Goal: Understand process/instructions: Learn about a topic

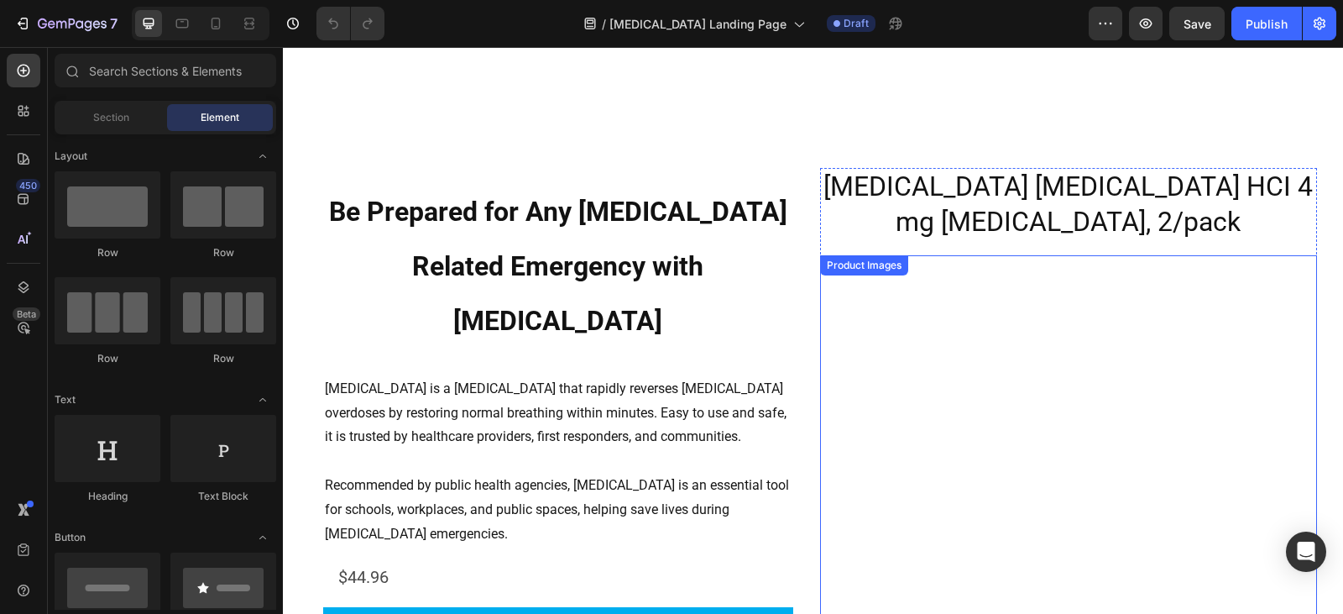
scroll to position [2435, 0]
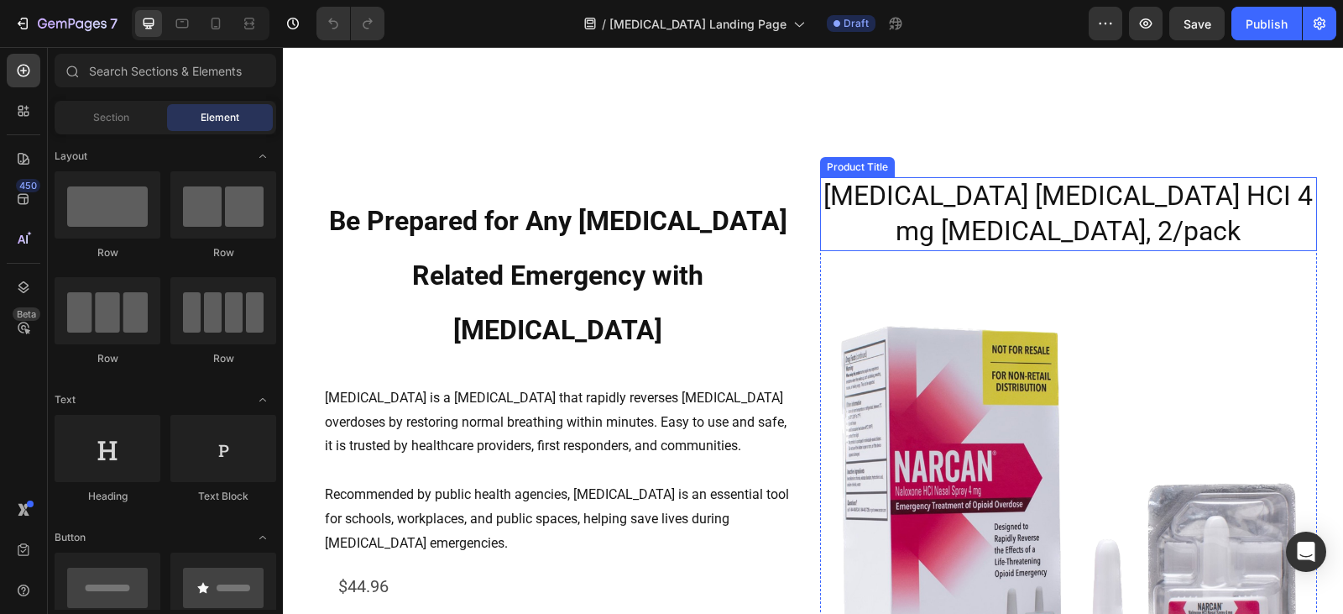
click at [1002, 227] on h2 "[MEDICAL_DATA] [MEDICAL_DATA] HCI 4 mg [MEDICAL_DATA], 2/pack" at bounding box center [1068, 213] width 497 height 73
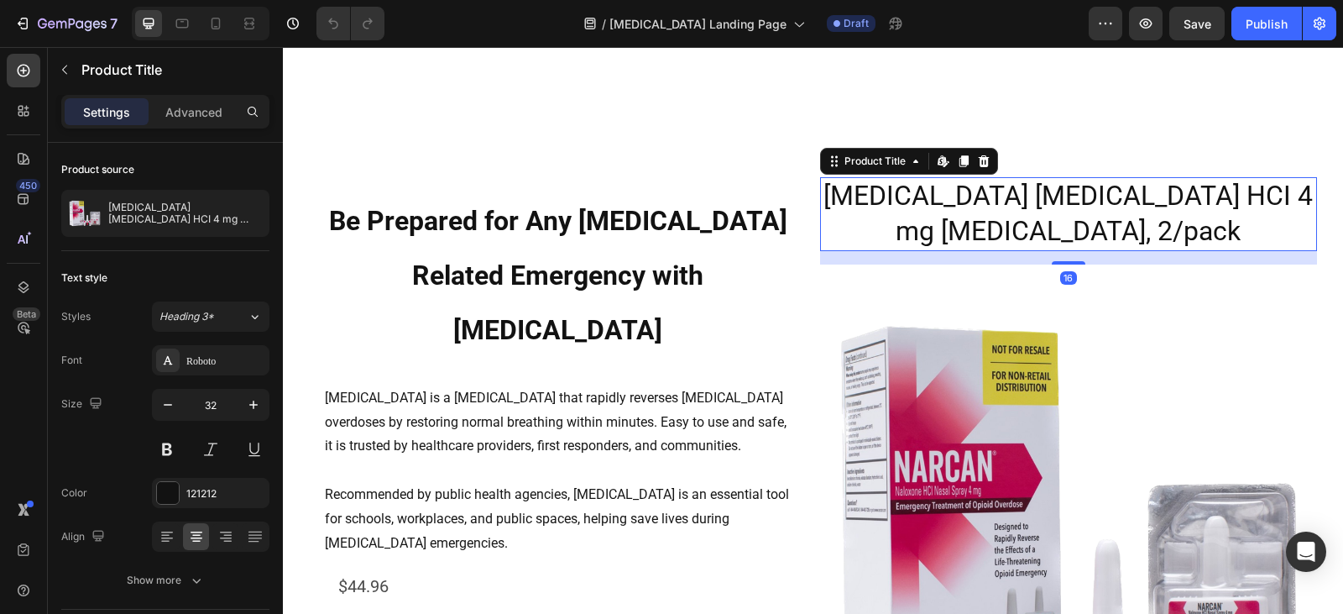
click at [953, 214] on h2 "[MEDICAL_DATA] [MEDICAL_DATA] HCI 4 mg [MEDICAL_DATA], 2/pack" at bounding box center [1068, 213] width 497 height 73
click at [953, 213] on h2 "[MEDICAL_DATA] [MEDICAL_DATA] HCI 4 mg [MEDICAL_DATA], 2/pack" at bounding box center [1068, 213] width 497 height 73
click at [939, 195] on h2 "[MEDICAL_DATA] [MEDICAL_DATA] HCI 4 mg [MEDICAL_DATA], 2/pack" at bounding box center [1068, 213] width 497 height 73
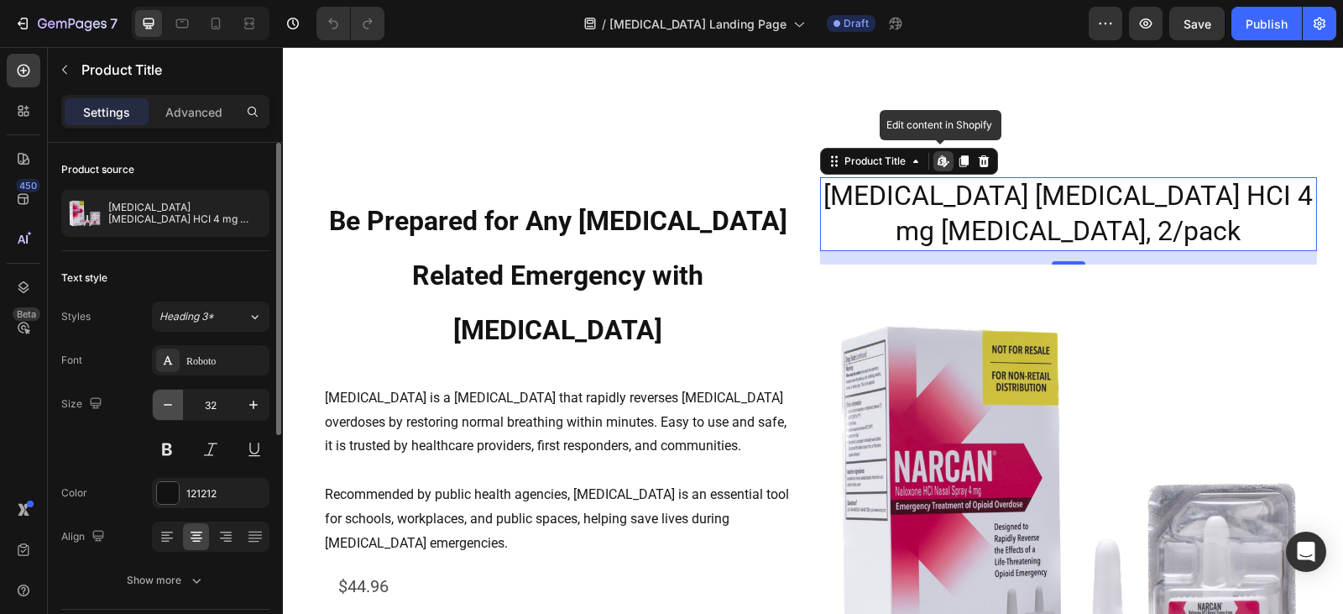
click at [159, 405] on button "button" at bounding box center [168, 405] width 30 height 30
click at [158, 404] on button "button" at bounding box center [168, 405] width 30 height 30
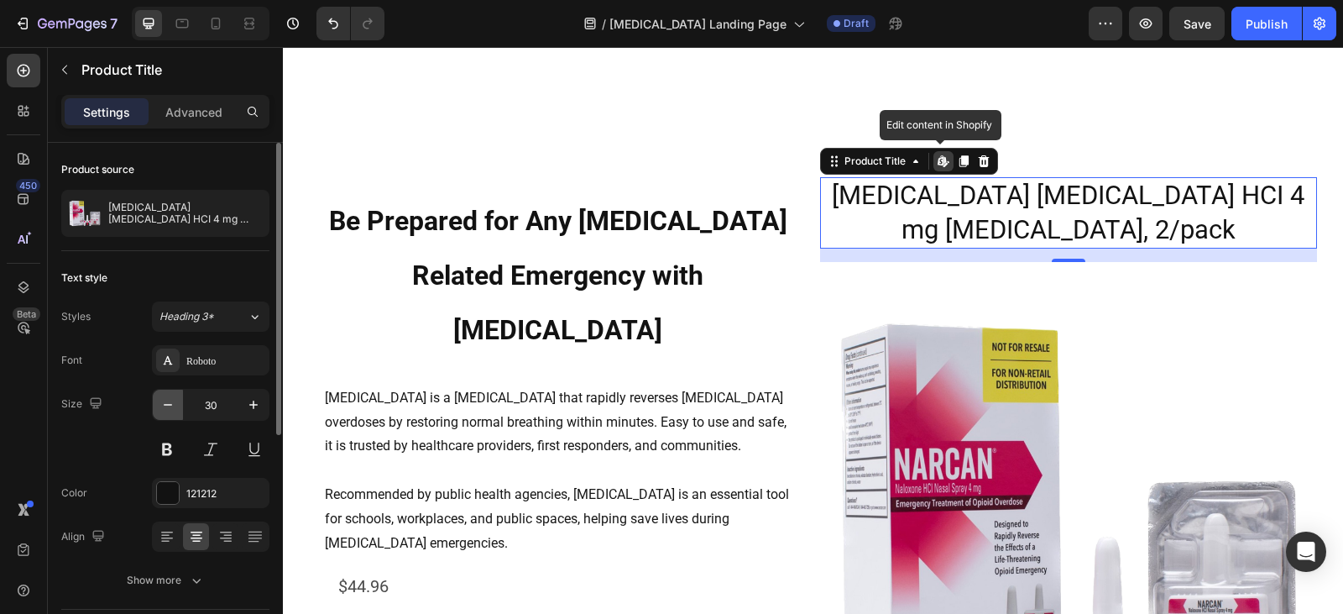
click at [158, 404] on button "button" at bounding box center [168, 405] width 30 height 30
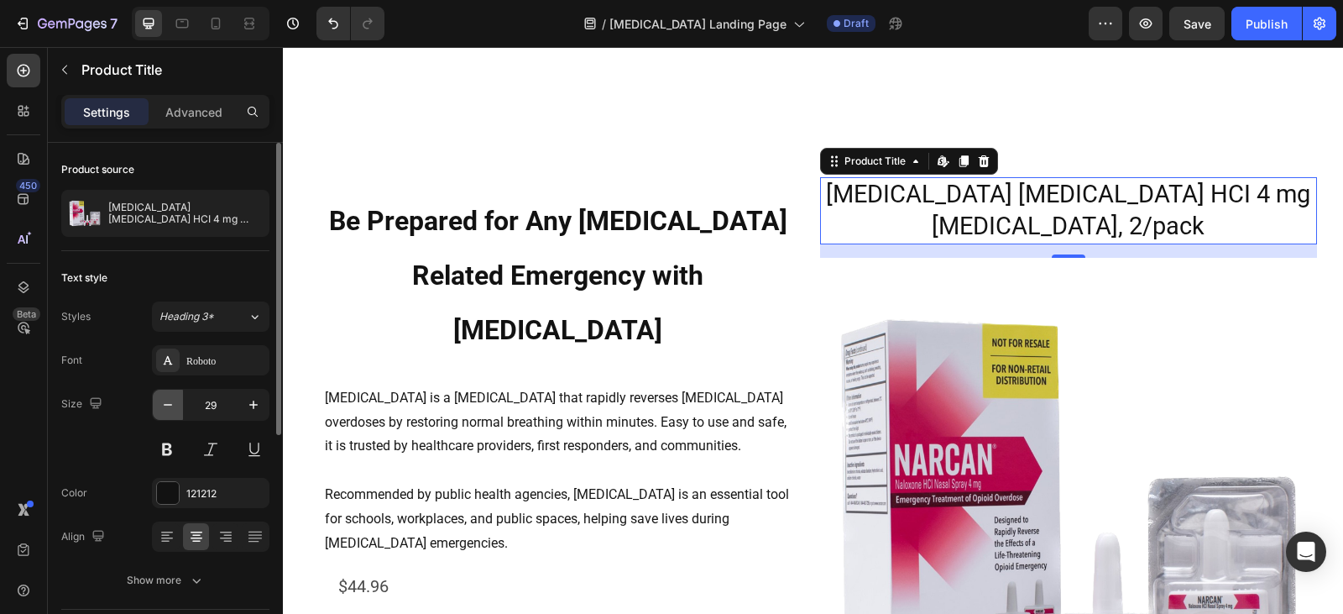
click at [160, 402] on icon "button" at bounding box center [168, 404] width 17 height 17
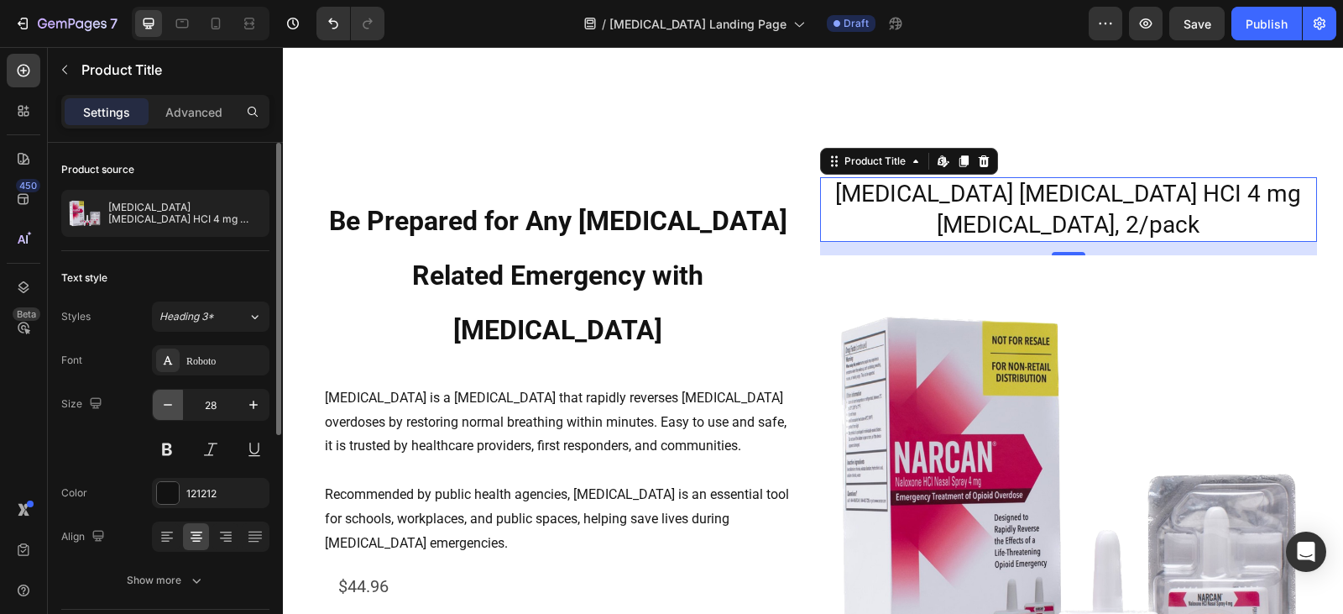
click at [160, 402] on icon "button" at bounding box center [168, 404] width 17 height 17
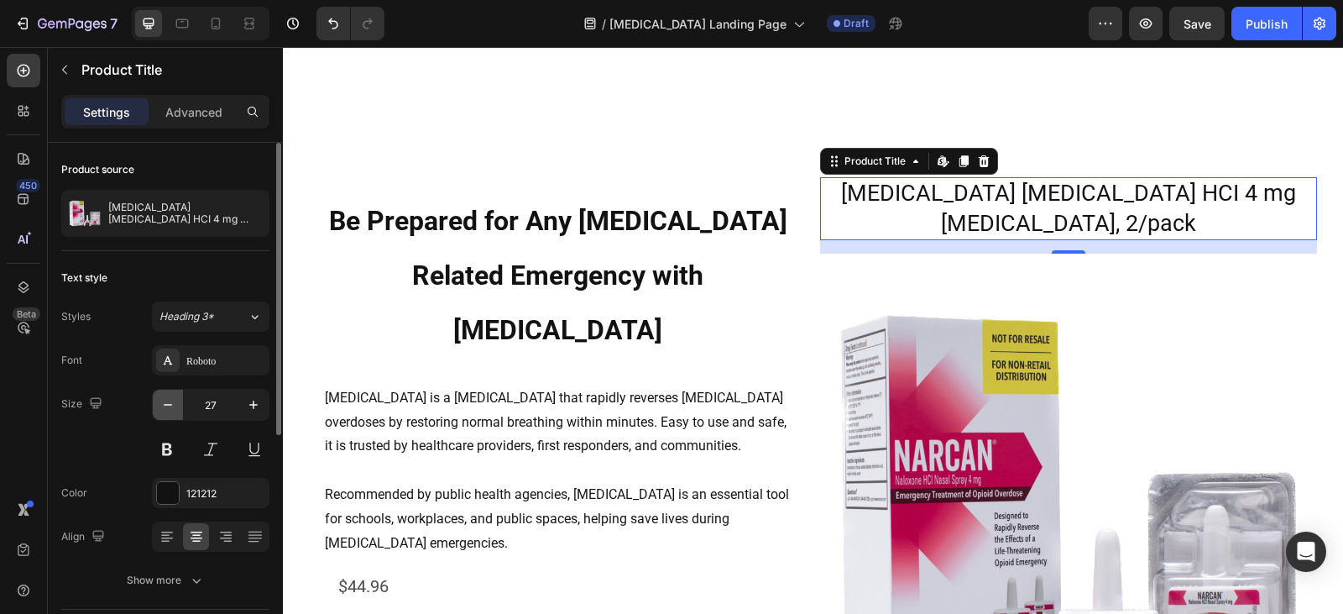
click at [160, 402] on icon "button" at bounding box center [168, 404] width 17 height 17
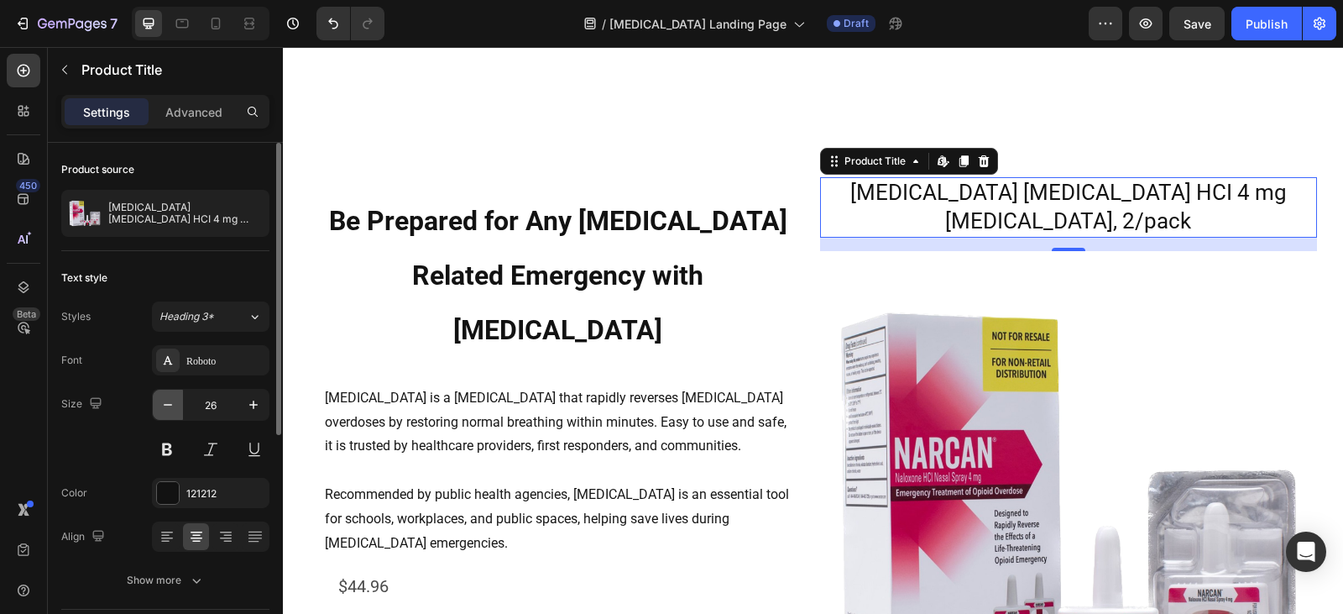
click at [160, 402] on icon "button" at bounding box center [168, 404] width 17 height 17
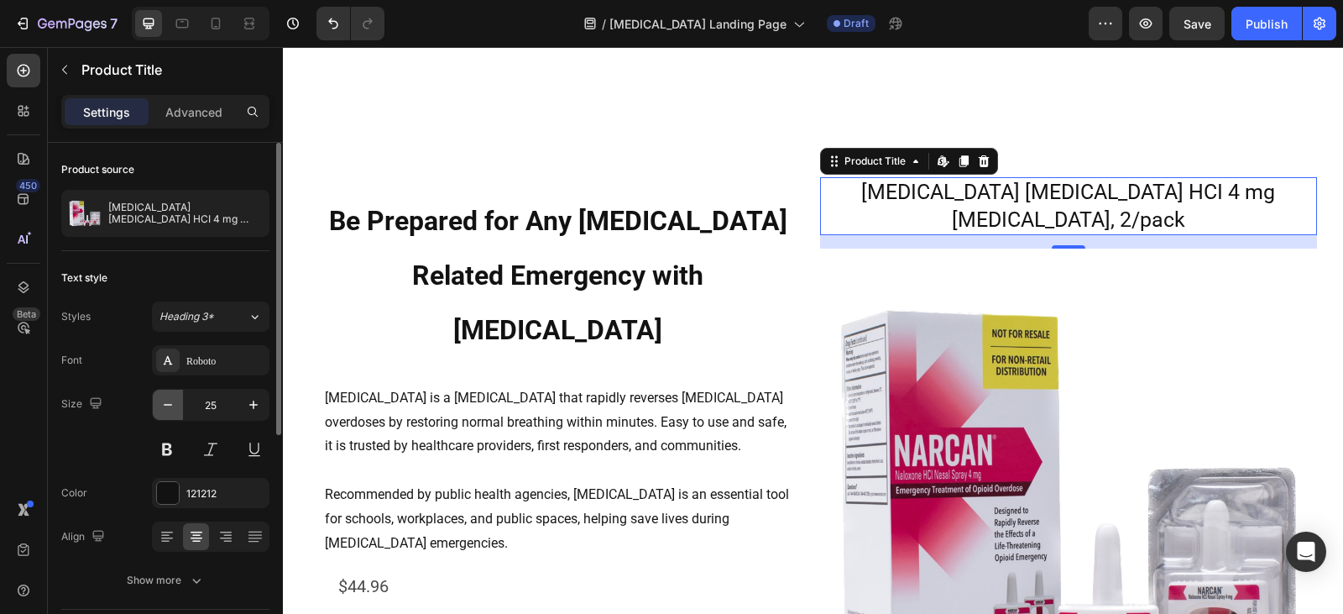
click at [160, 402] on icon "button" at bounding box center [168, 404] width 17 height 17
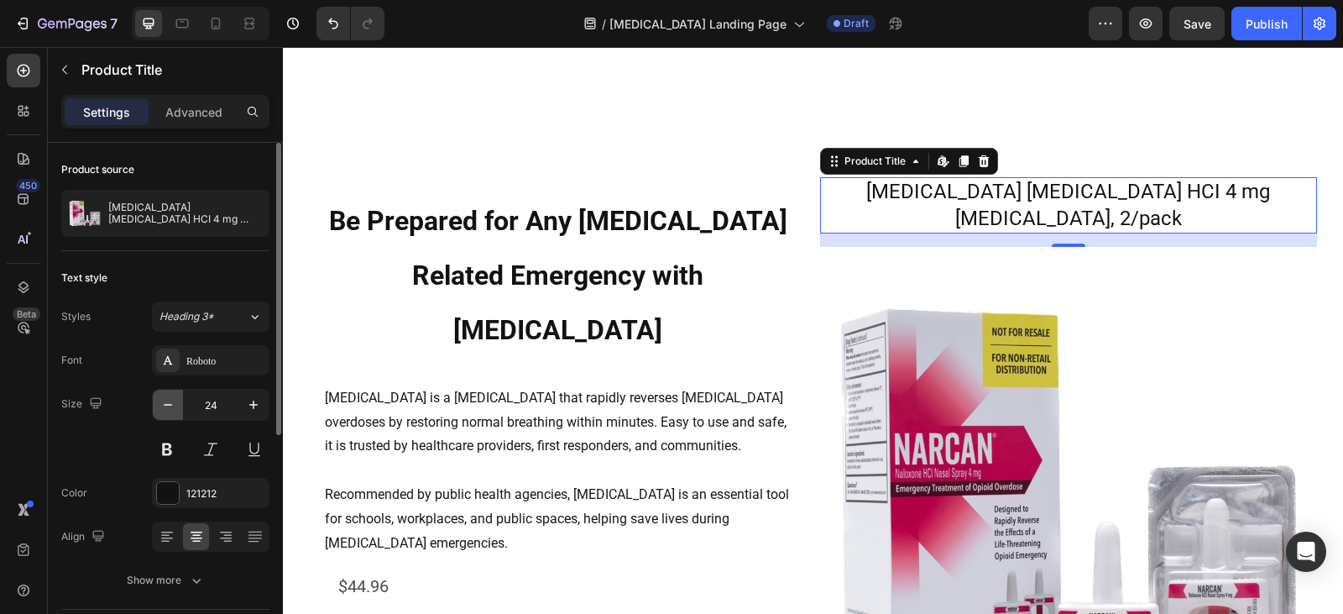
click at [160, 402] on icon "button" at bounding box center [168, 404] width 17 height 17
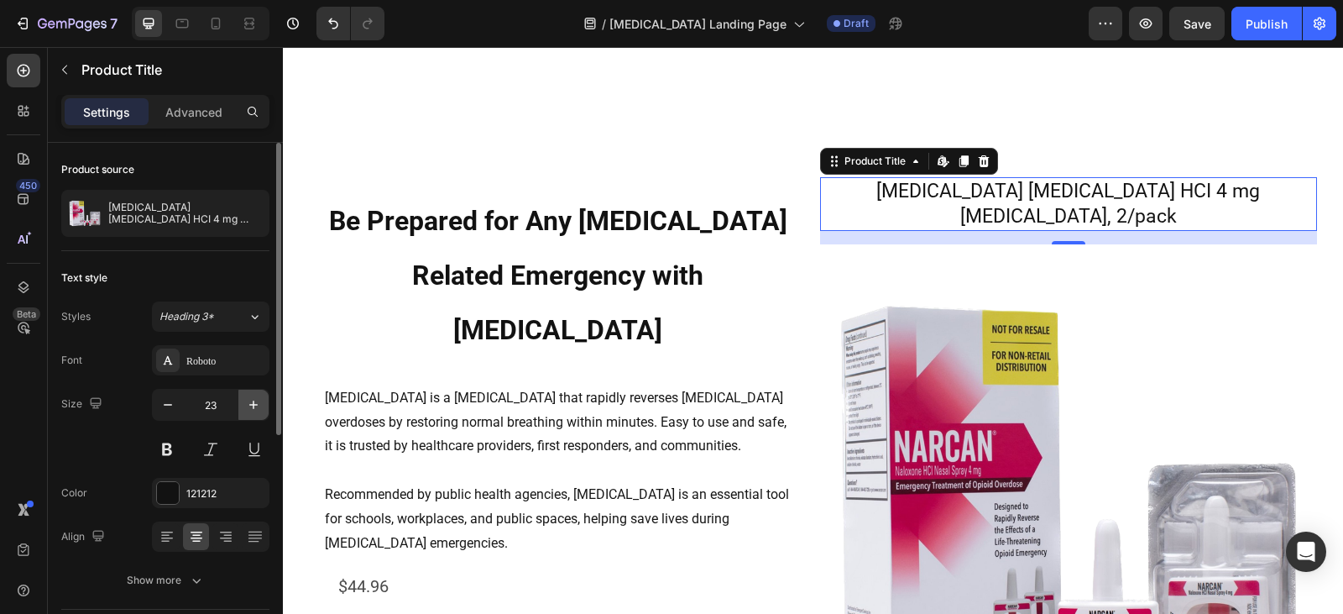
click at [243, 405] on button "button" at bounding box center [253, 405] width 30 height 30
type input "24"
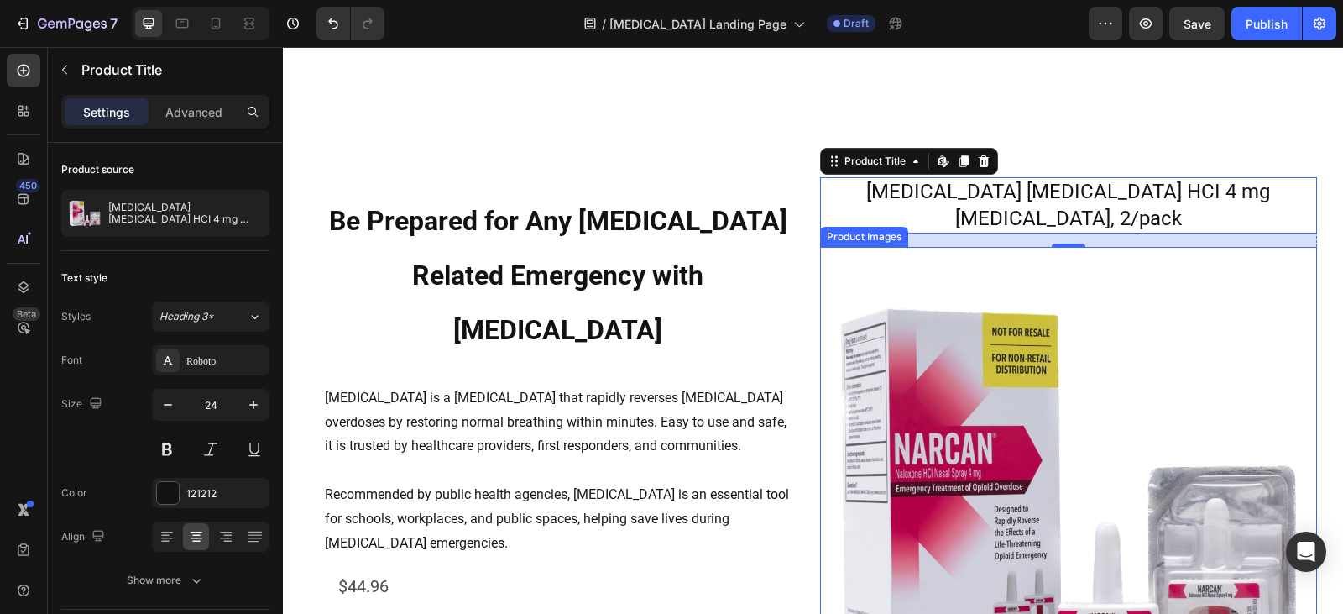
click at [965, 341] on img at bounding box center [1068, 495] width 497 height 497
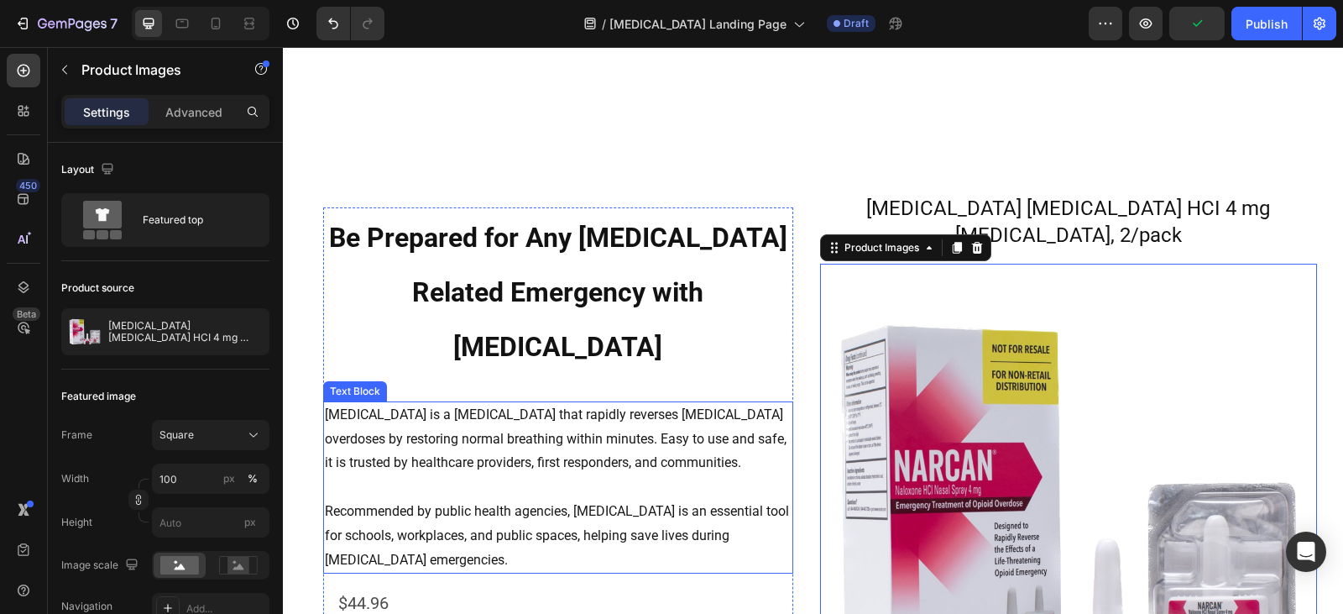
scroll to position [2183, 0]
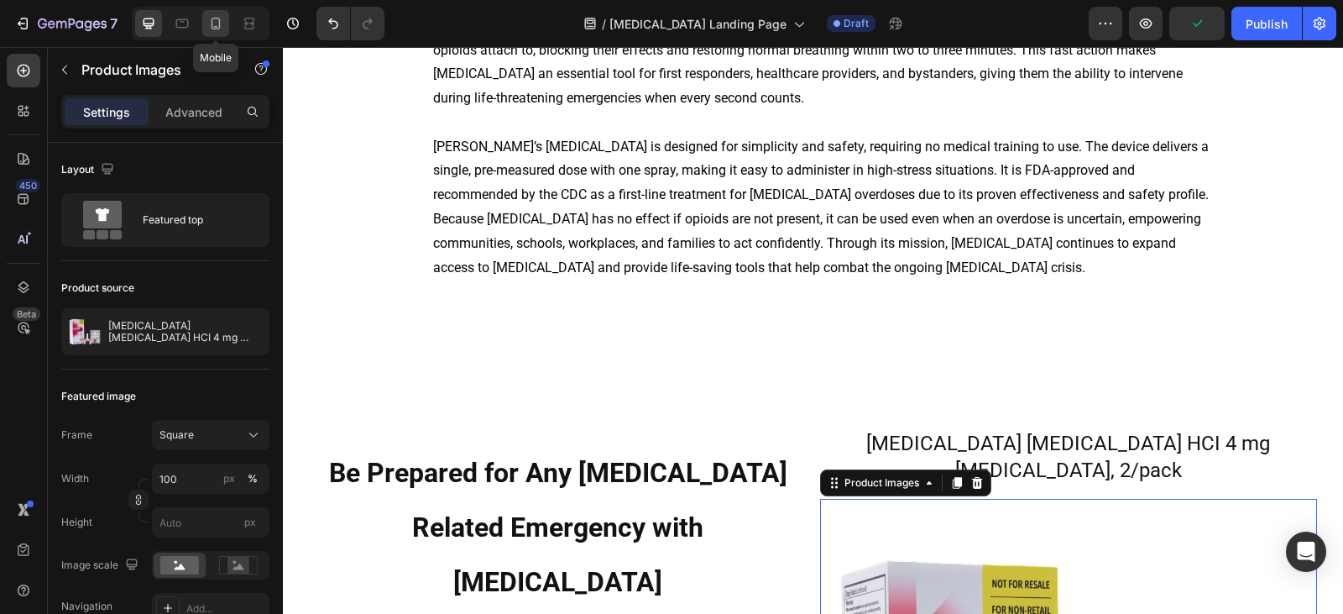
click at [208, 29] on icon at bounding box center [215, 23] width 17 height 17
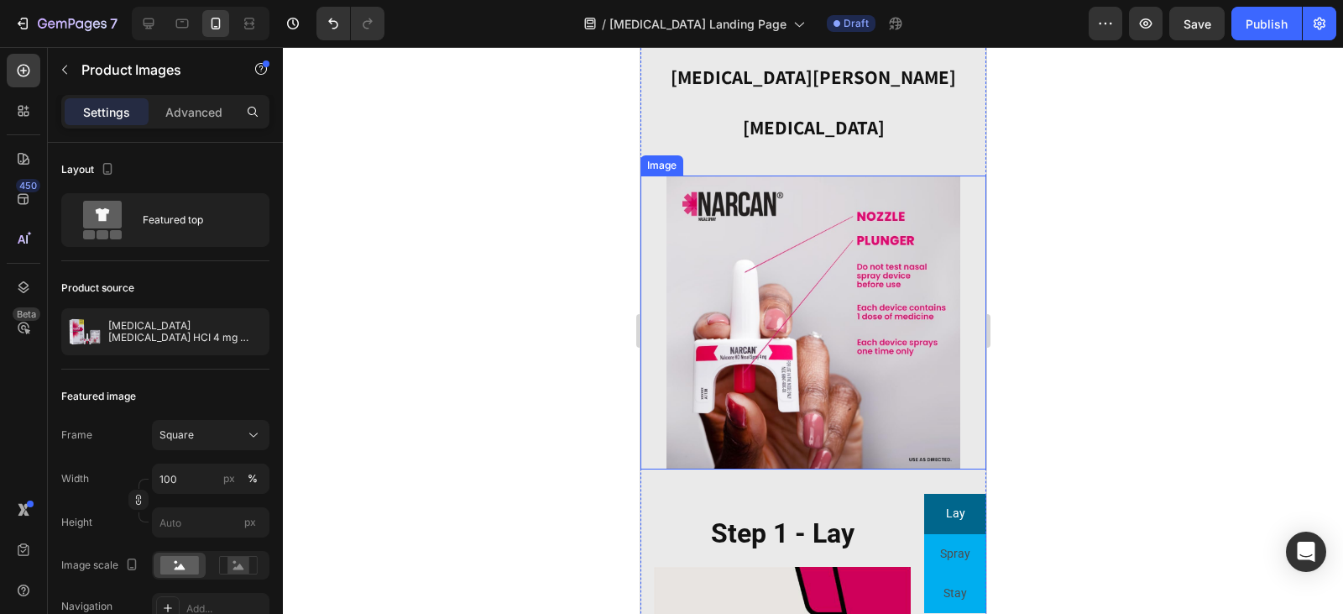
scroll to position [1798, 0]
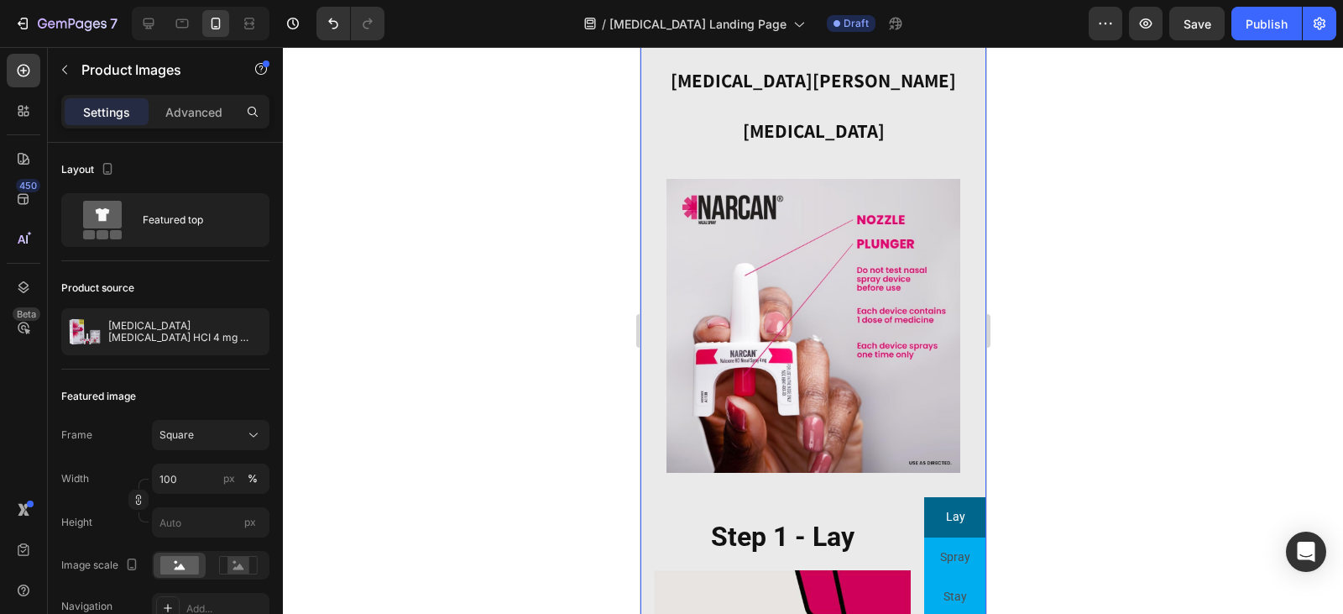
click at [864, 444] on div "How to Properly Administer [MEDICAL_DATA] [MEDICAL_DATA] Heading Image Lay Spra…" at bounding box center [813, 561] width 346 height 1120
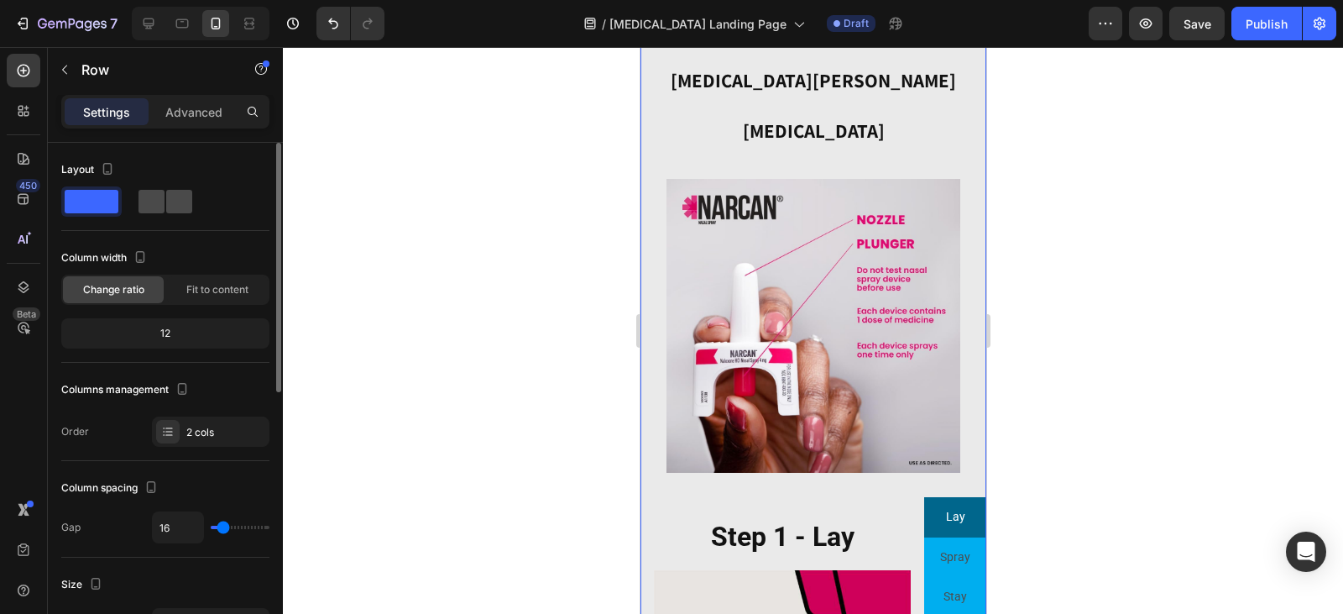
click at [174, 211] on span at bounding box center [179, 202] width 26 height 24
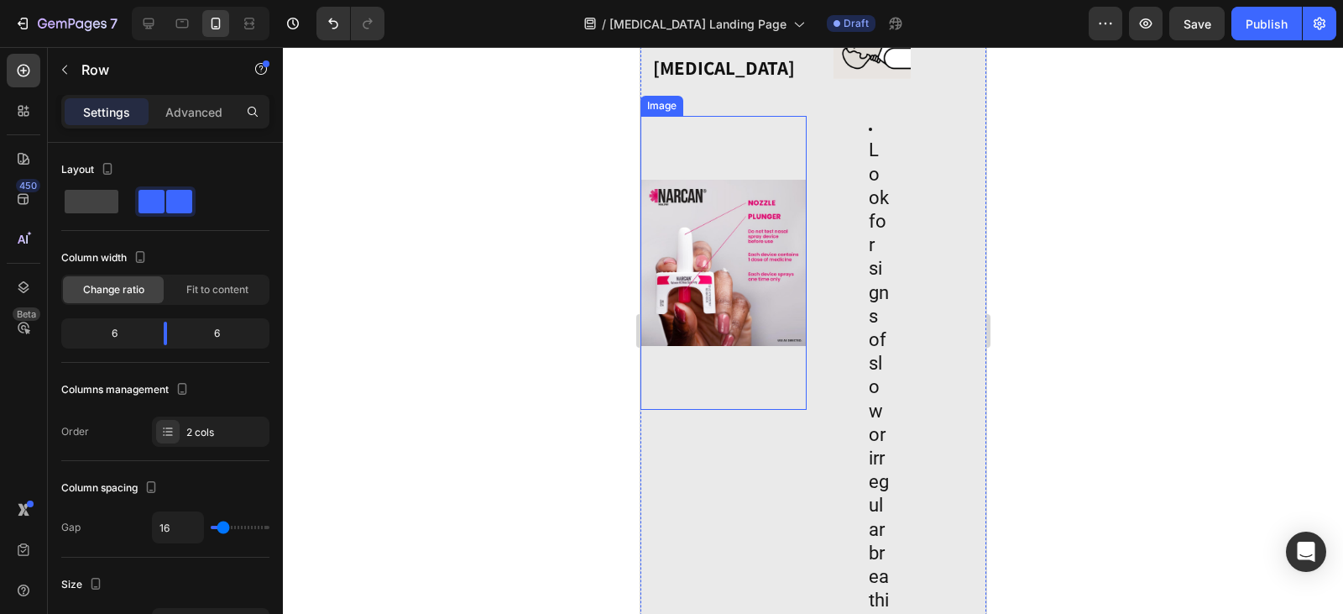
scroll to position [2022, 0]
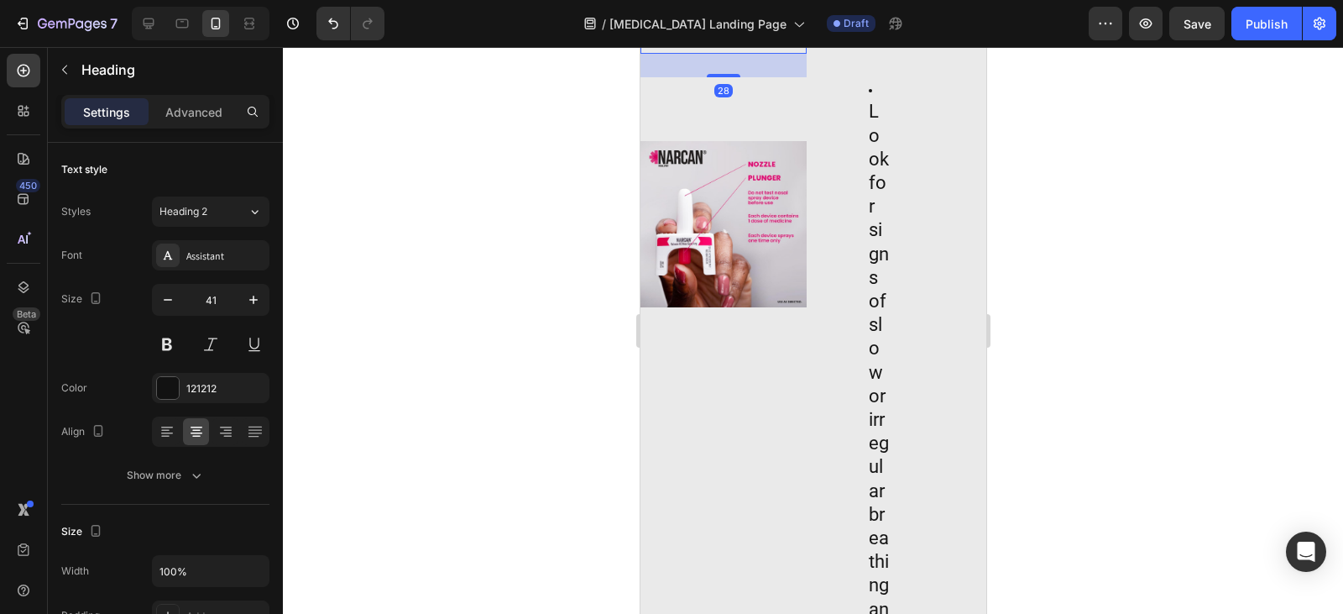
drag, startPoint x: 773, startPoint y: 213, endPoint x: 587, endPoint y: 75, distance: 232.2
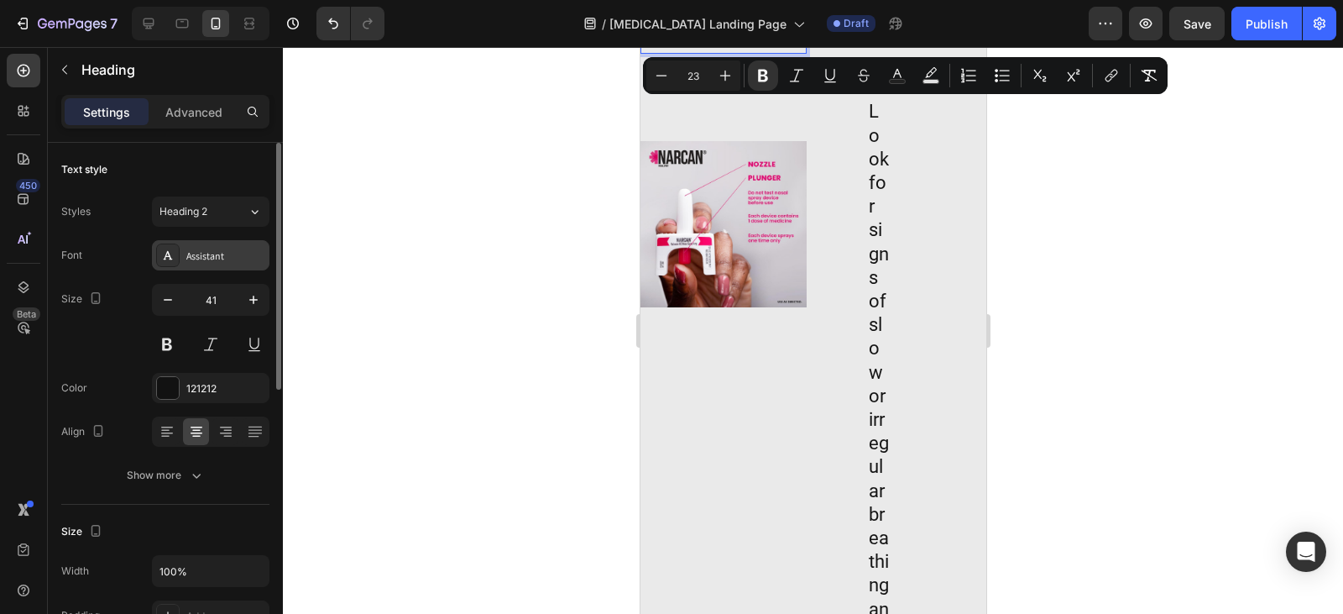
click at [190, 244] on div "Assistant" at bounding box center [211, 255] width 118 height 30
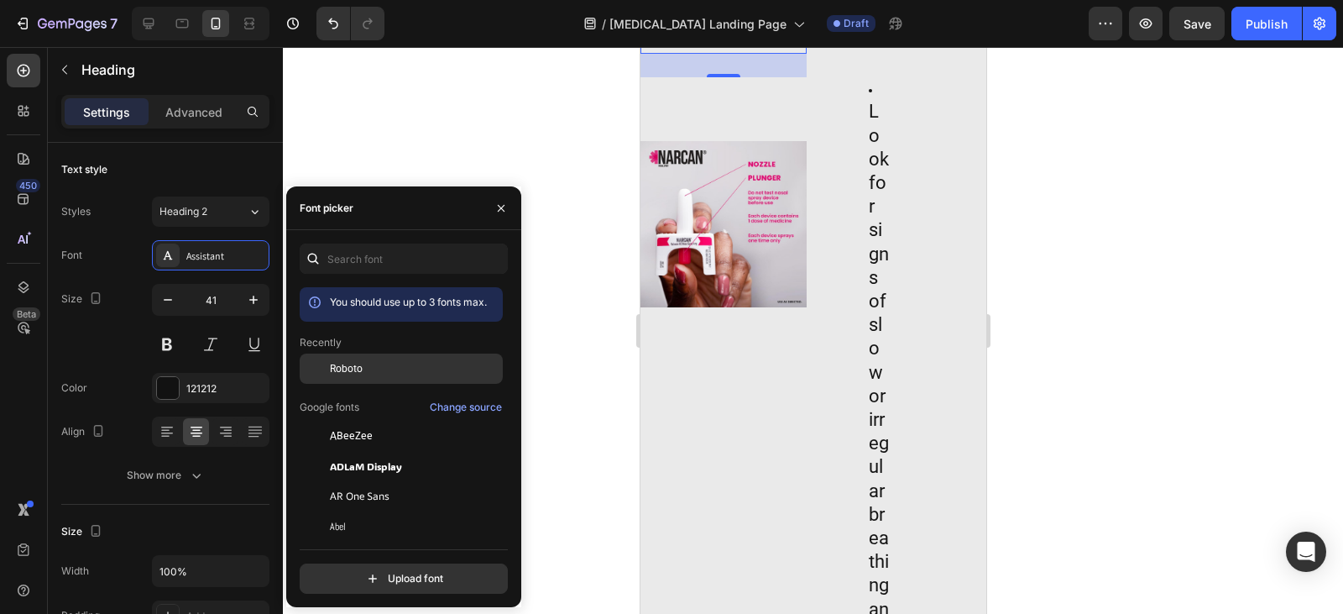
click at [346, 364] on span "Roboto" at bounding box center [346, 368] width 33 height 15
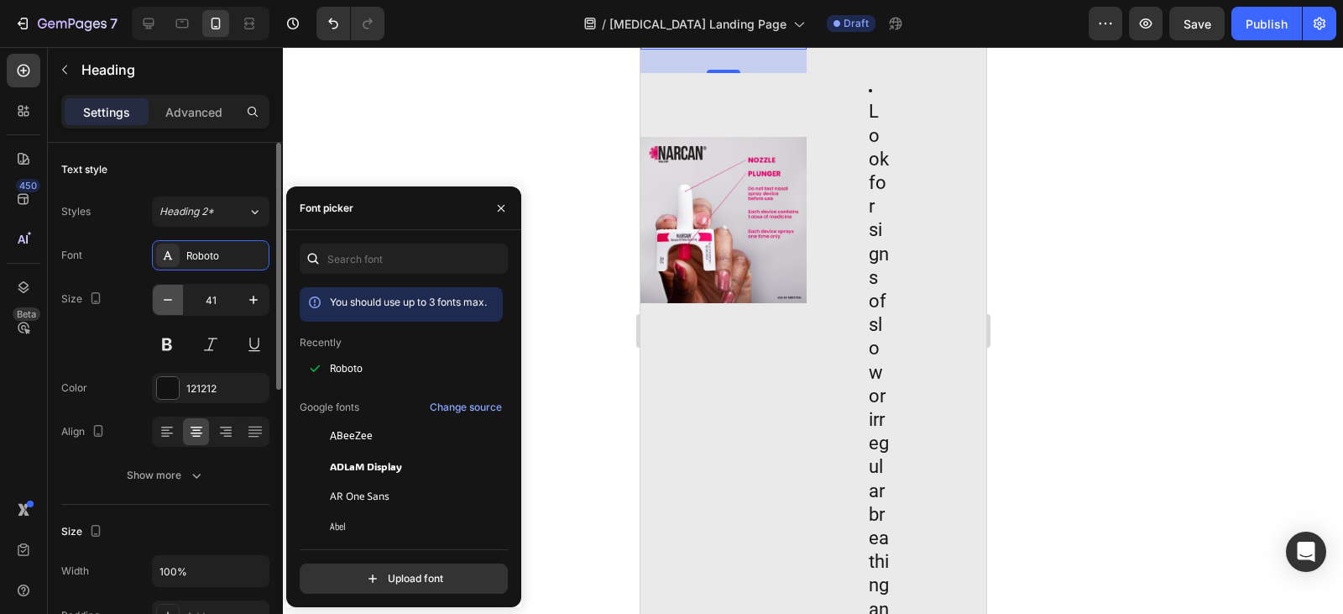
click at [173, 300] on icon "button" at bounding box center [168, 299] width 17 height 17
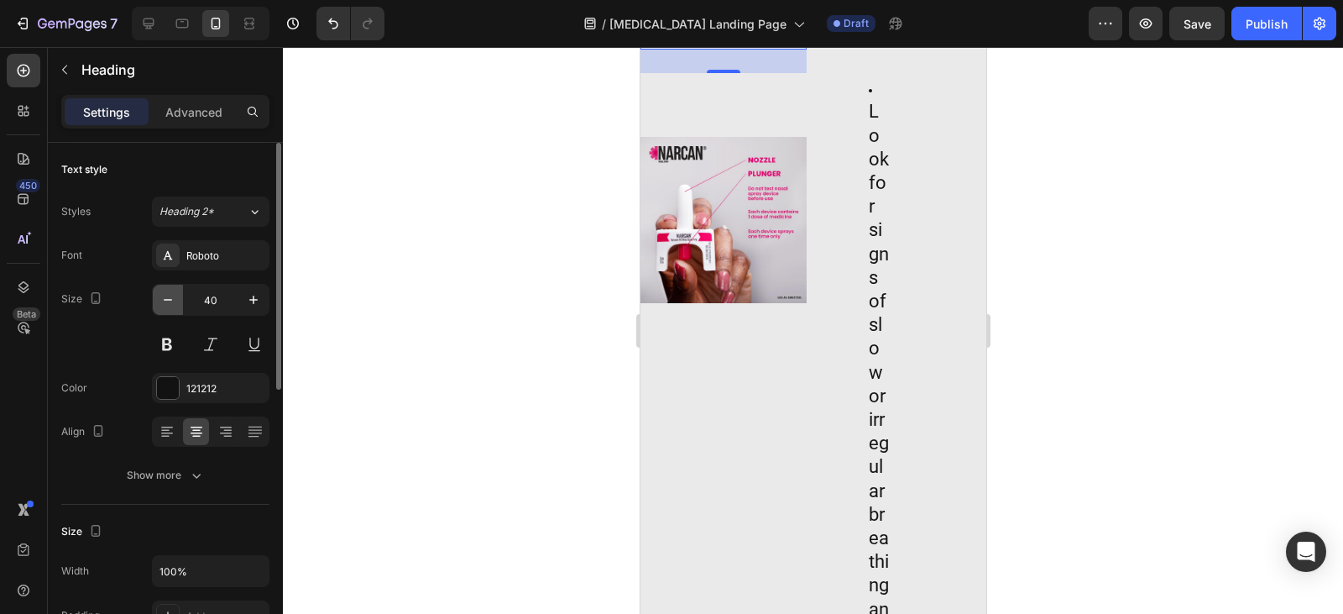
click at [173, 300] on icon "button" at bounding box center [168, 299] width 17 height 17
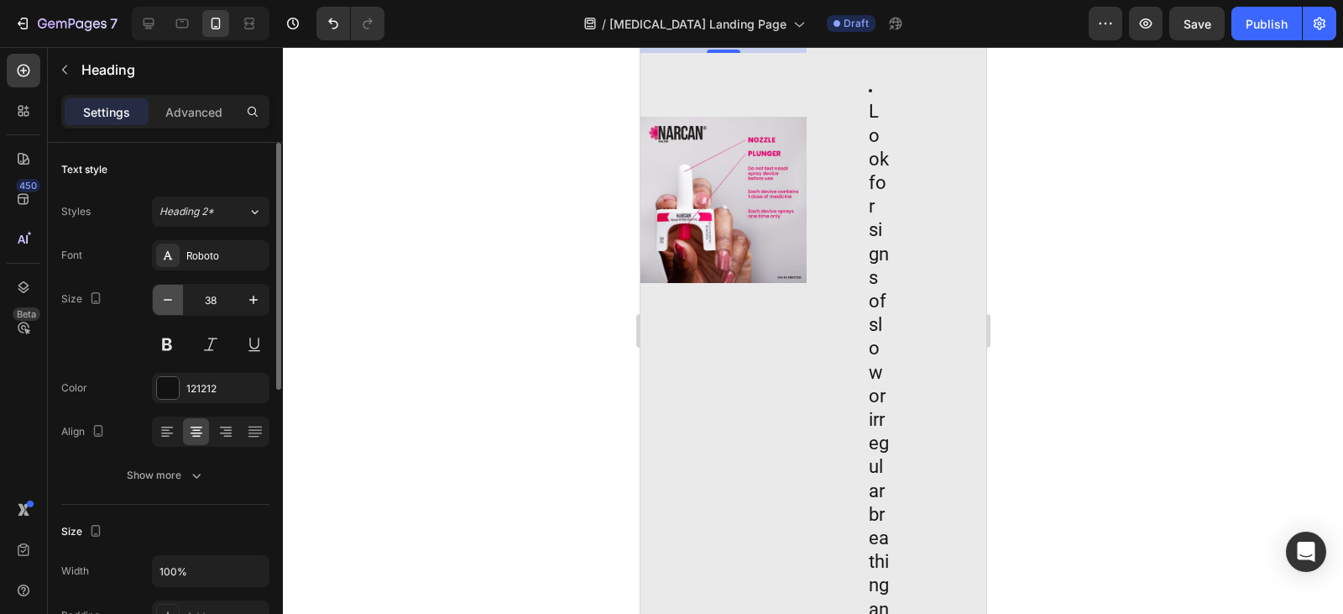
click at [173, 300] on icon "button" at bounding box center [168, 299] width 17 height 17
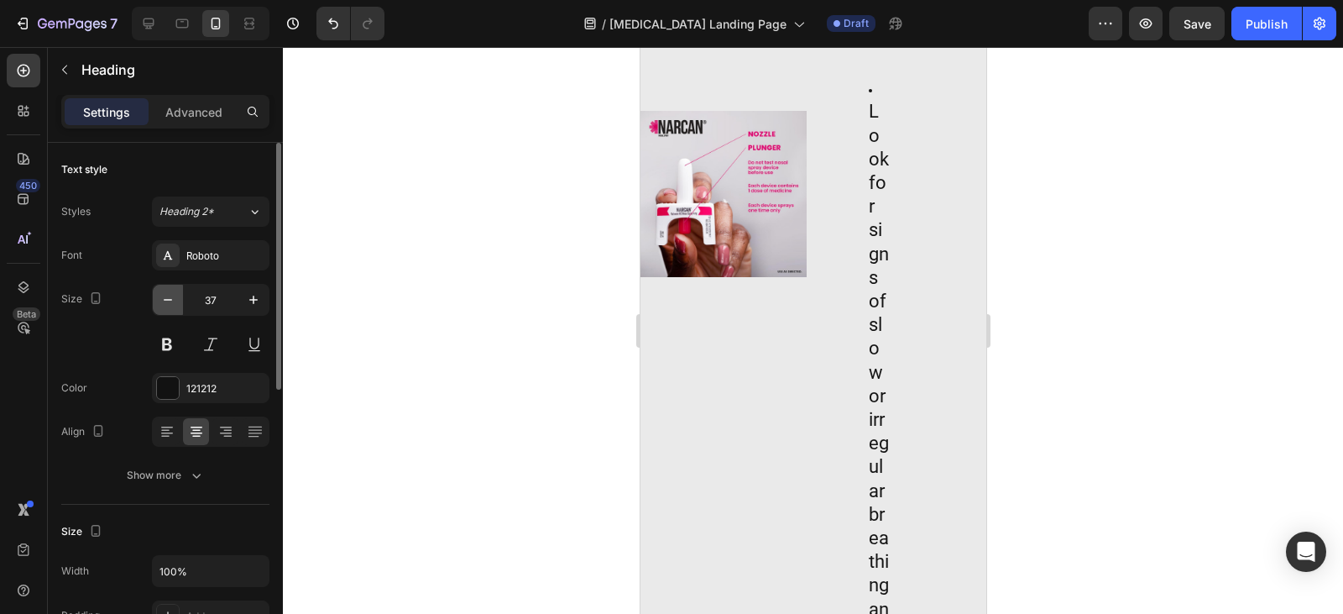
click at [173, 300] on icon "button" at bounding box center [168, 299] width 17 height 17
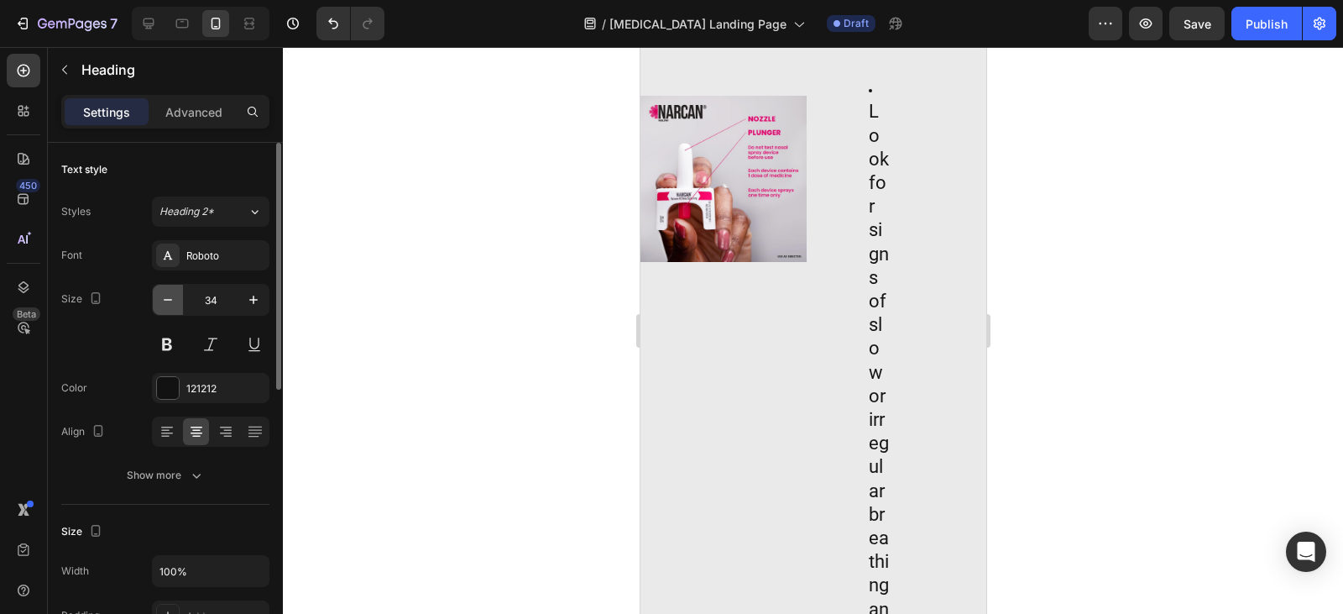
click at [173, 300] on icon "button" at bounding box center [168, 299] width 17 height 17
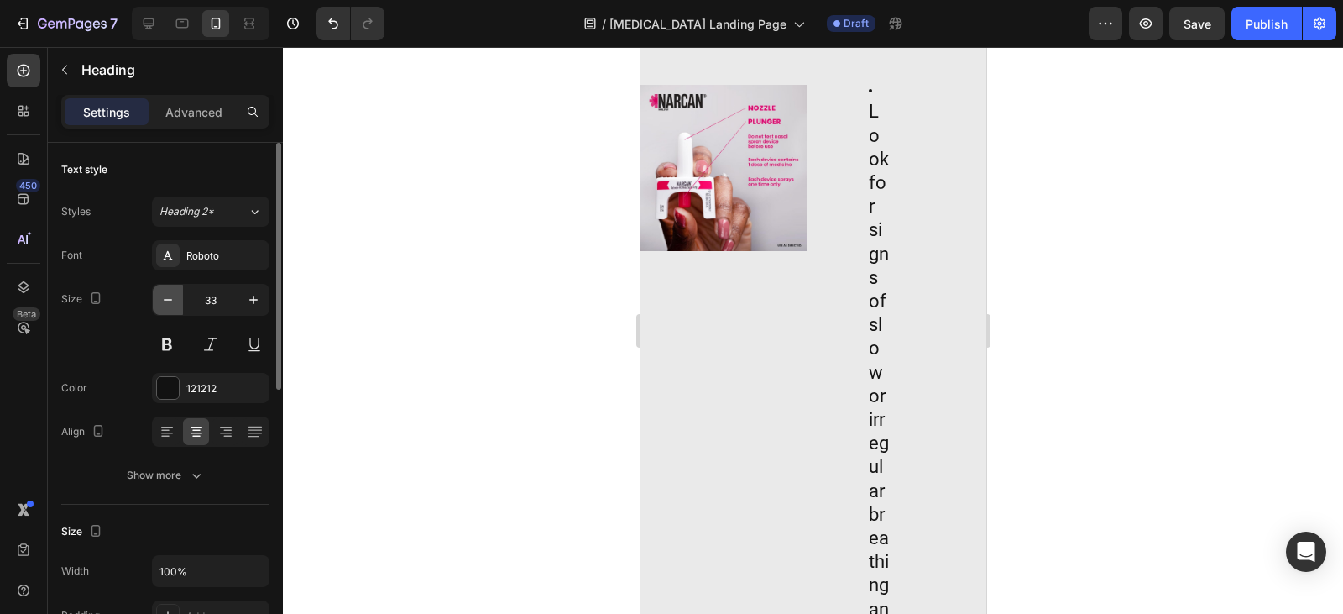
click at [173, 300] on icon "button" at bounding box center [168, 299] width 17 height 17
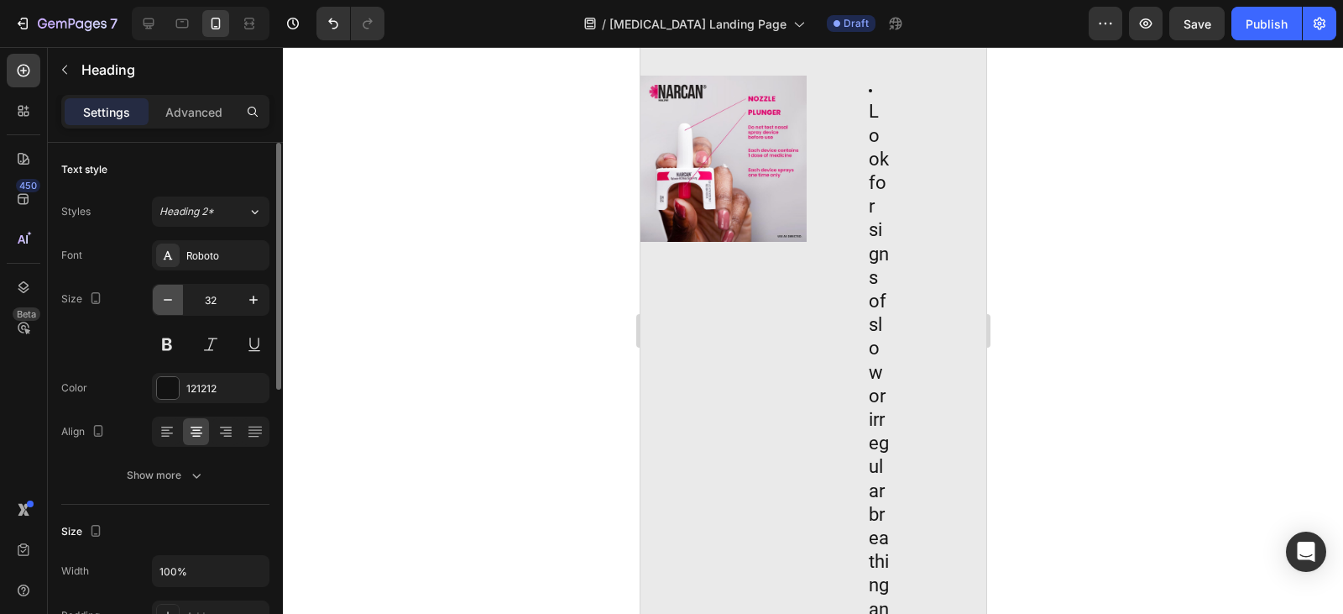
click at [173, 300] on icon "button" at bounding box center [168, 299] width 17 height 17
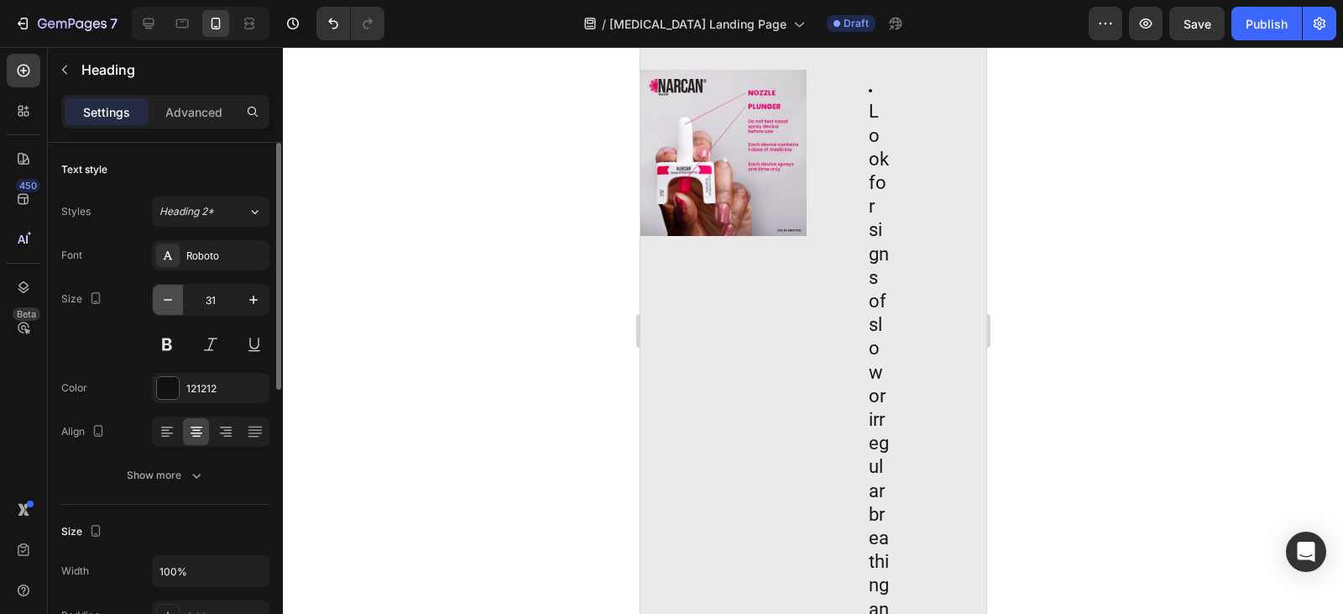
click at [173, 300] on icon "button" at bounding box center [168, 299] width 17 height 17
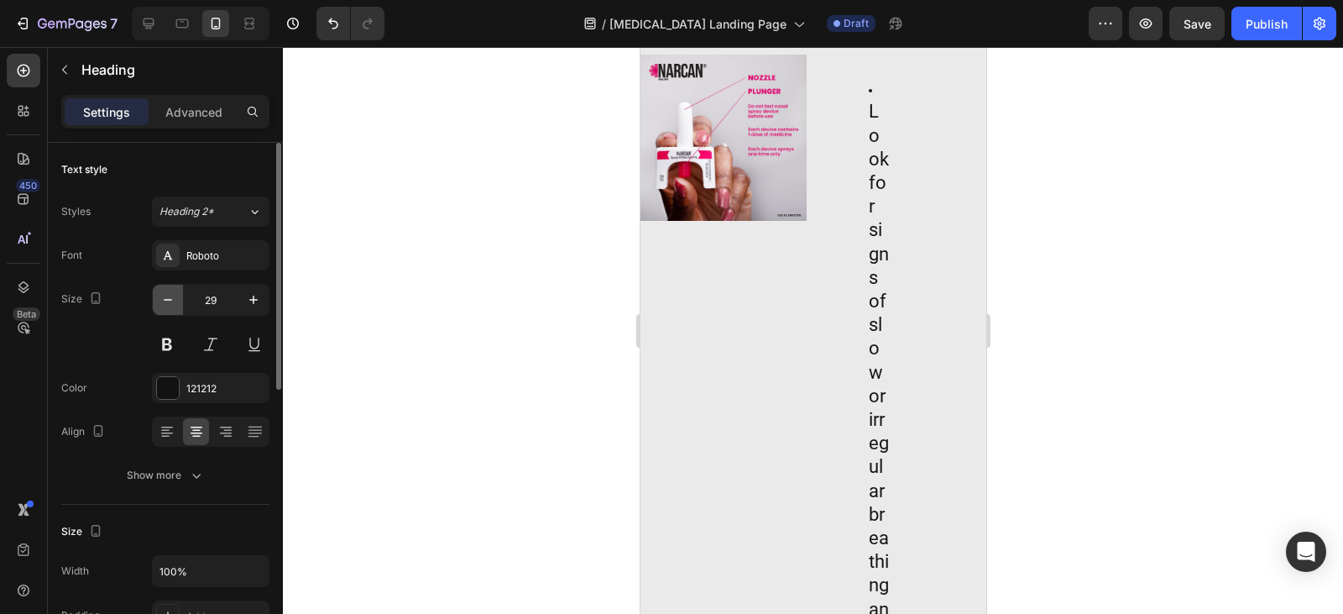
click at [173, 300] on icon "button" at bounding box center [168, 299] width 17 height 17
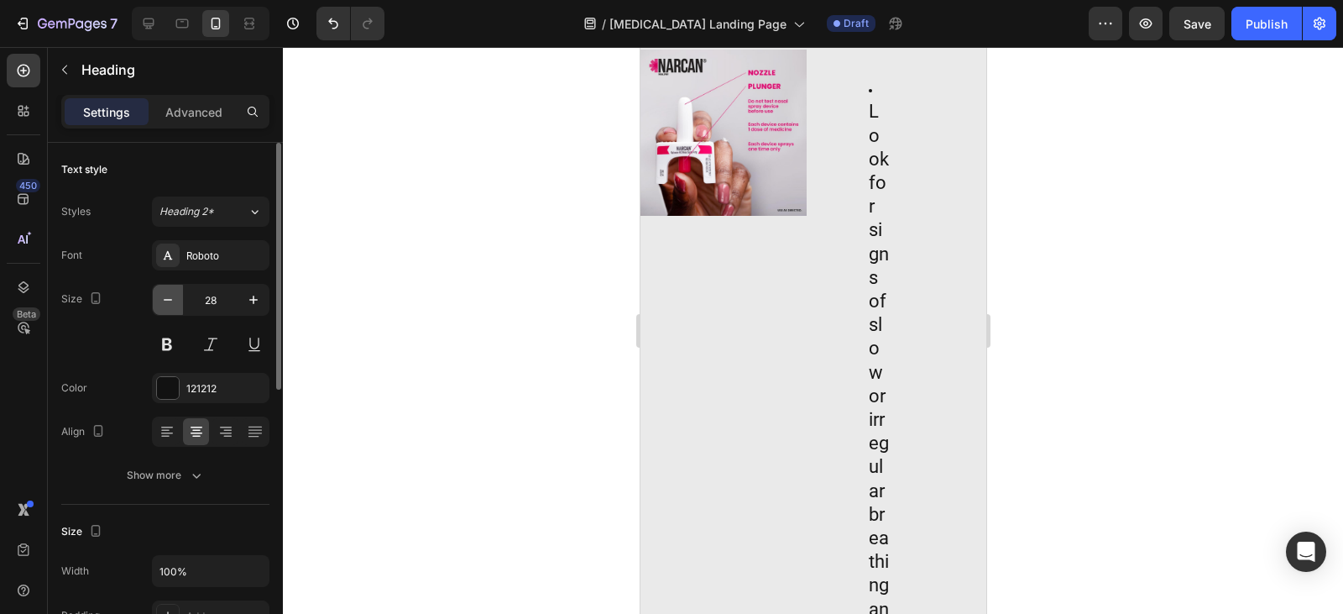
click at [173, 300] on icon "button" at bounding box center [168, 299] width 17 height 17
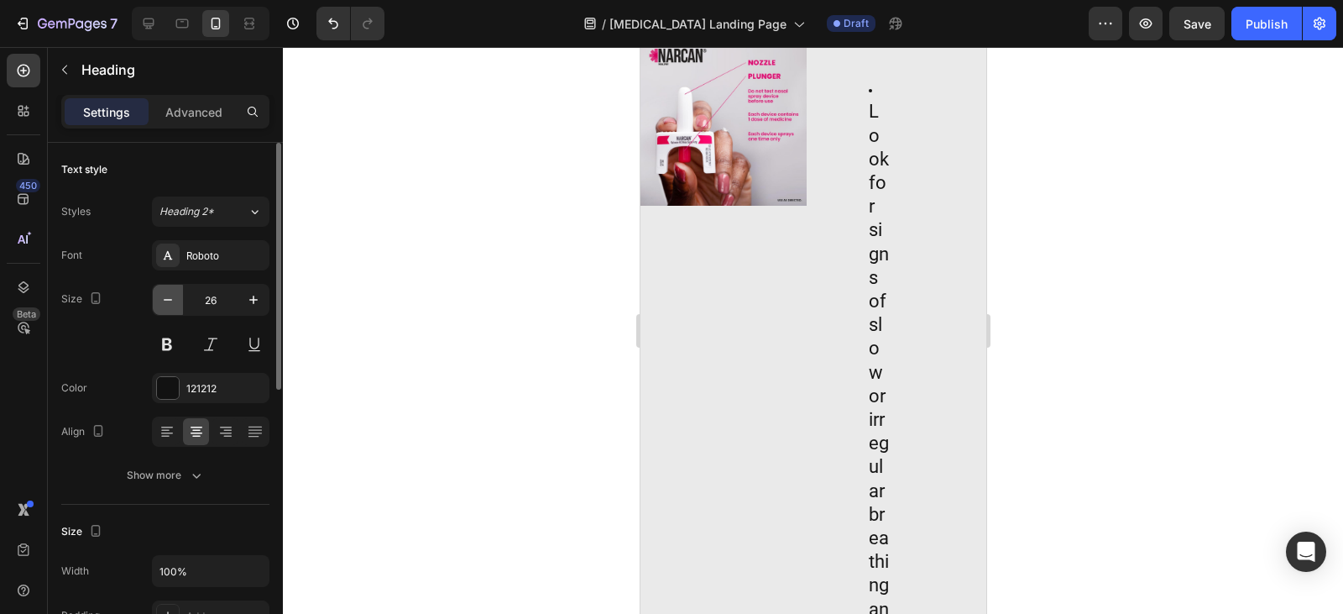
click at [173, 300] on icon "button" at bounding box center [168, 299] width 17 height 17
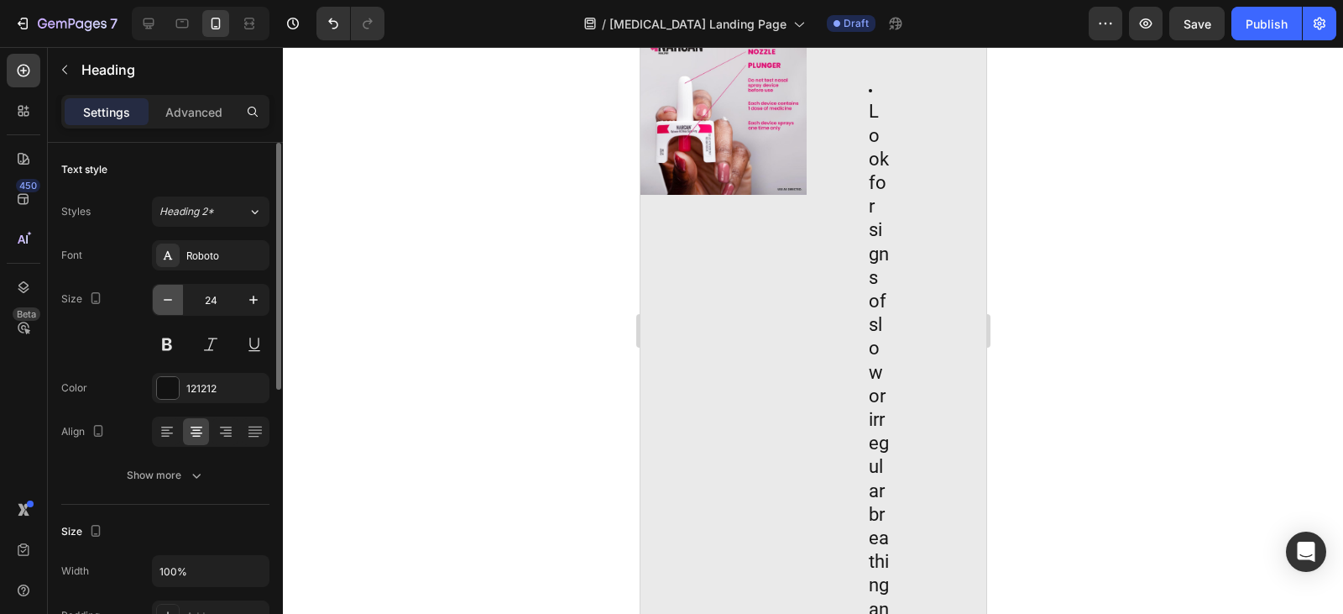
click at [173, 300] on icon "button" at bounding box center [168, 299] width 17 height 17
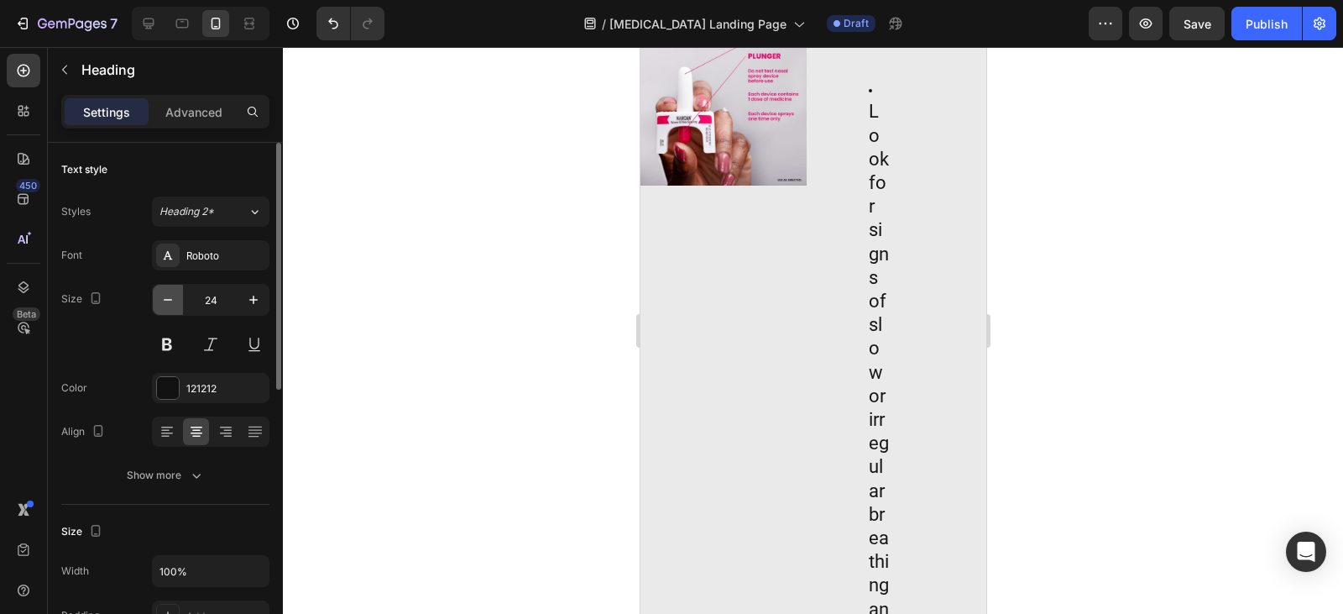
type input "23"
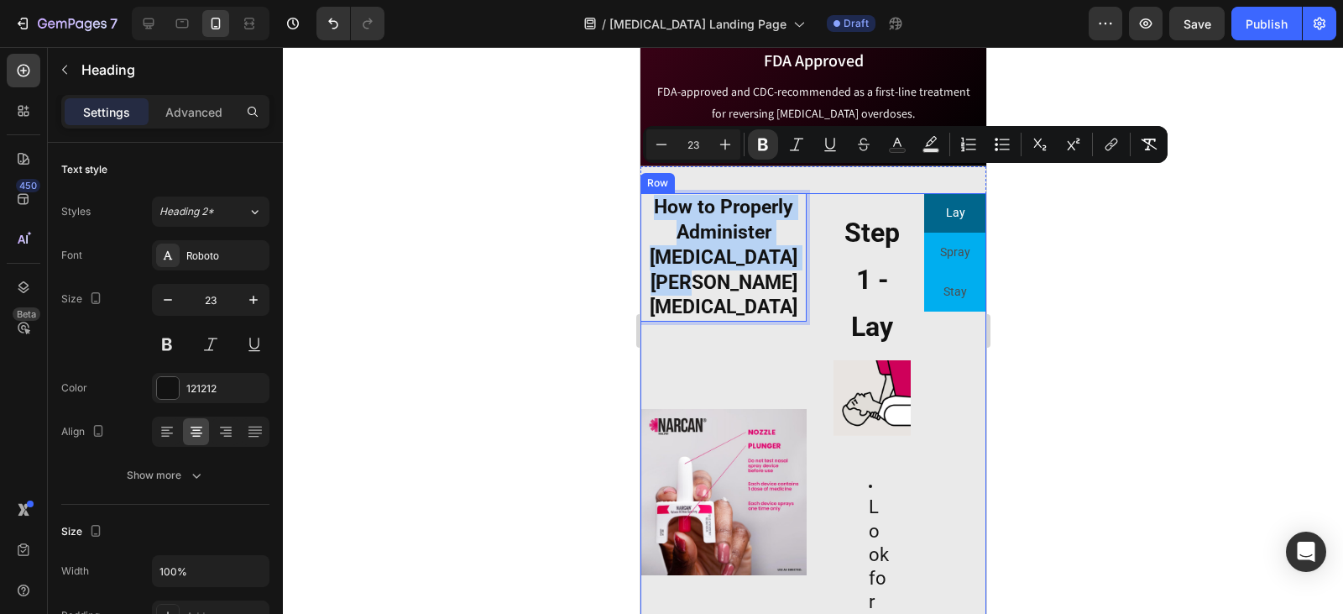
scroll to position [1938, 0]
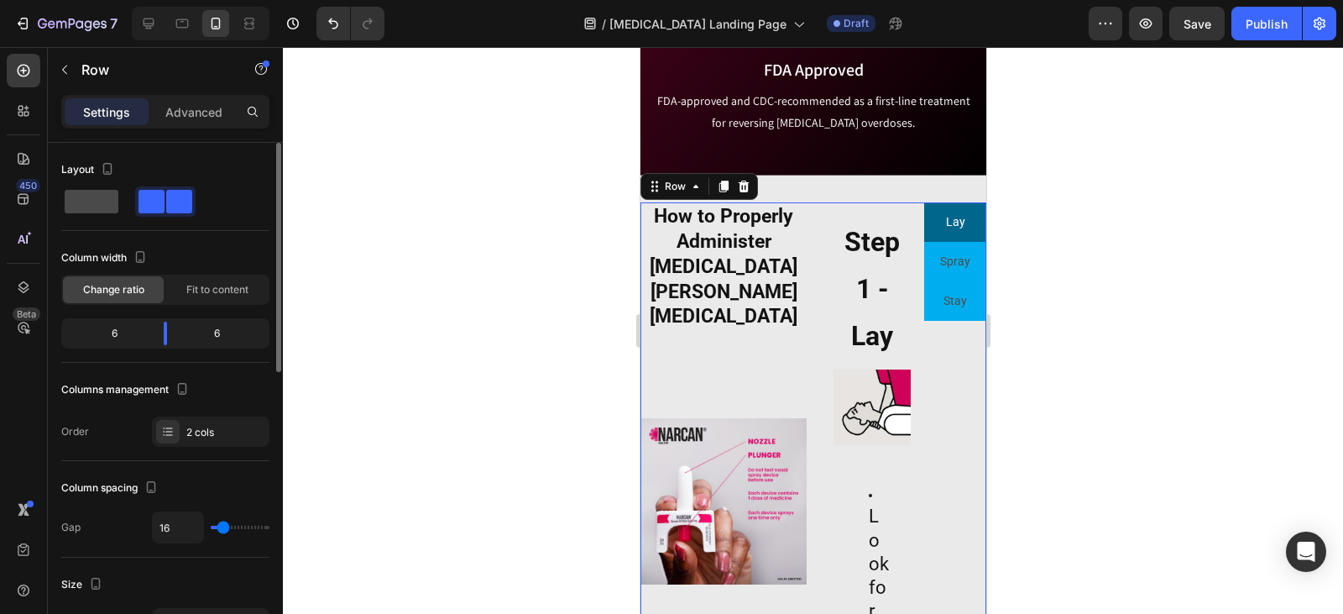
click at [135, 188] on div at bounding box center [165, 201] width 60 height 30
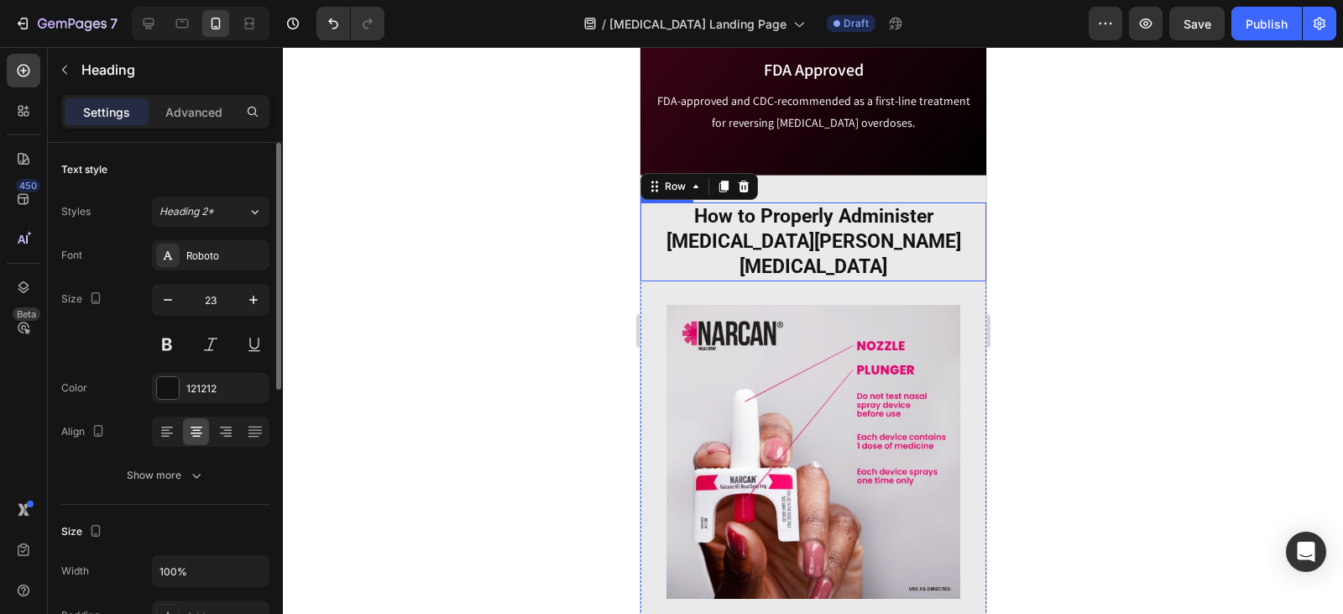
click at [848, 212] on strong "How to Properly Administer [MEDICAL_DATA][PERSON_NAME][MEDICAL_DATA]" at bounding box center [813, 241] width 295 height 73
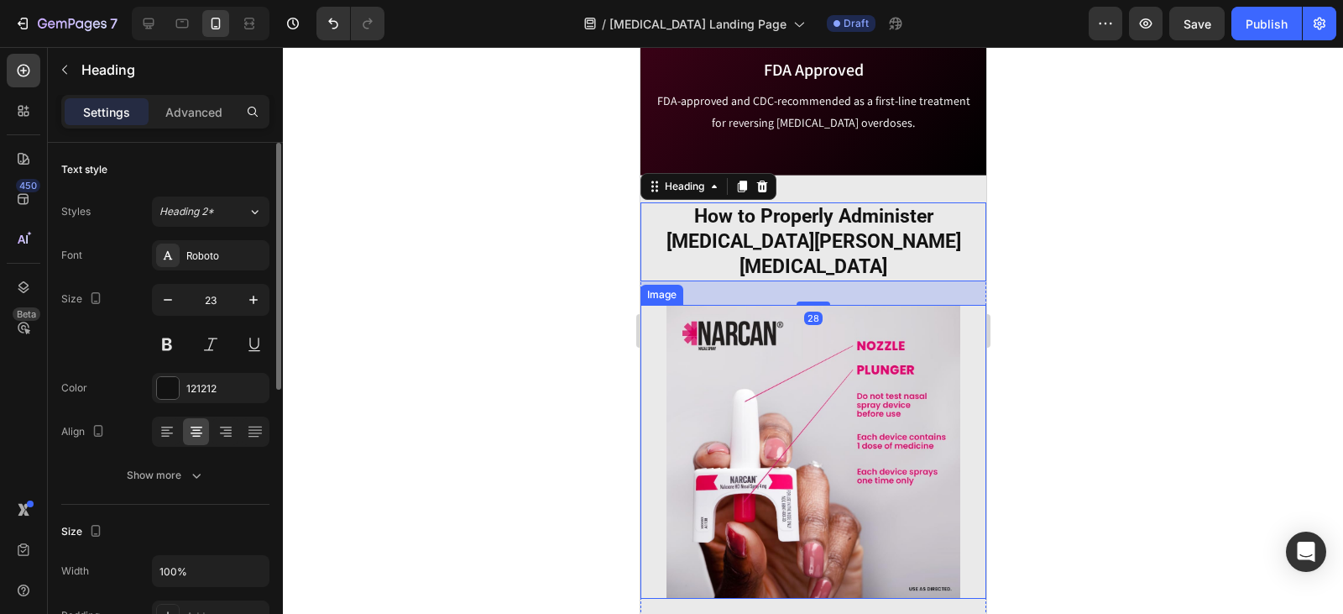
click at [861, 305] on img at bounding box center [813, 452] width 346 height 294
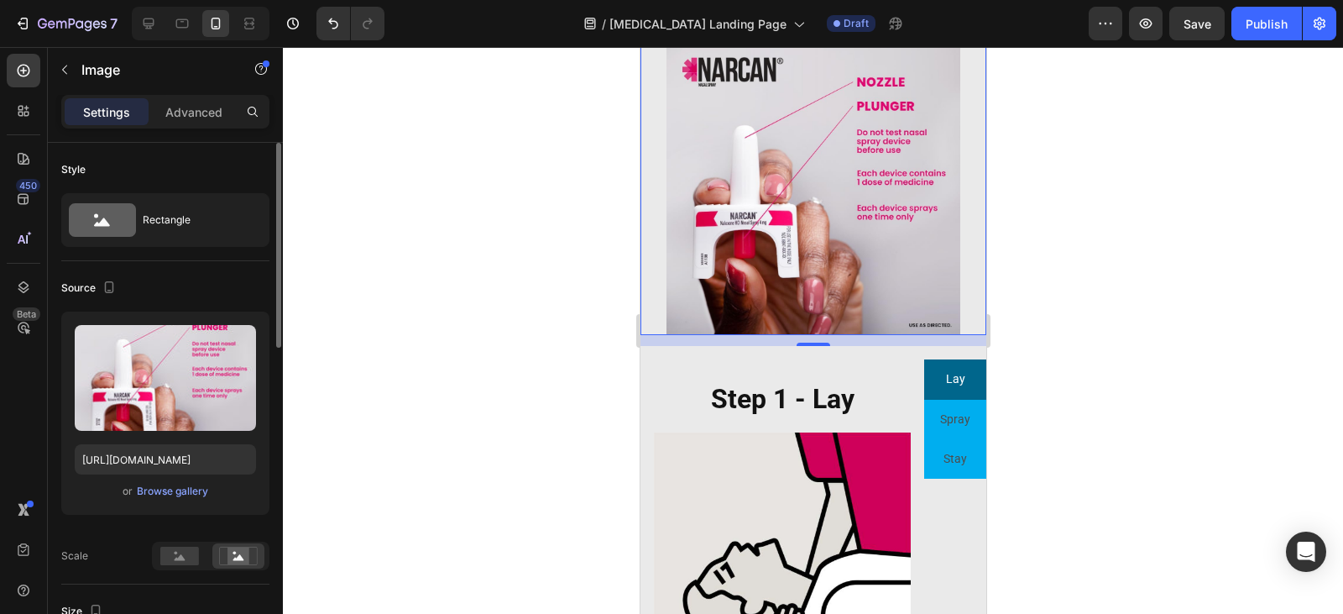
scroll to position [2358, 0]
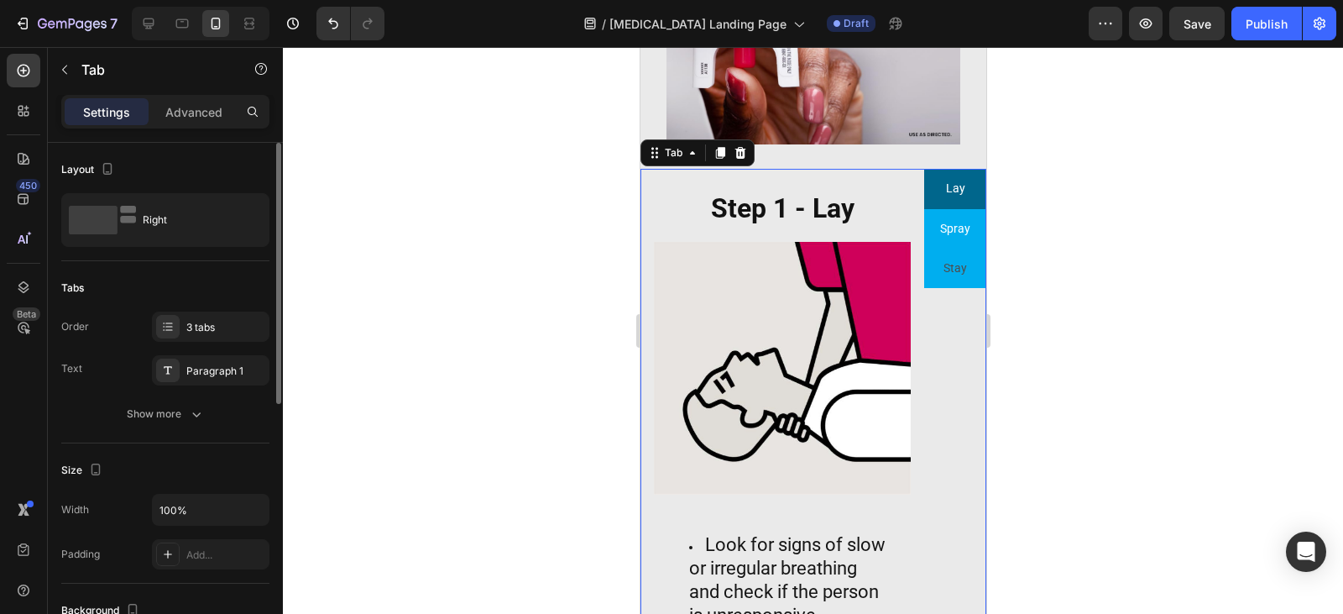
click at [950, 209] on li "Spray" at bounding box center [955, 228] width 62 height 39
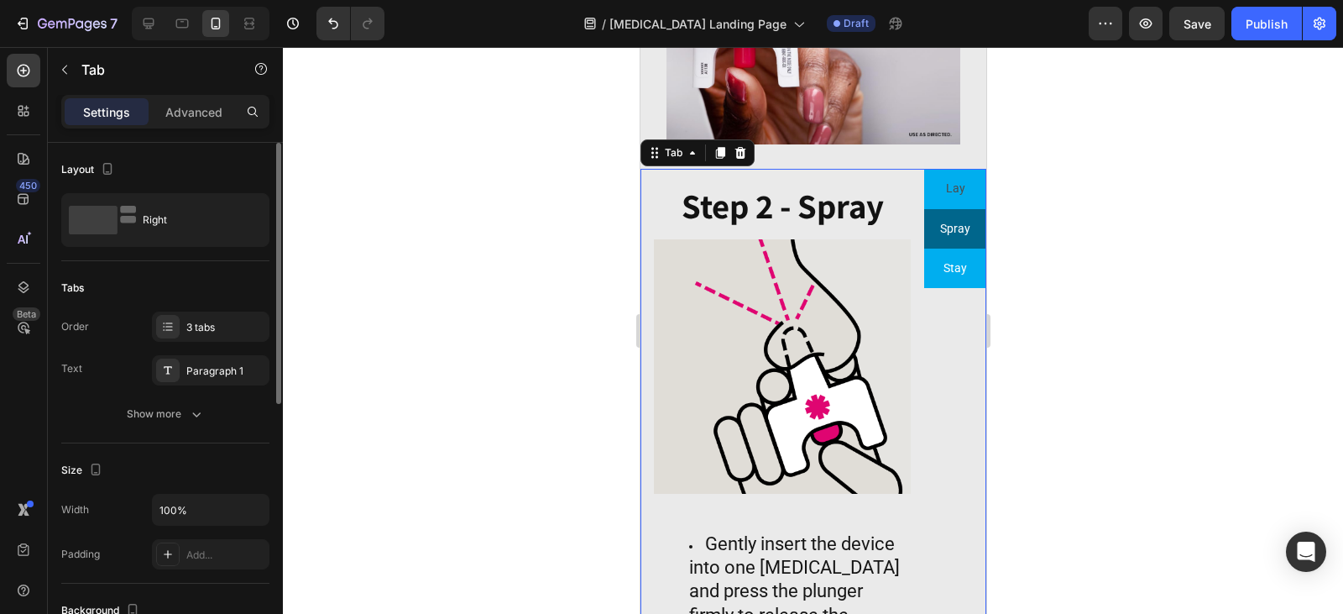
click at [947, 258] on p "Stay" at bounding box center [955, 268] width 24 height 21
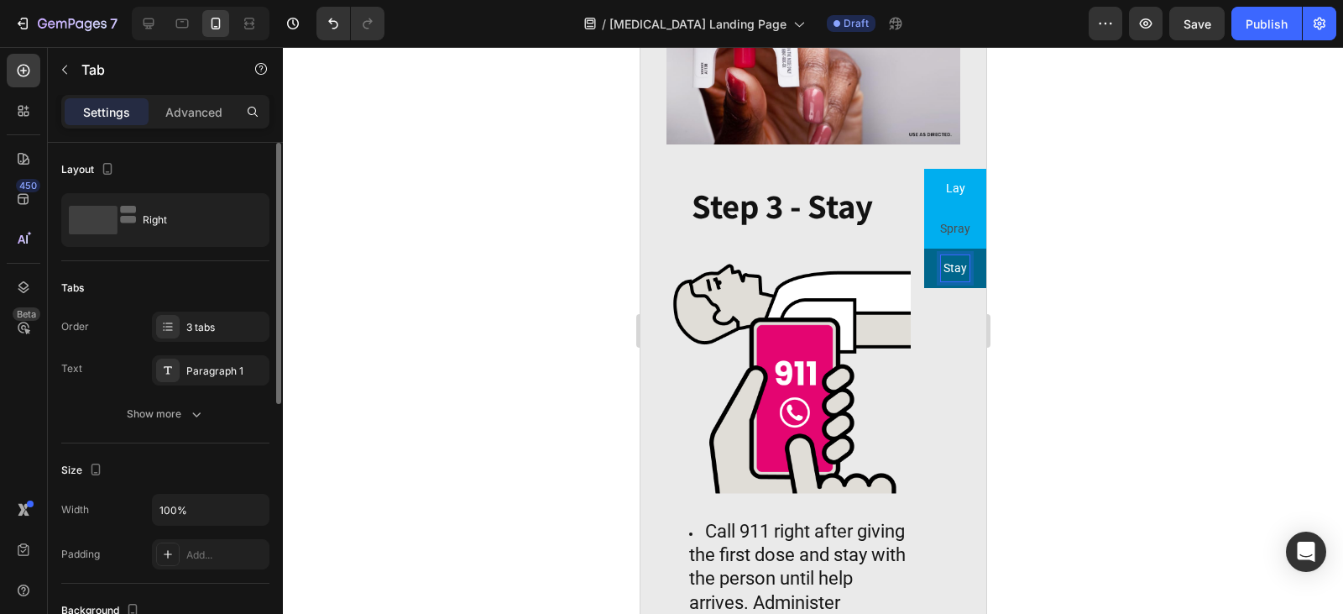
click at [946, 175] on div "Lay" at bounding box center [955, 188] width 24 height 26
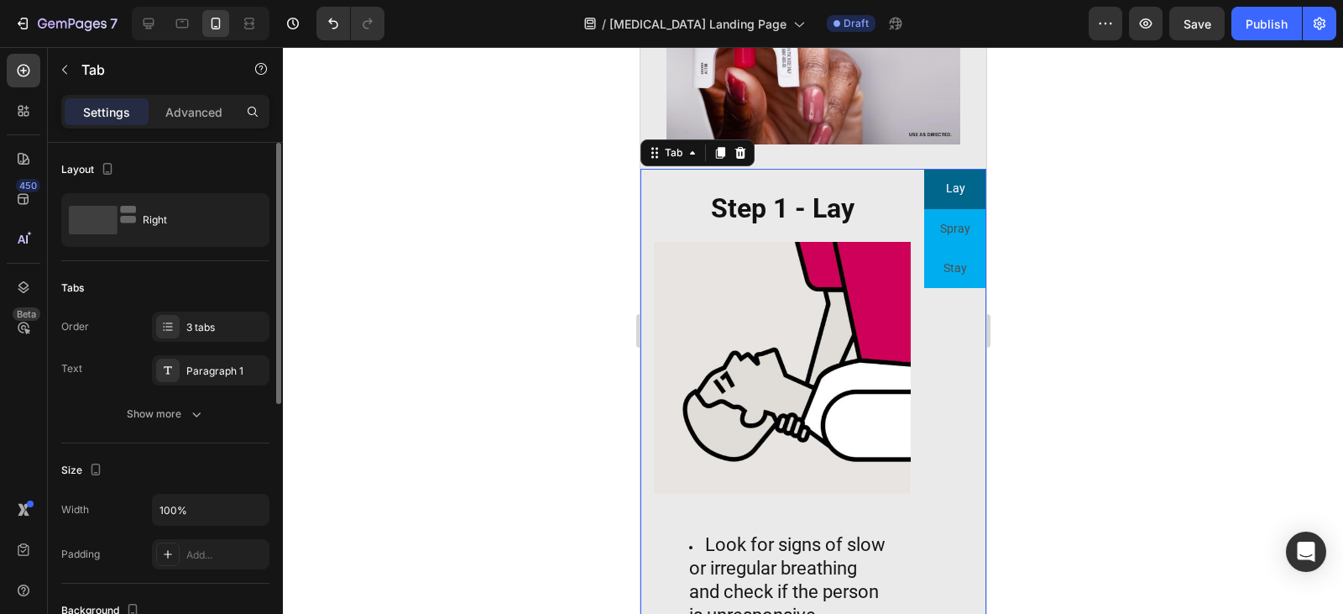
click at [898, 169] on div "Step 1 - Lay Heading Image Look for signs of slow or irregular breathing and ch…" at bounding box center [782, 480] width 284 height 623
click at [906, 177] on div "Step 1 - Lay Heading Image Look for signs of slow or irregular breathing and ch…" at bounding box center [782, 480] width 284 height 623
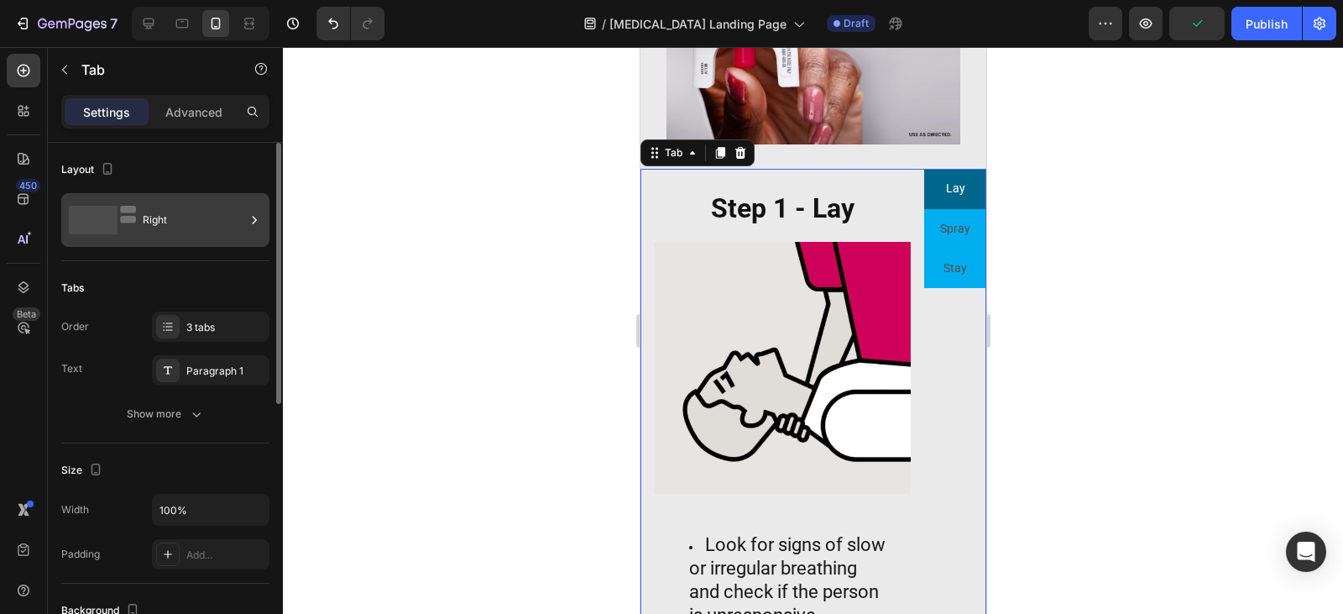
click at [132, 219] on rect at bounding box center [128, 220] width 16 height 8
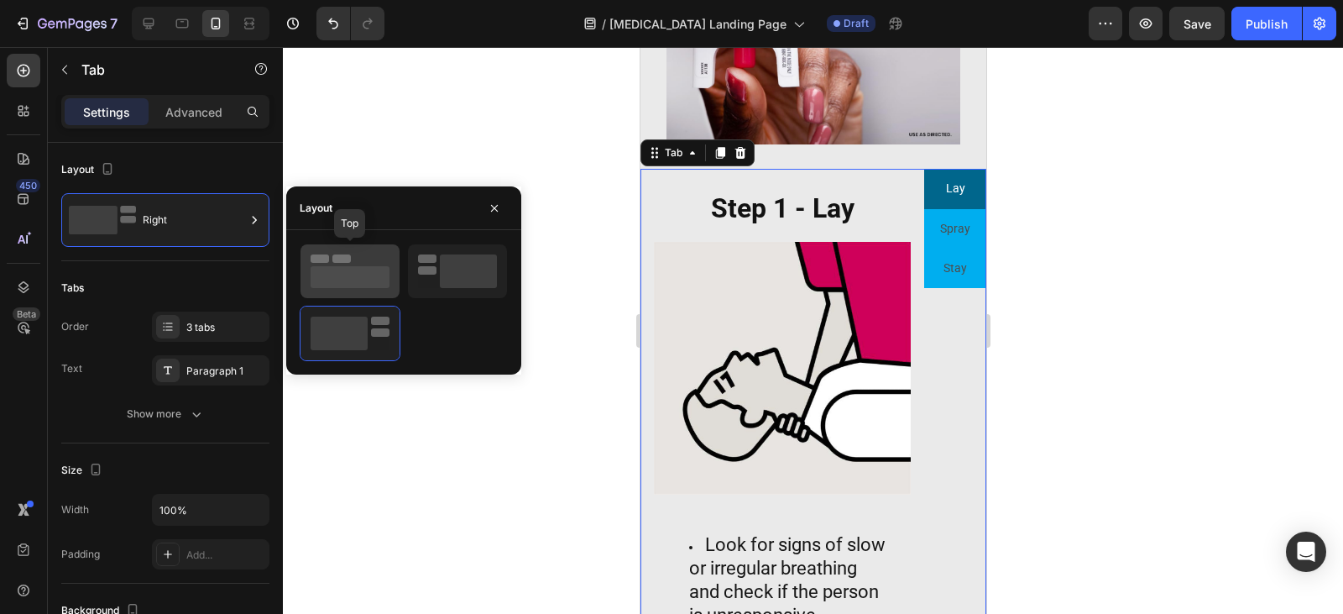
click at [348, 274] on rect at bounding box center [350, 277] width 79 height 22
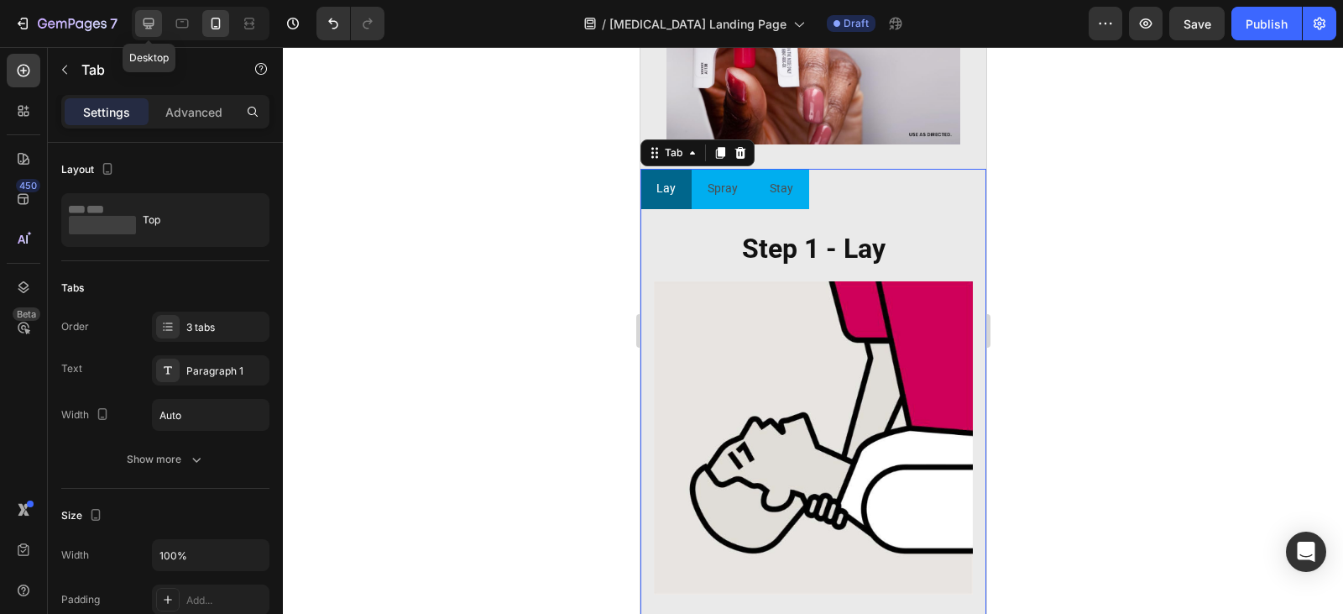
click at [150, 33] on div at bounding box center [148, 23] width 27 height 27
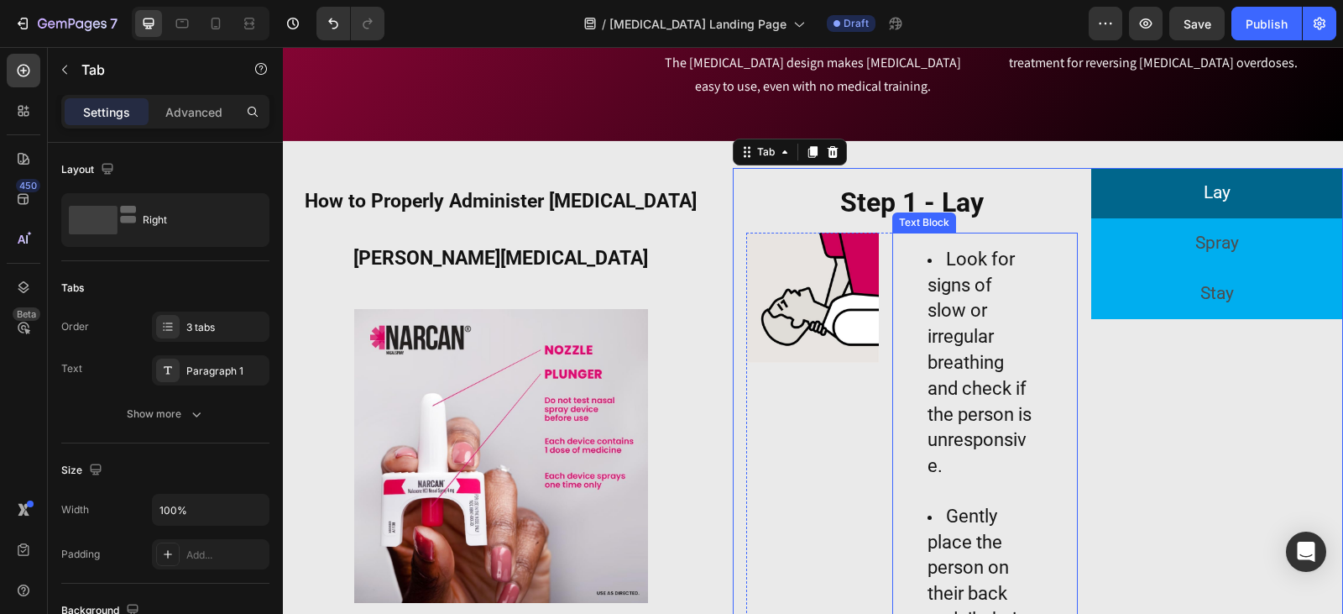
scroll to position [1204, 0]
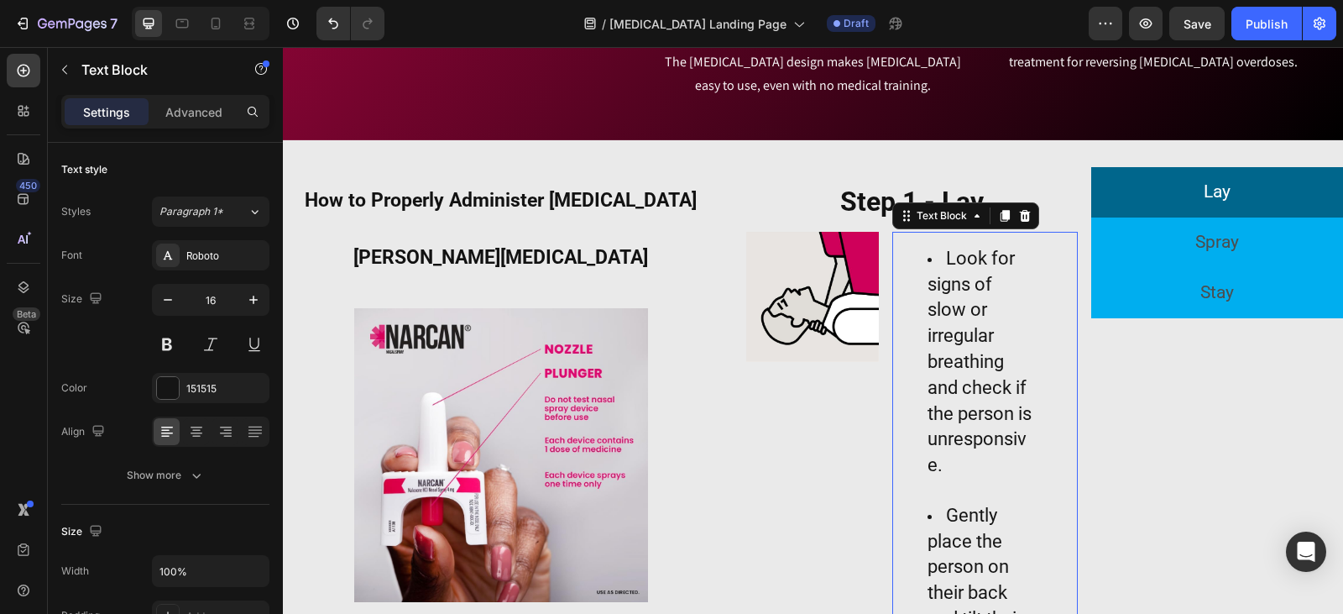
click at [986, 362] on span "Look for signs of slow or irregular breathing and check if the person is unresp…" at bounding box center [980, 362] width 104 height 228
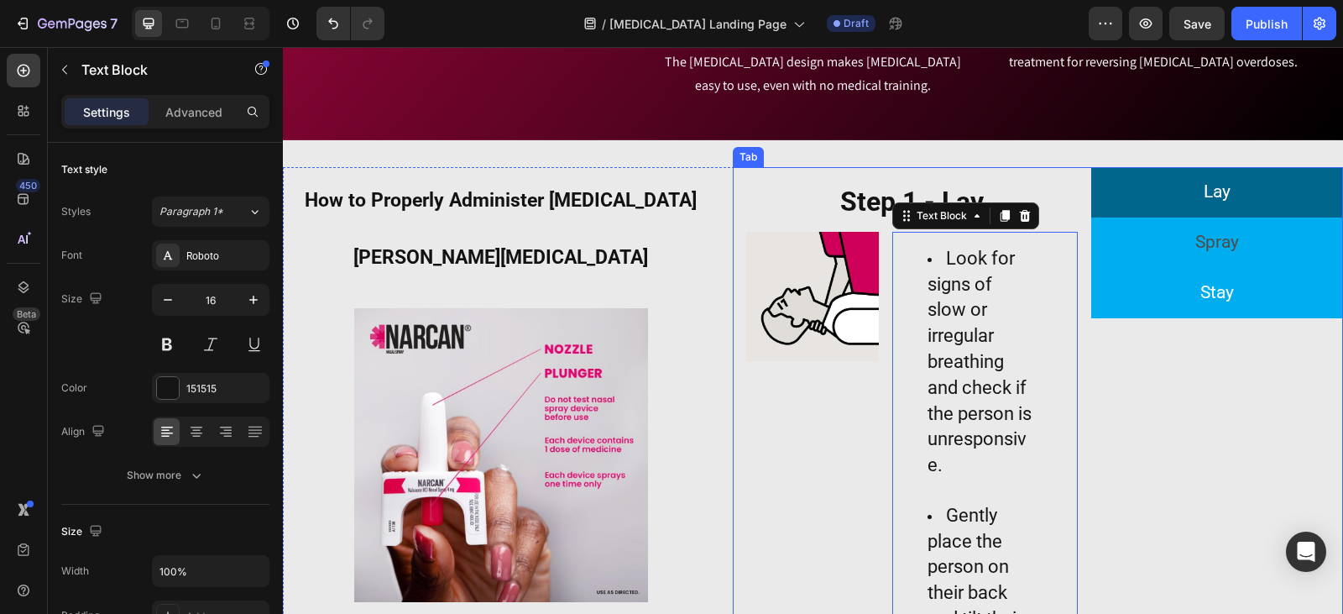
click at [1091, 278] on li "Stay" at bounding box center [1217, 293] width 252 height 50
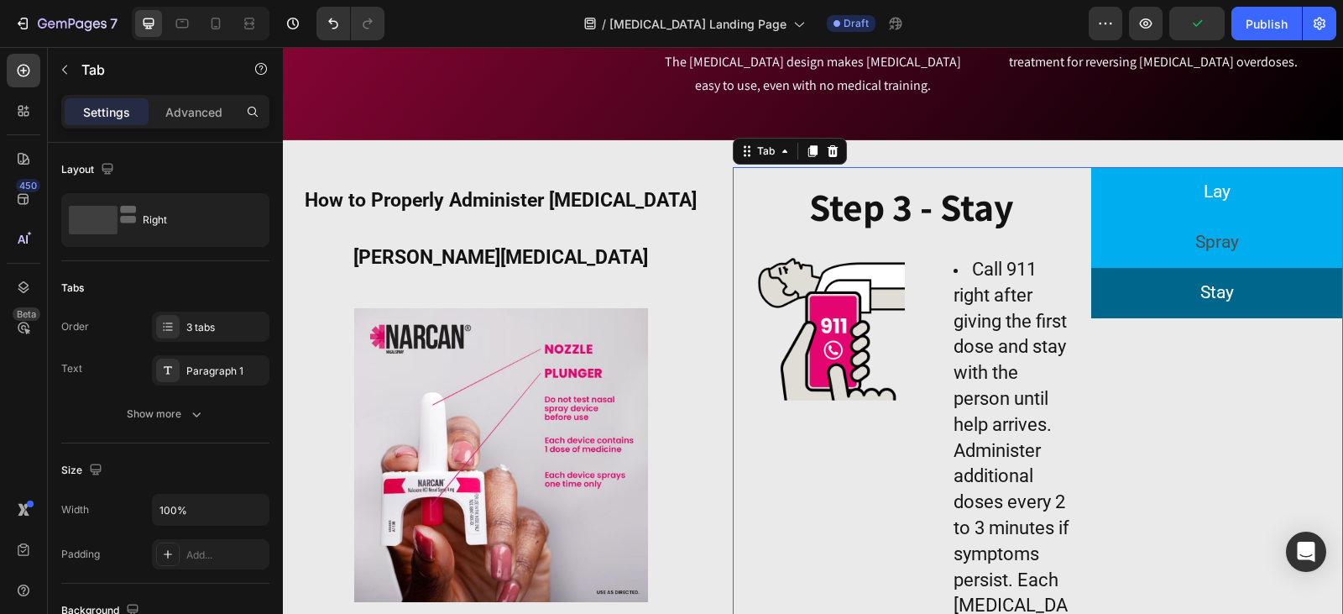
click at [1166, 184] on li "Lay" at bounding box center [1217, 192] width 252 height 50
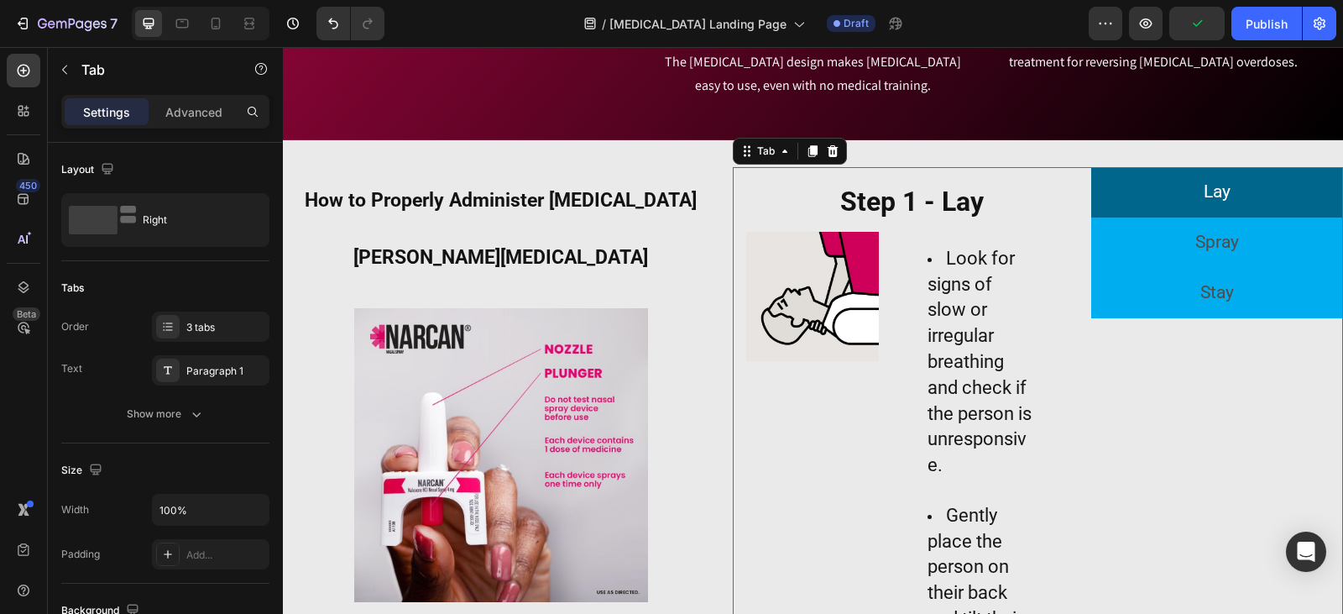
click at [1072, 295] on div "Step 1 - Lay Heading Image Look for signs of slow or irregular breathing and ch…" at bounding box center [912, 463] width 359 height 593
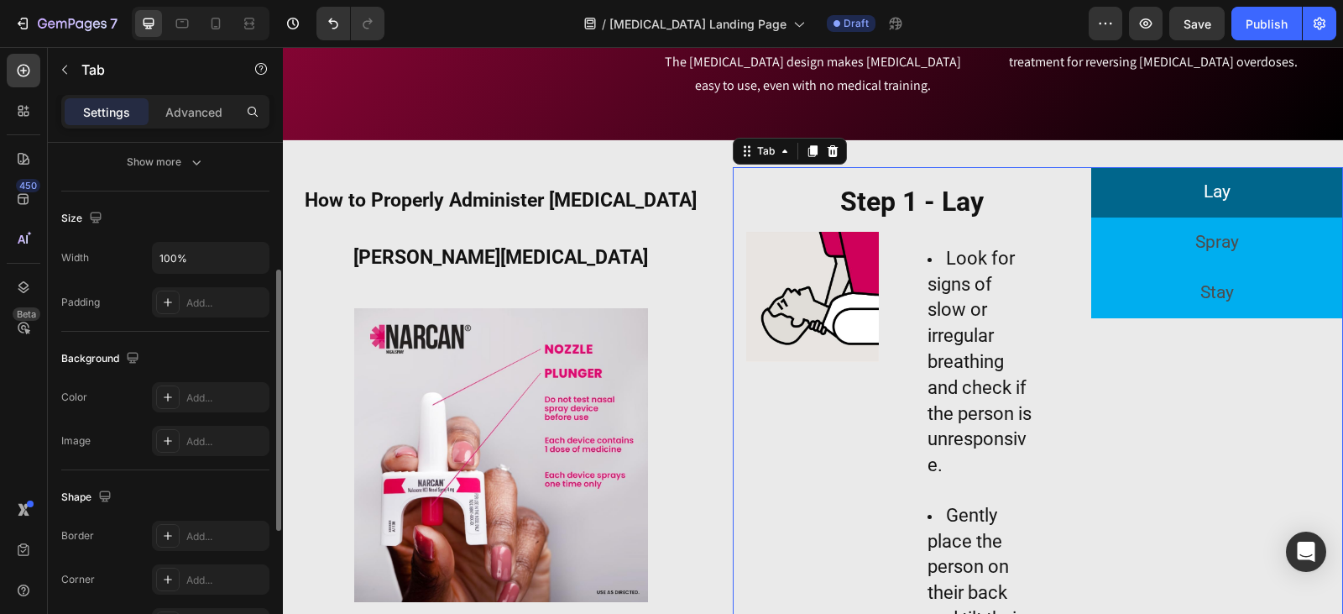
scroll to position [504, 0]
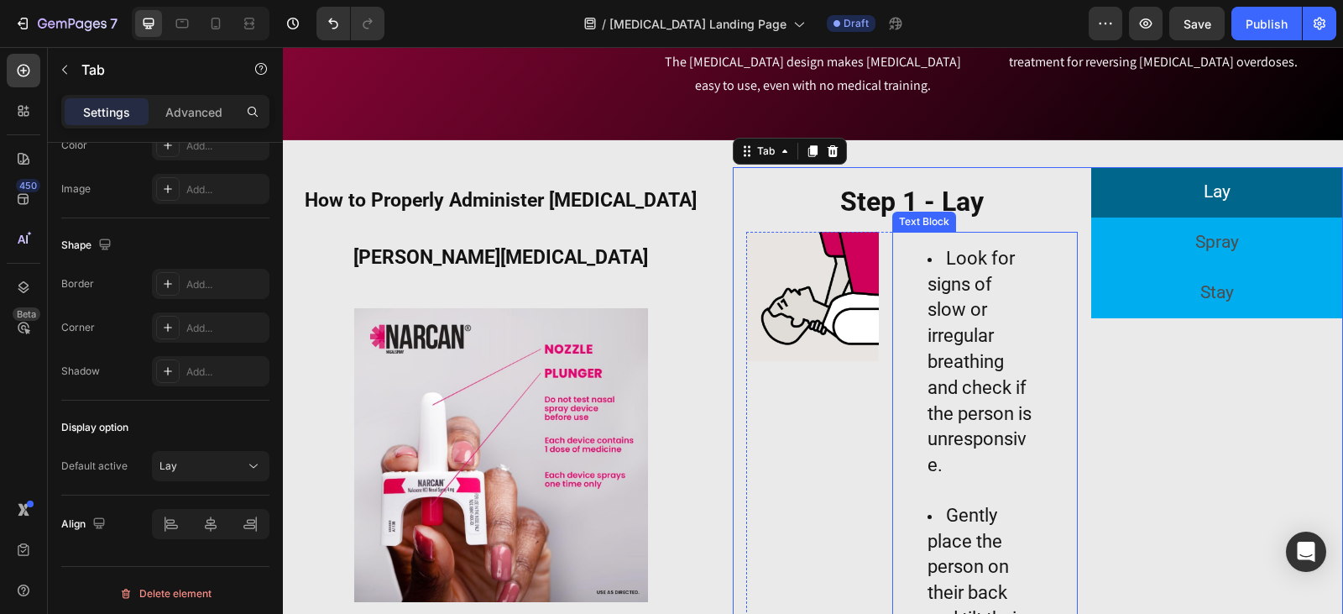
click at [1026, 425] on div "Look for signs of slow or irregular breathing and check if the person is unresp…" at bounding box center [985, 479] width 186 height 494
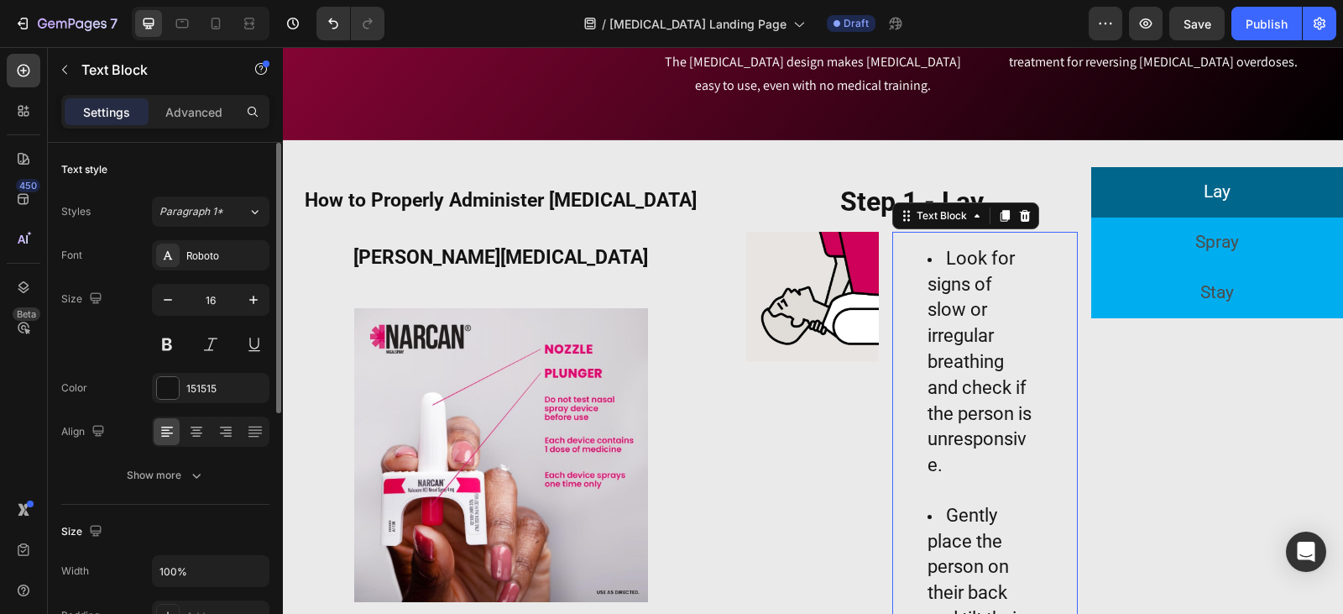
click at [202, 131] on div "Settings Advanced" at bounding box center [165, 119] width 235 height 48
click at [203, 116] on p "Advanced" at bounding box center [193, 112] width 57 height 18
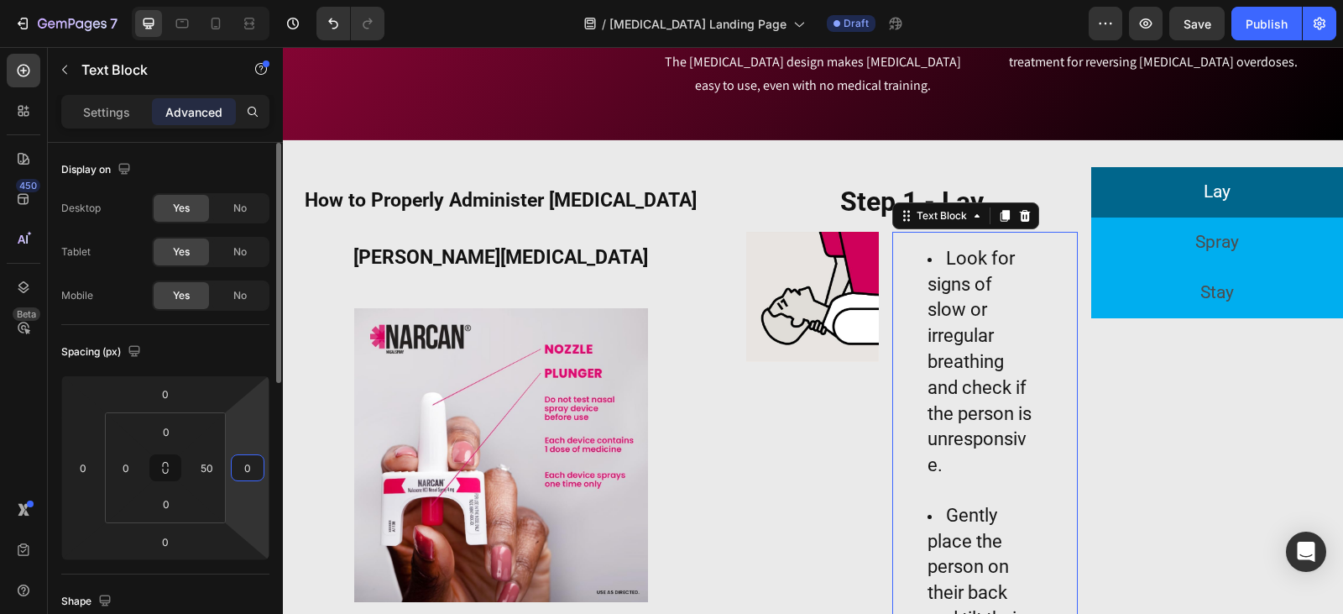
click at [226, 126] on html "7 Version history / [MEDICAL_DATA] Landing Page Draft Preview Save Publish 450 …" at bounding box center [671, 63] width 1343 height 126
click at [216, 472] on input "50" at bounding box center [206, 467] width 25 height 25
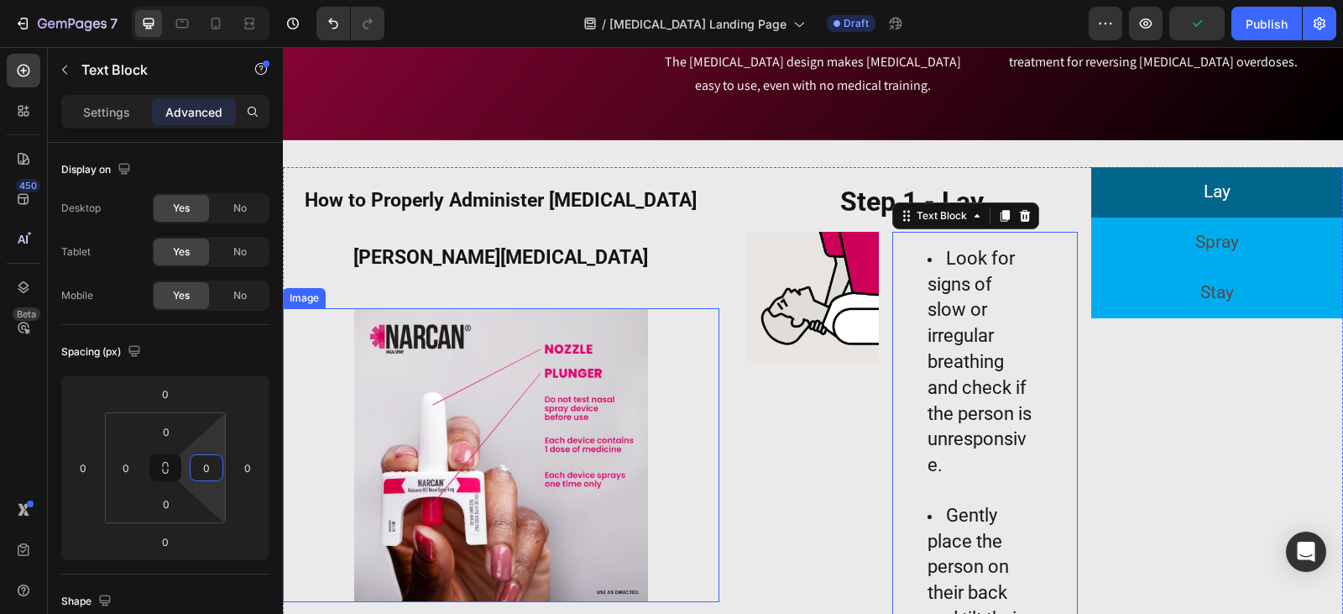
type input "0"
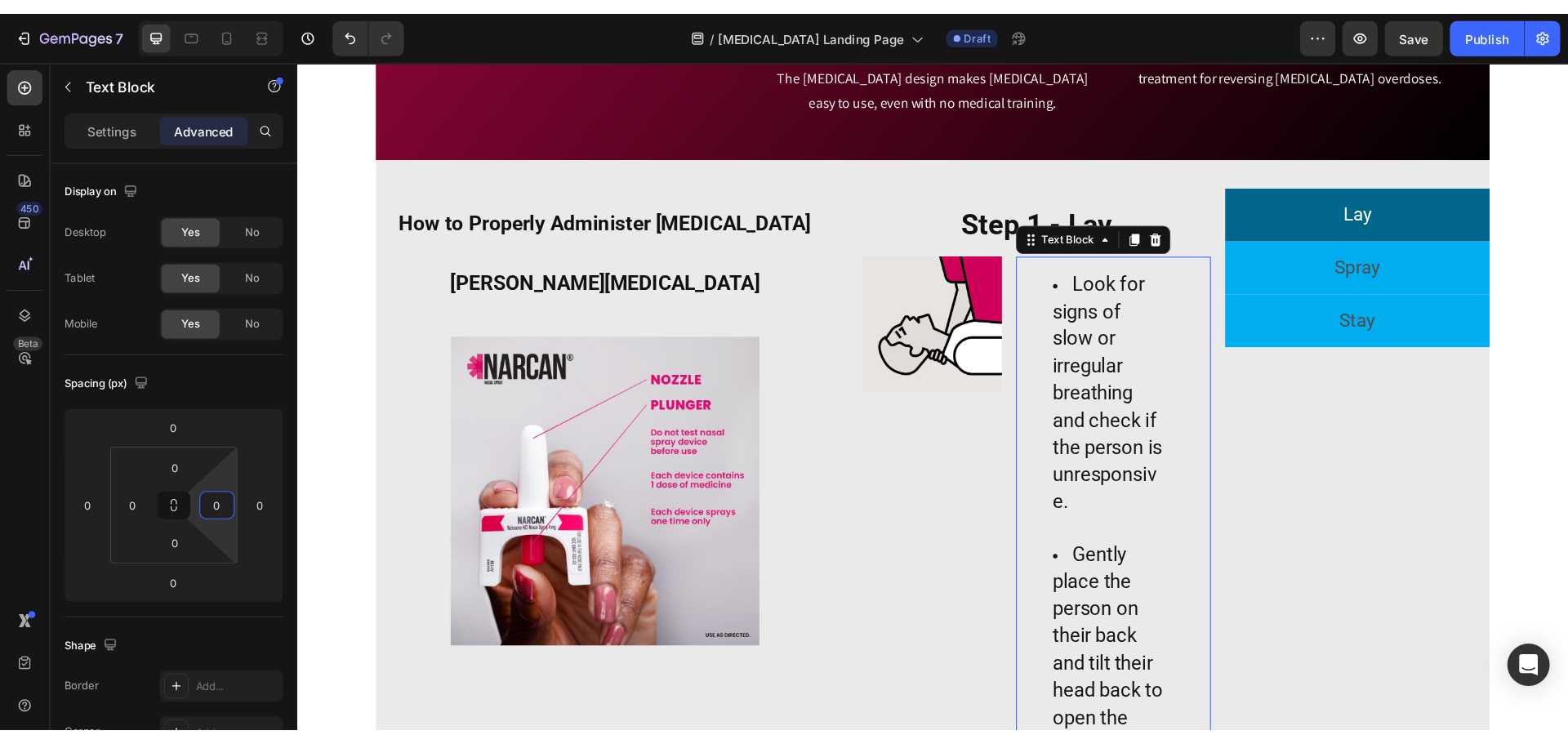
scroll to position [1173, 0]
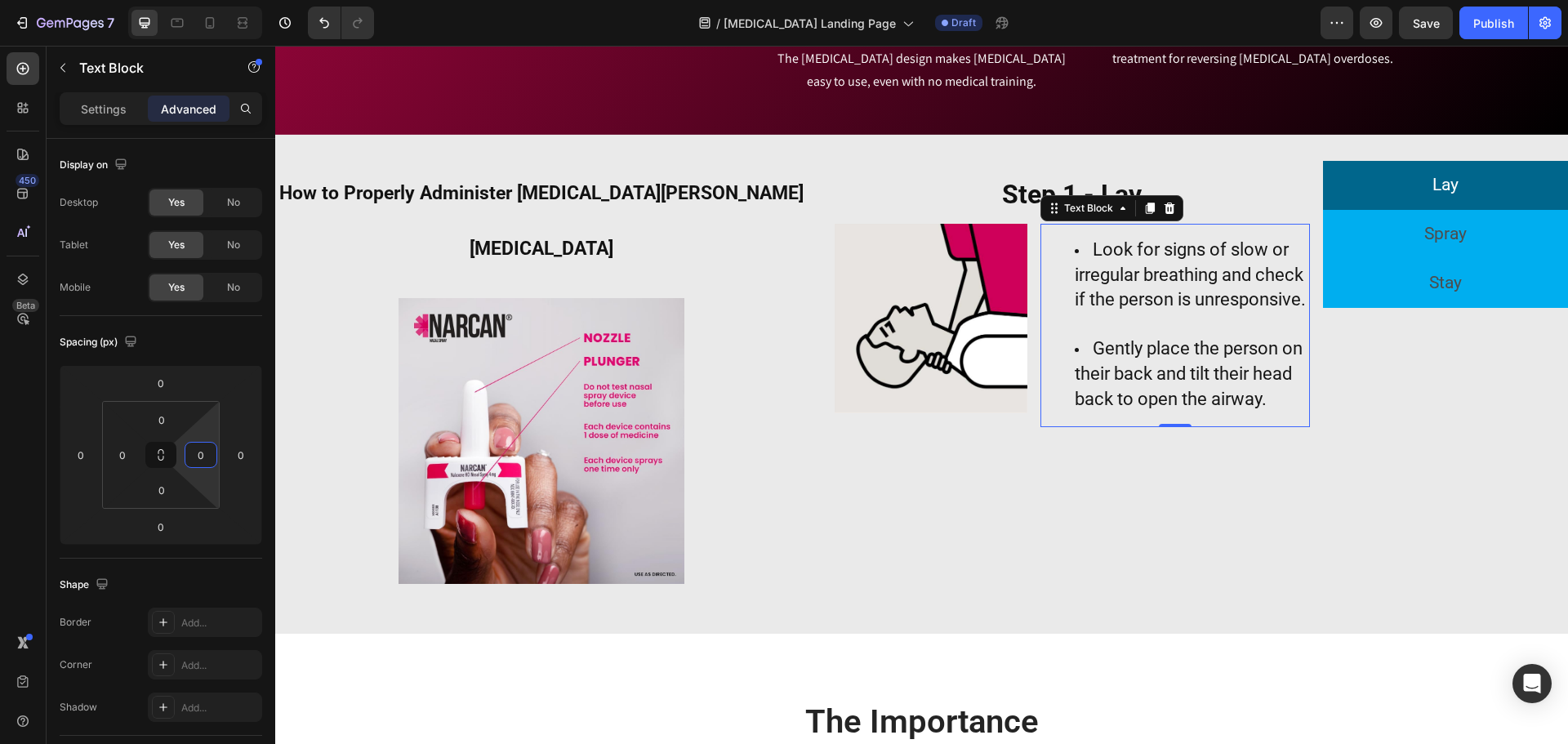
click at [1305, 428] on div "Lay Spray Stay" at bounding box center [1445, 310] width 245 height 300
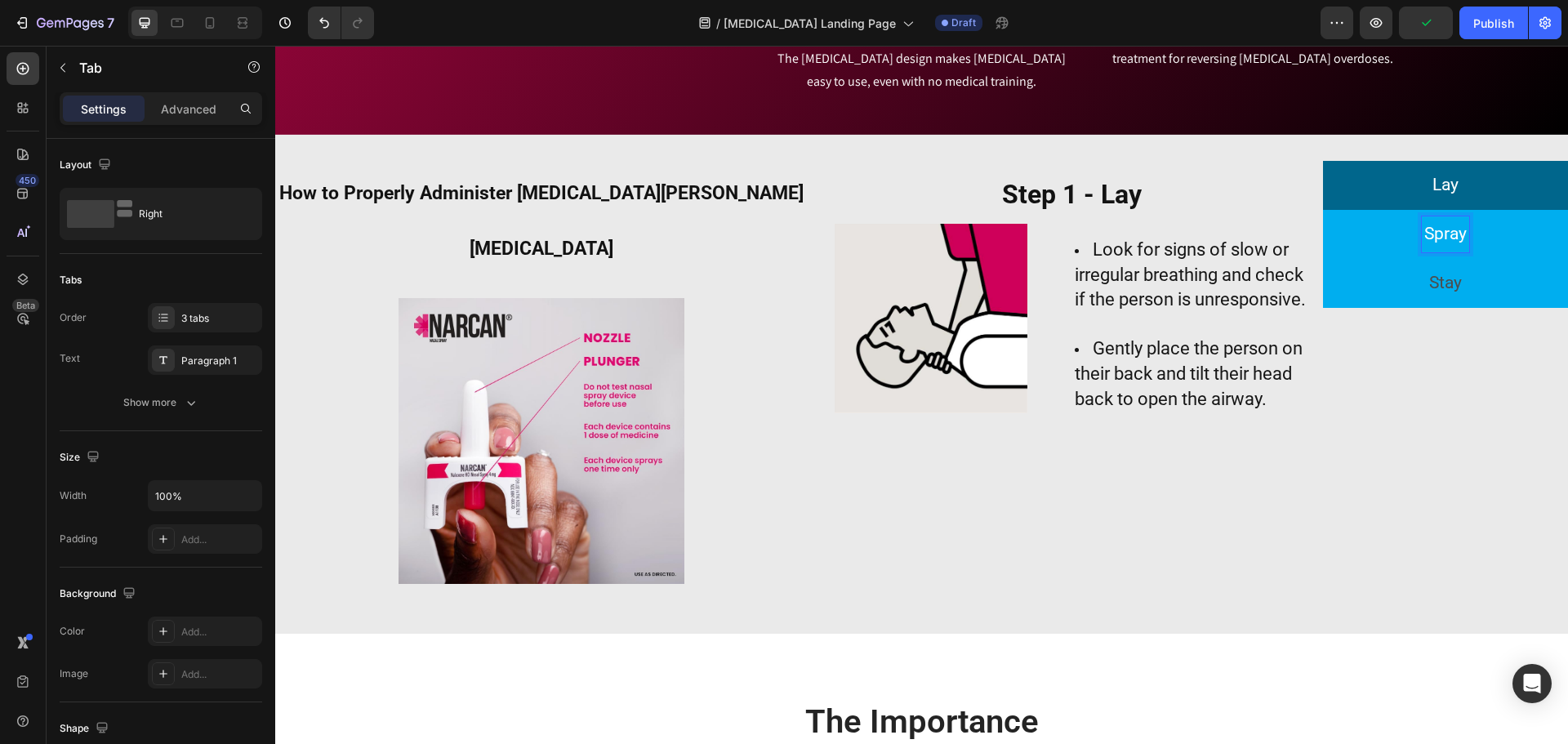
click at [1305, 219] on p "Spray" at bounding box center [1445, 234] width 43 height 31
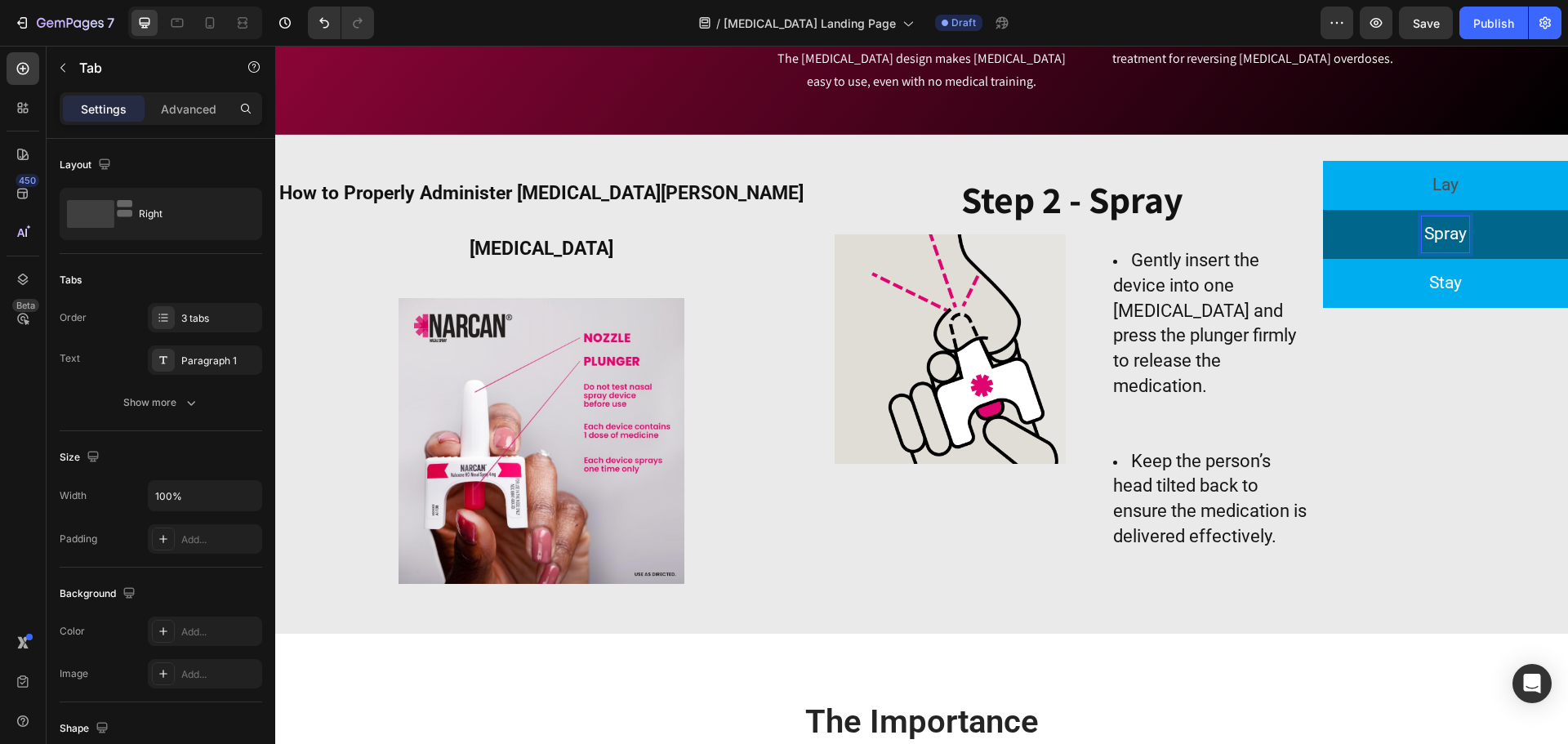
click at [1305, 272] on p "Stay" at bounding box center [1445, 283] width 33 height 31
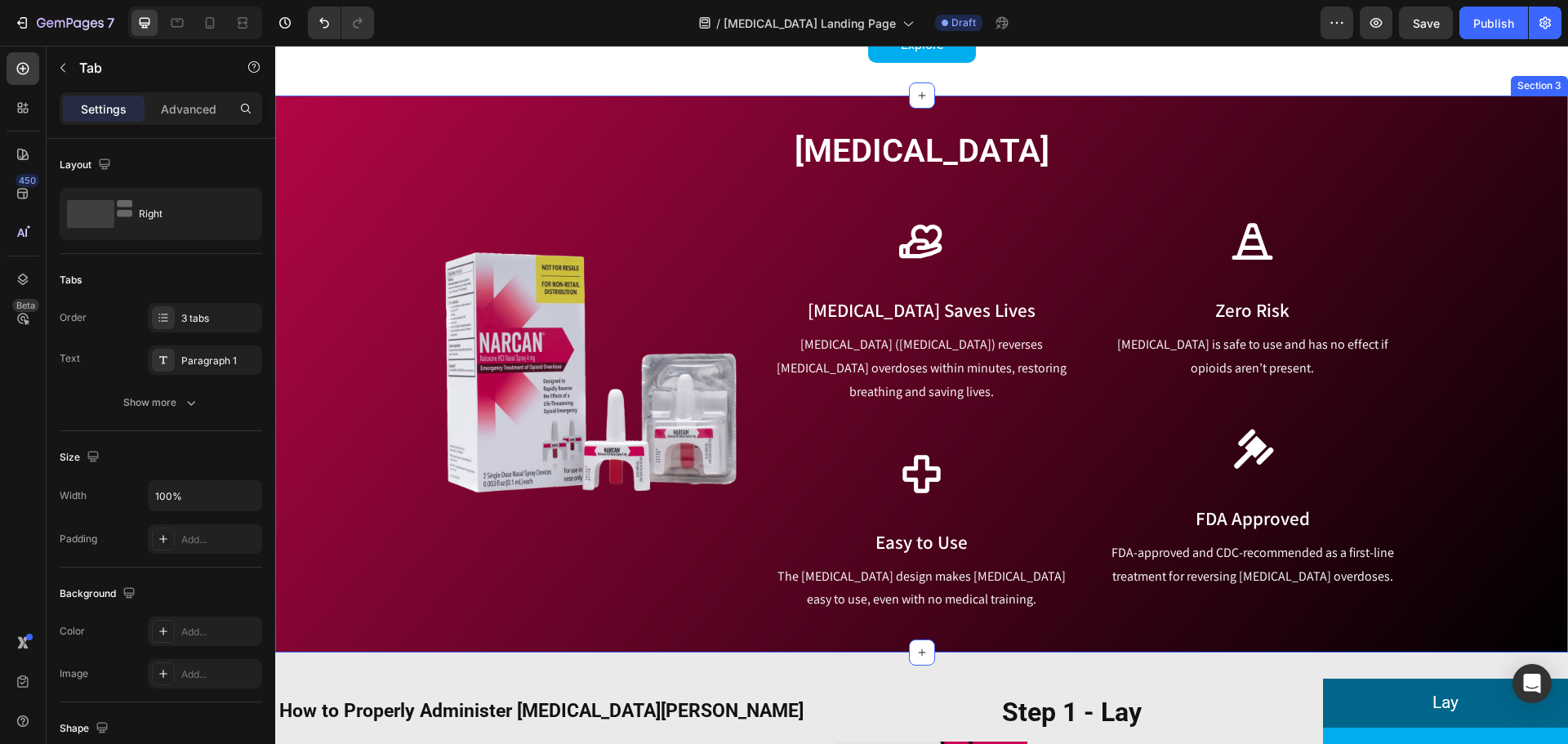
scroll to position [683, 0]
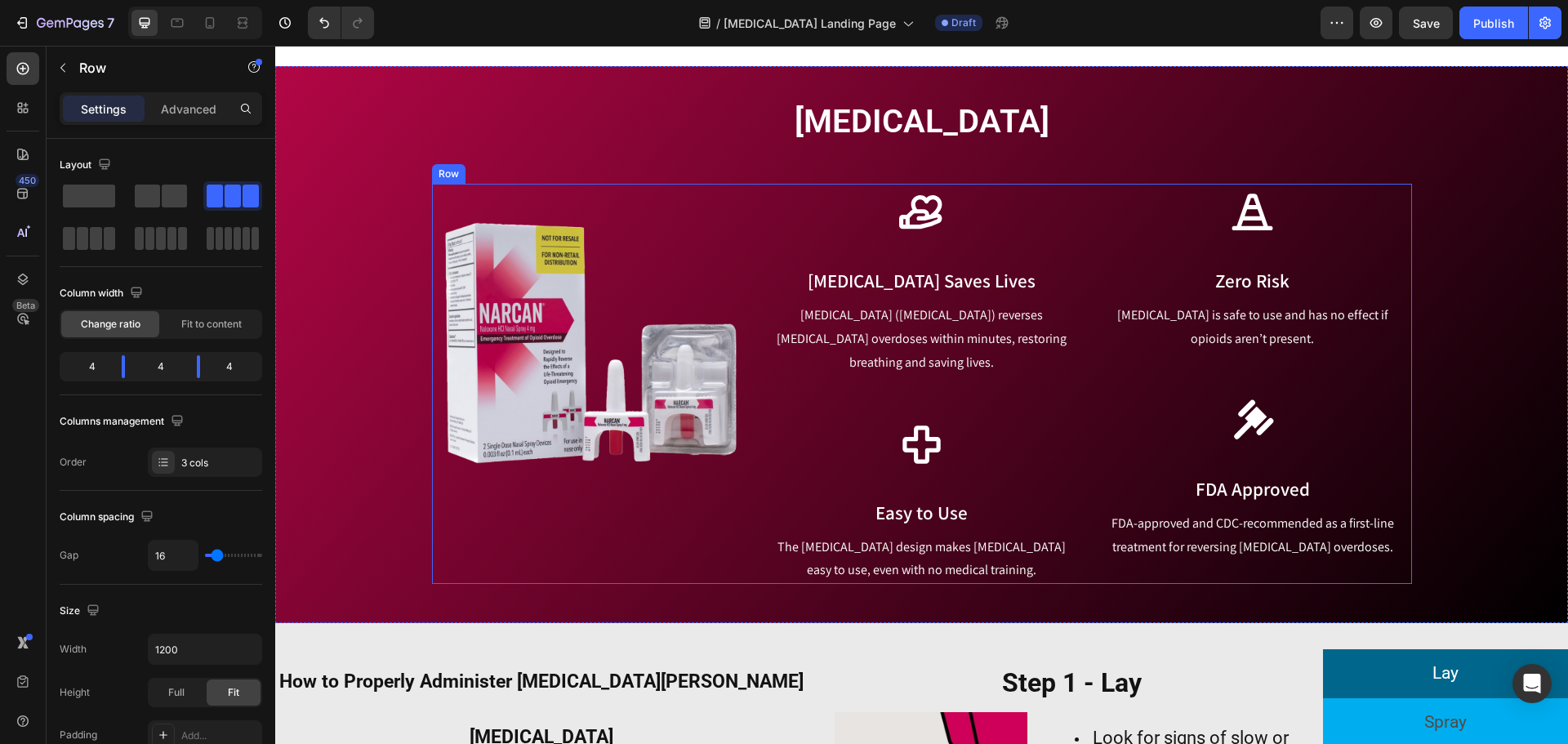
click at [909, 466] on div "Icon [MEDICAL_DATA] Saves Lives Text block [MEDICAL_DATA] ([MEDICAL_DATA]) reve…" at bounding box center [921, 383] width 318 height 400
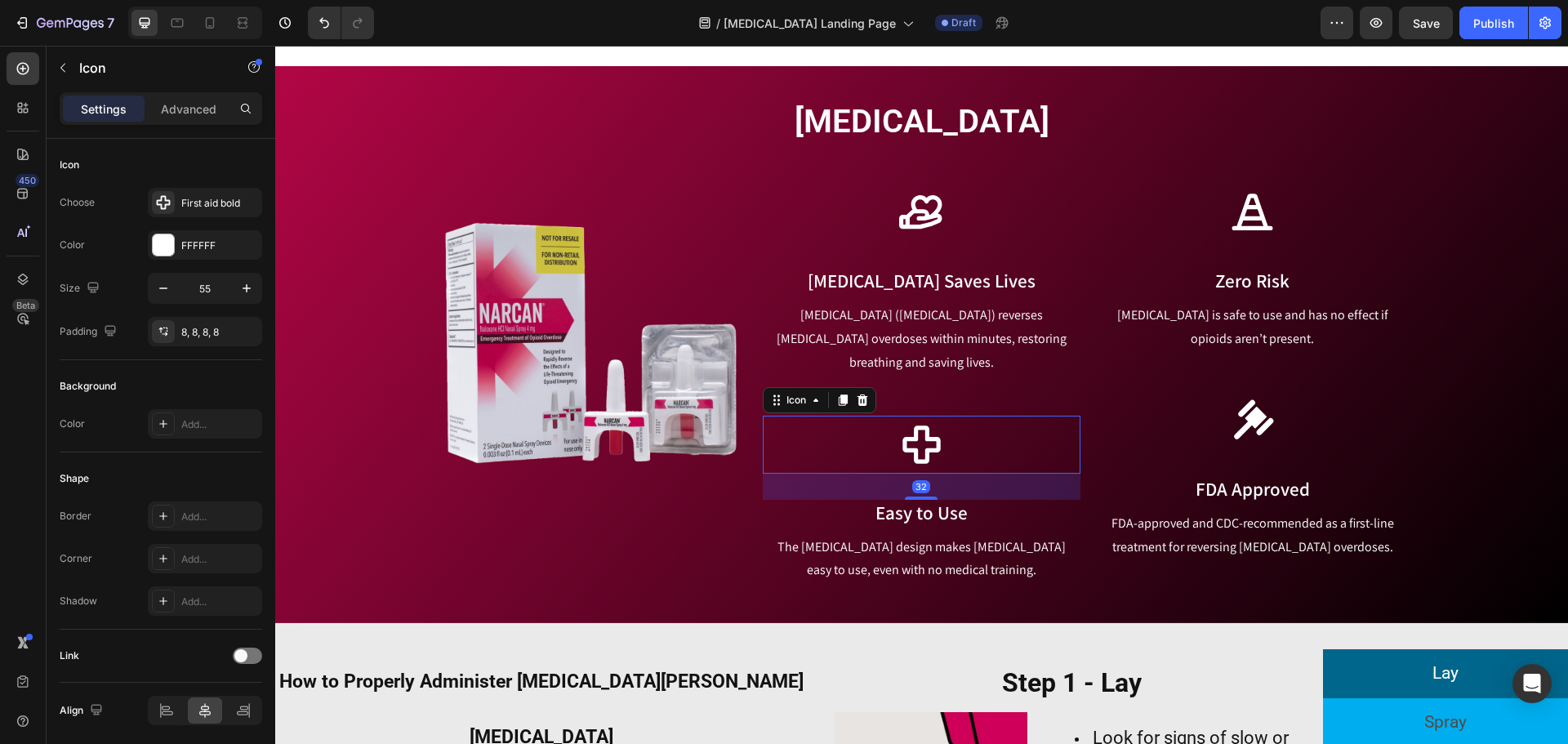
click at [923, 424] on icon at bounding box center [921, 444] width 45 height 45
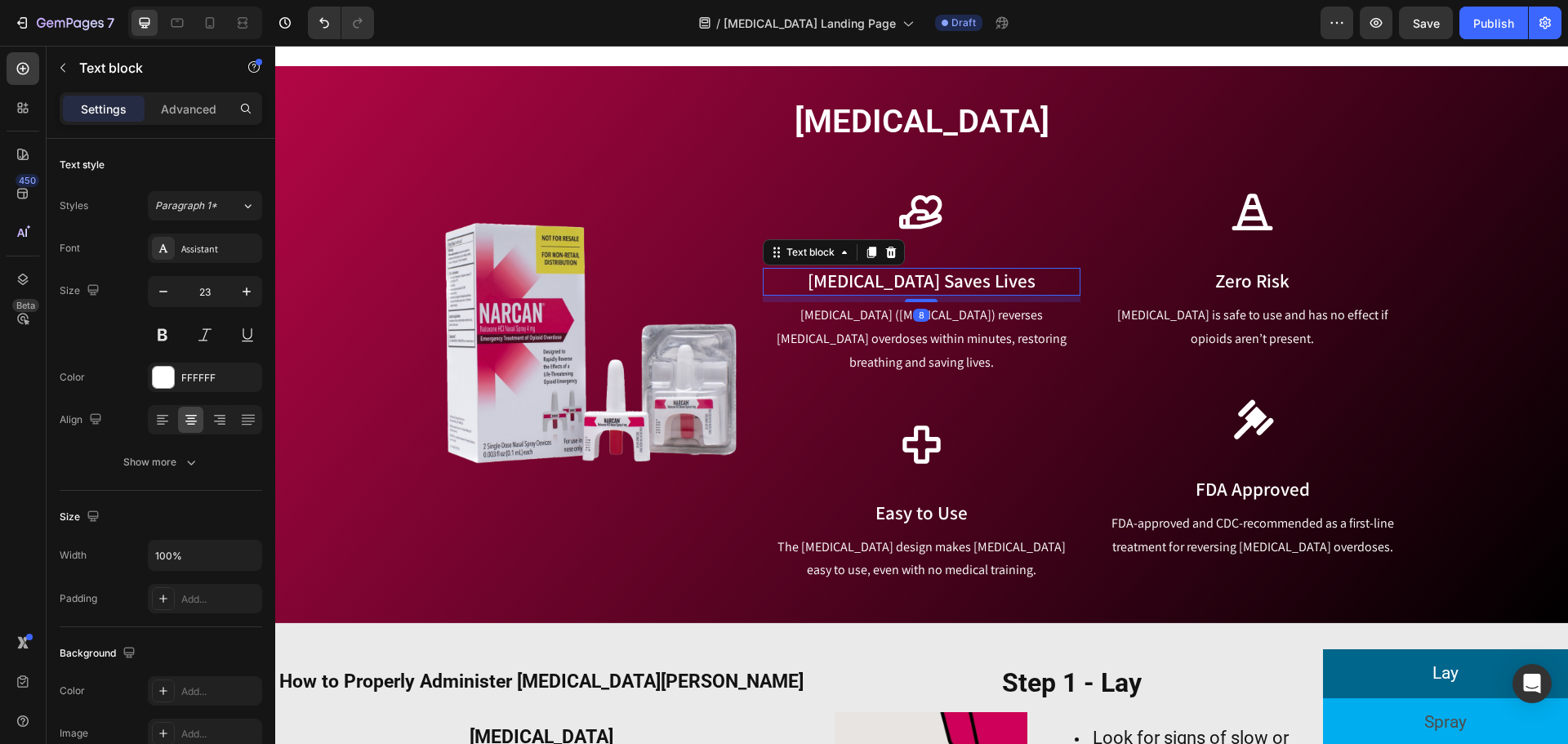
click at [923, 277] on p "[MEDICAL_DATA] Saves Lives" at bounding box center [921, 281] width 314 height 24
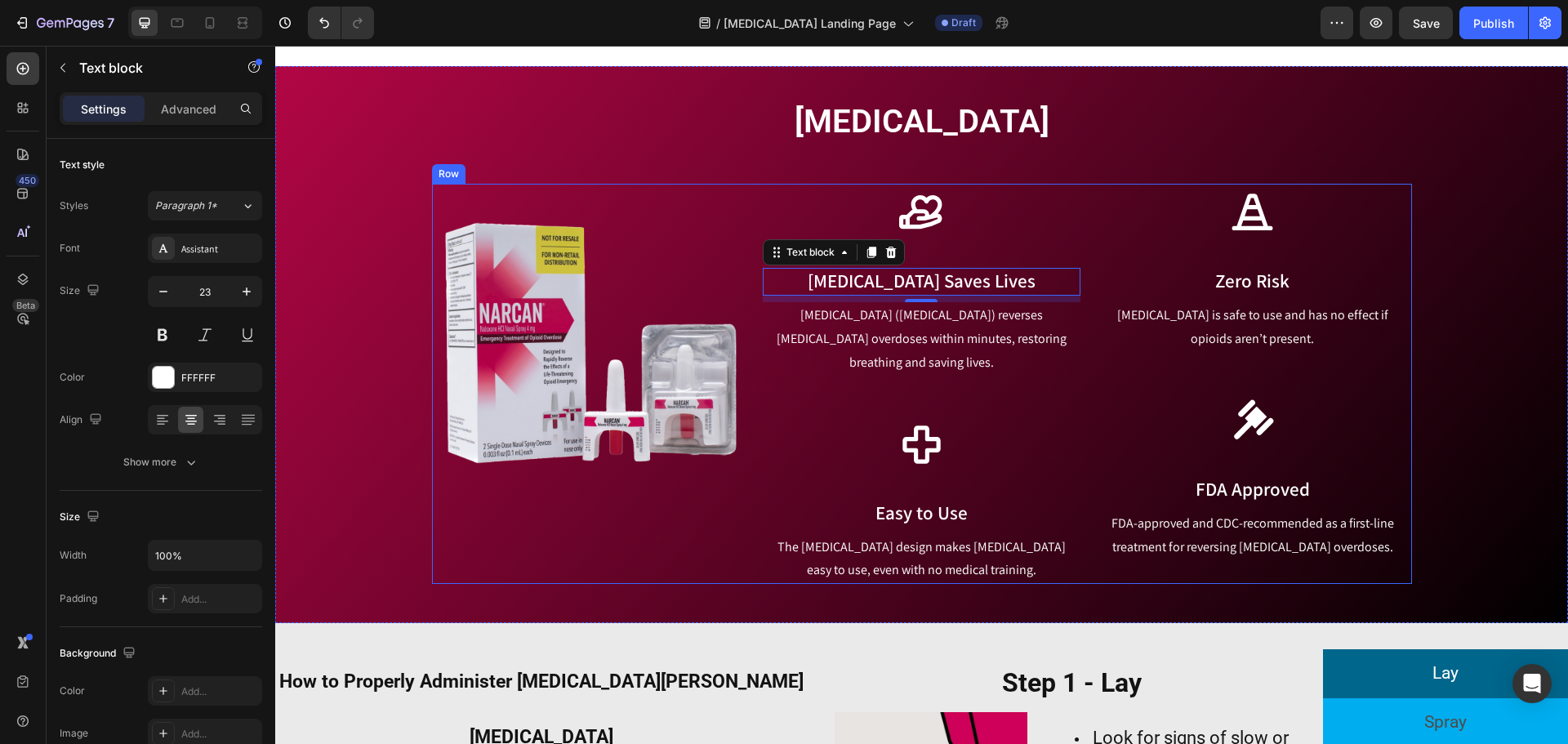
click at [1166, 466] on div "Icon Zero Risk Text block [MEDICAL_DATA] is safe to use and has no effect if op…" at bounding box center [1252, 383] width 318 height 400
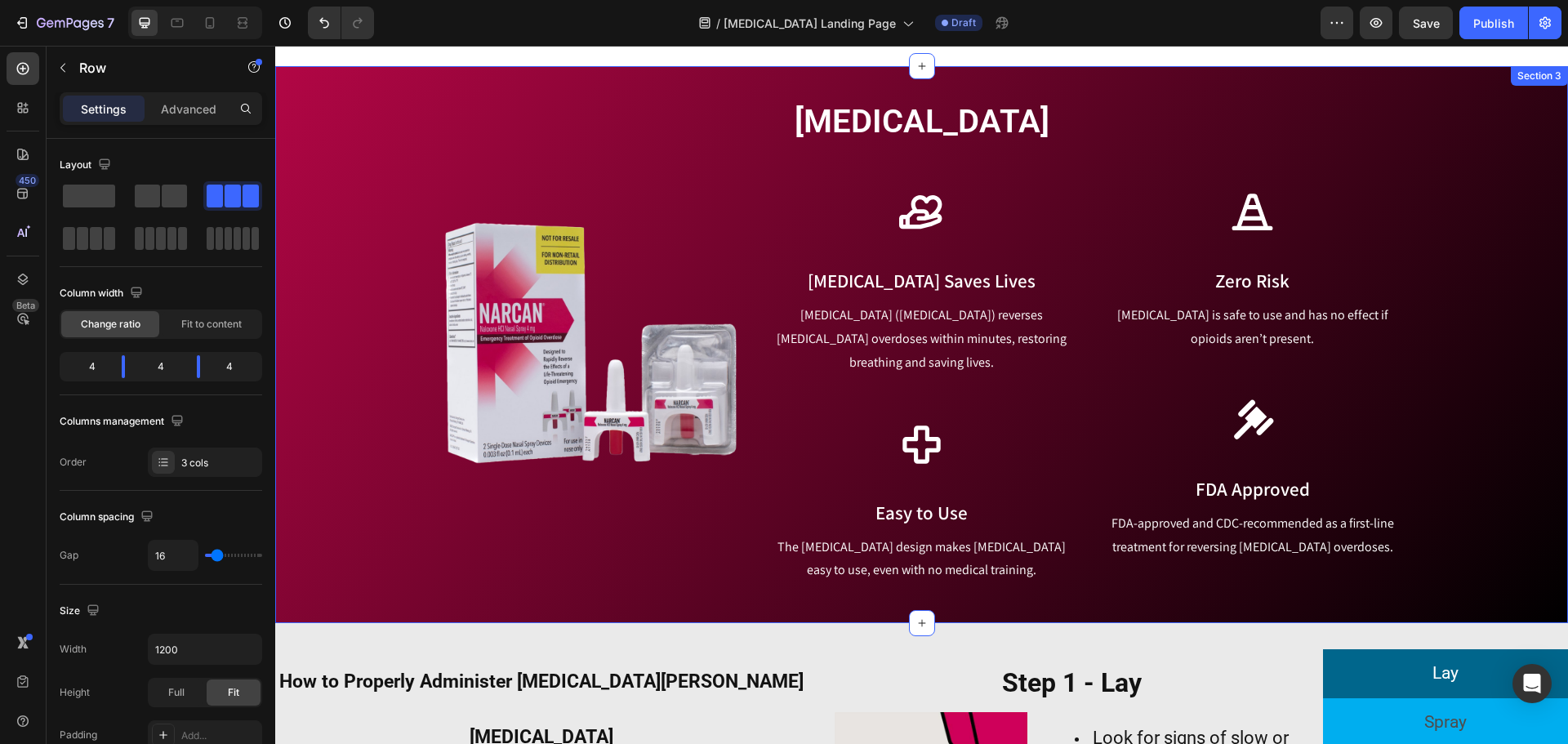
click at [592, 571] on div "[MEDICAL_DATA] Heading Row Image Icon [MEDICAL_DATA] Saves Lives Text block [ME…" at bounding box center [921, 344] width 1293 height 557
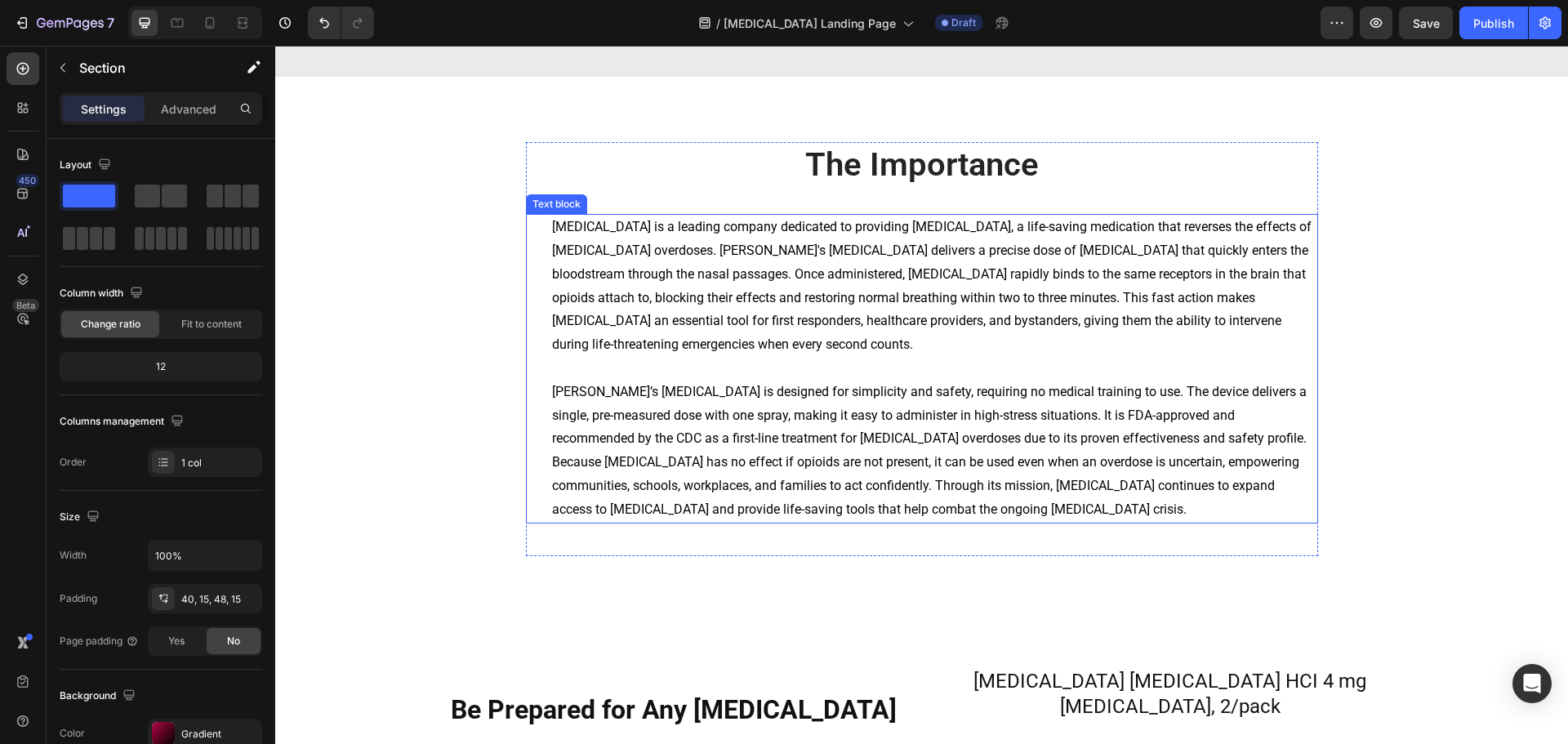
scroll to position [1796, 0]
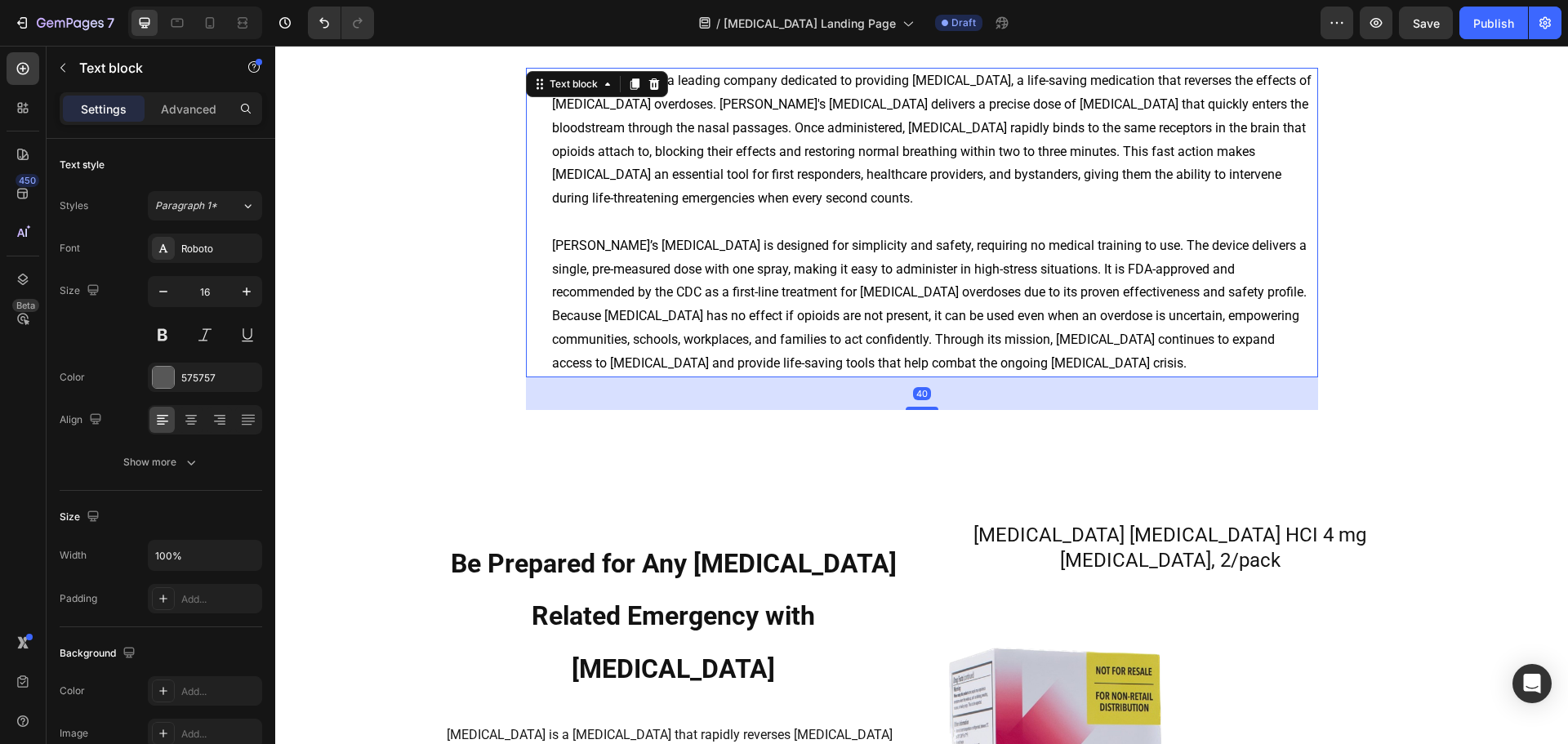
click at [1121, 335] on span "[PERSON_NAME]’s [MEDICAL_DATA] is designed for simplicity and safety, requiring…" at bounding box center [930, 303] width 755 height 133
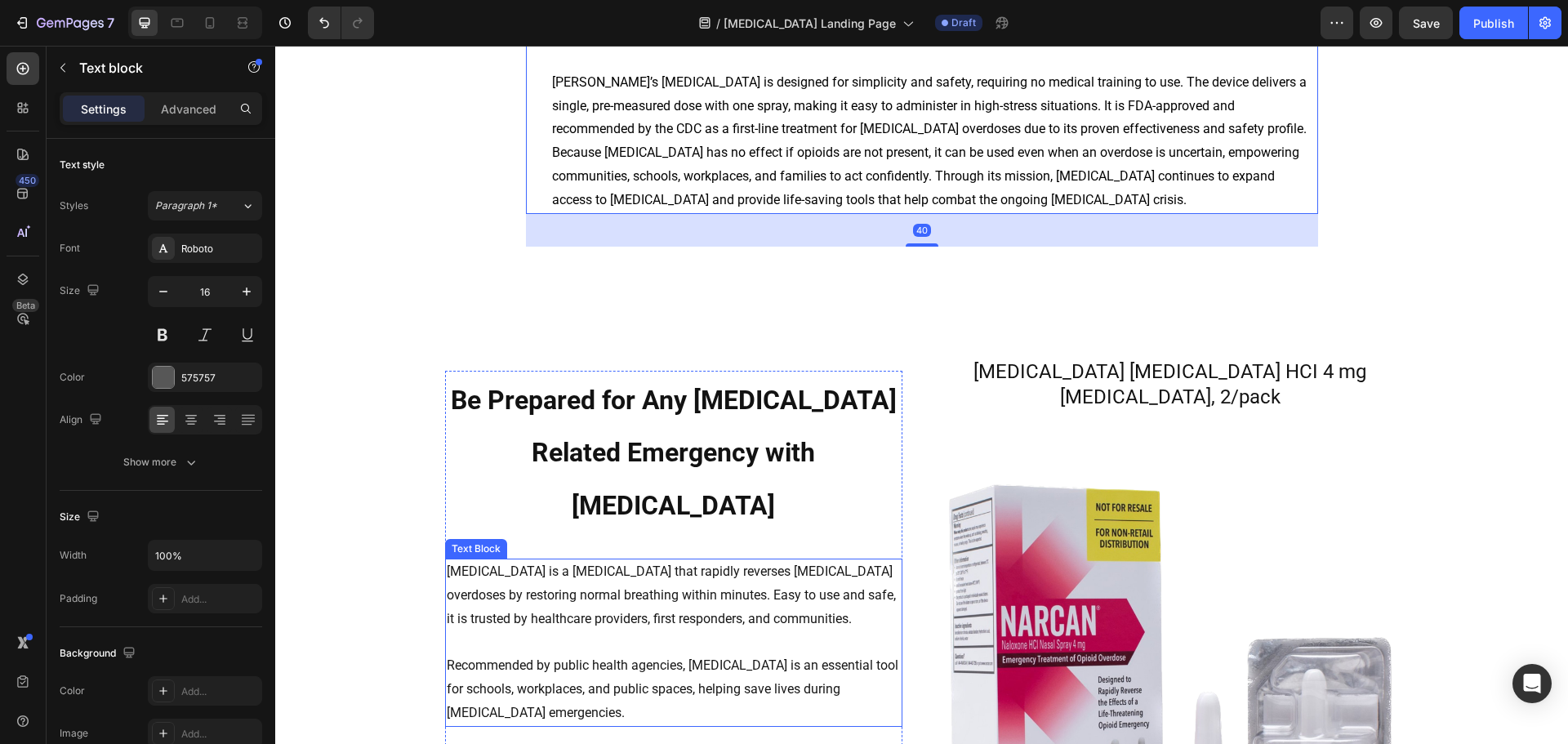
click at [724, 560] on p "[MEDICAL_DATA] is a [MEDICAL_DATA] that rapidly reverses [MEDICAL_DATA] overdos…" at bounding box center [673, 595] width 454 height 70
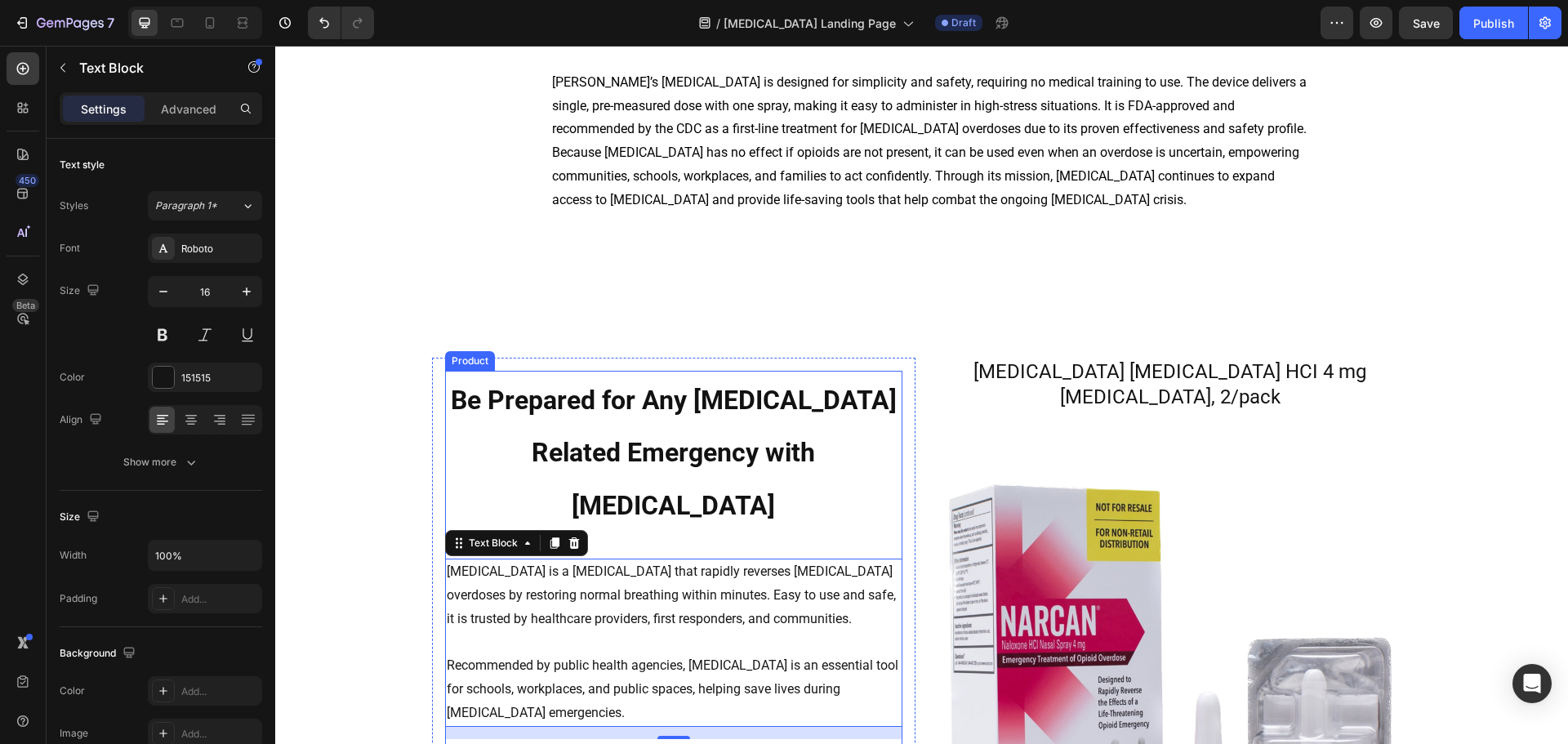
scroll to position [2041, 0]
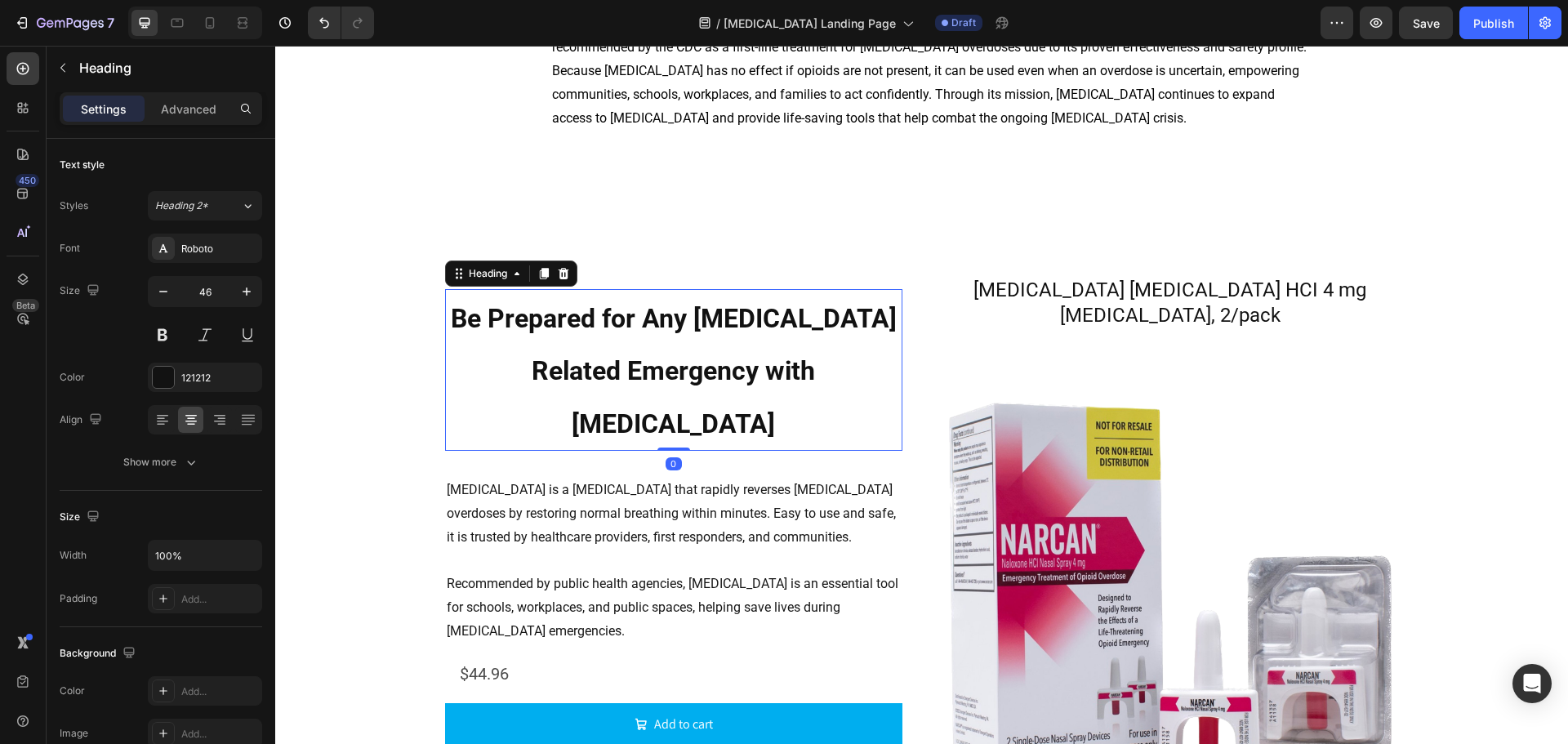
click at [717, 365] on strong "Be Prepared for Any [MEDICAL_DATA] Related Emergency with [MEDICAL_DATA]" at bounding box center [673, 371] width 445 height 137
click at [715, 364] on strong "Be Prepared for Any [MEDICAL_DATA] Related Emergency with [MEDICAL_DATA]" at bounding box center [673, 371] width 445 height 137
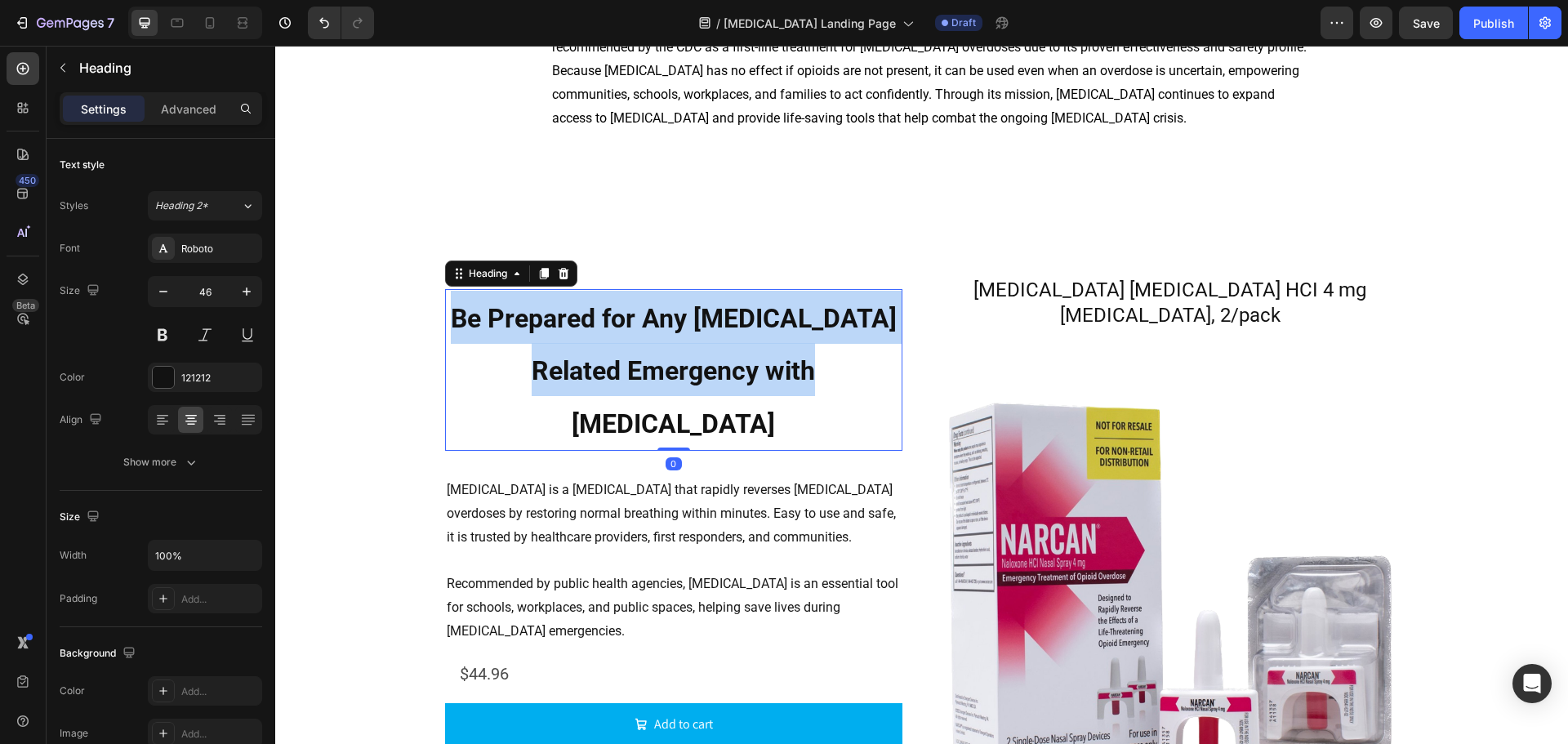
click at [715, 364] on strong "Be Prepared for Any [MEDICAL_DATA] Related Emergency with [MEDICAL_DATA]" at bounding box center [673, 371] width 445 height 137
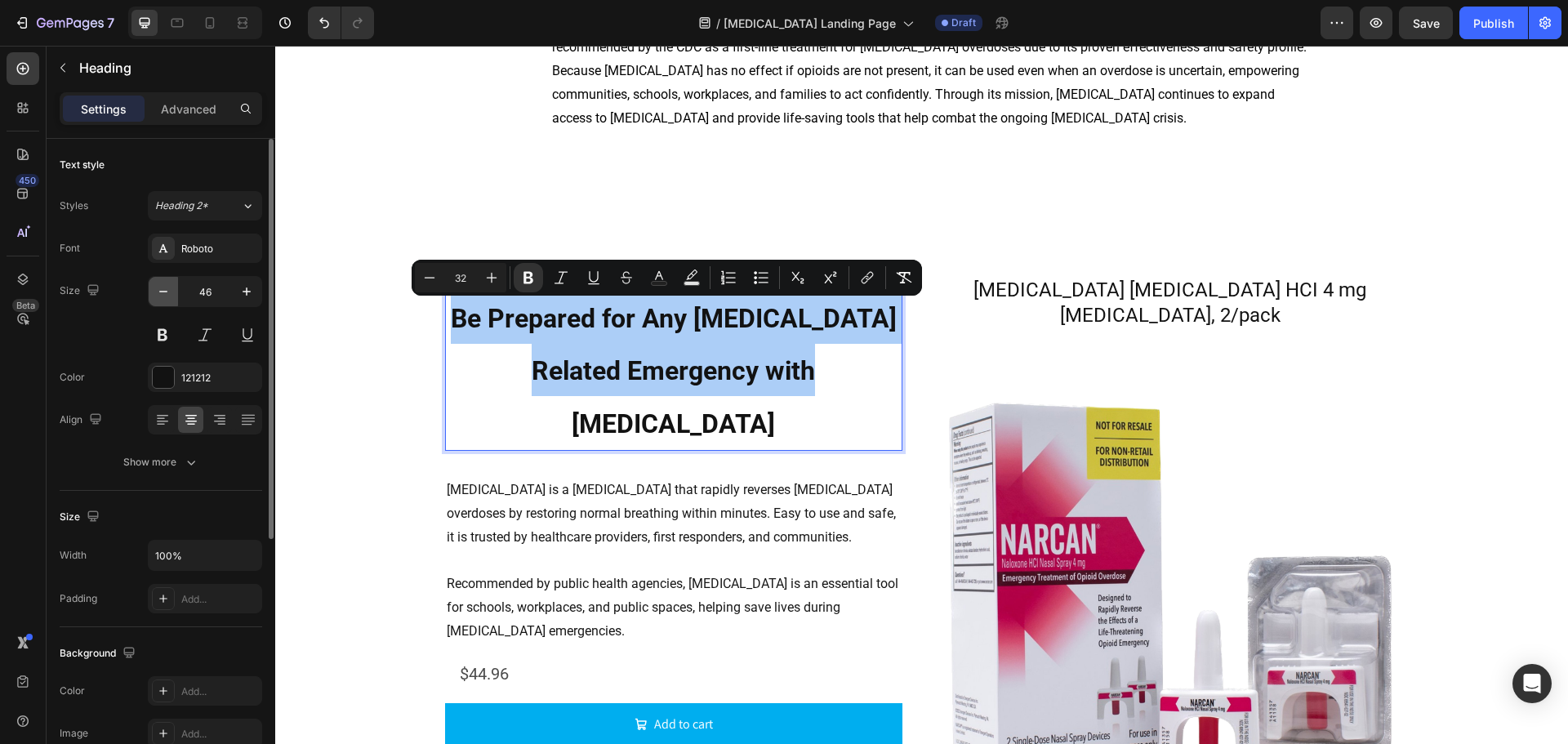
click at [160, 297] on icon "button" at bounding box center [163, 291] width 17 height 17
click at [160, 298] on icon "button" at bounding box center [163, 291] width 17 height 17
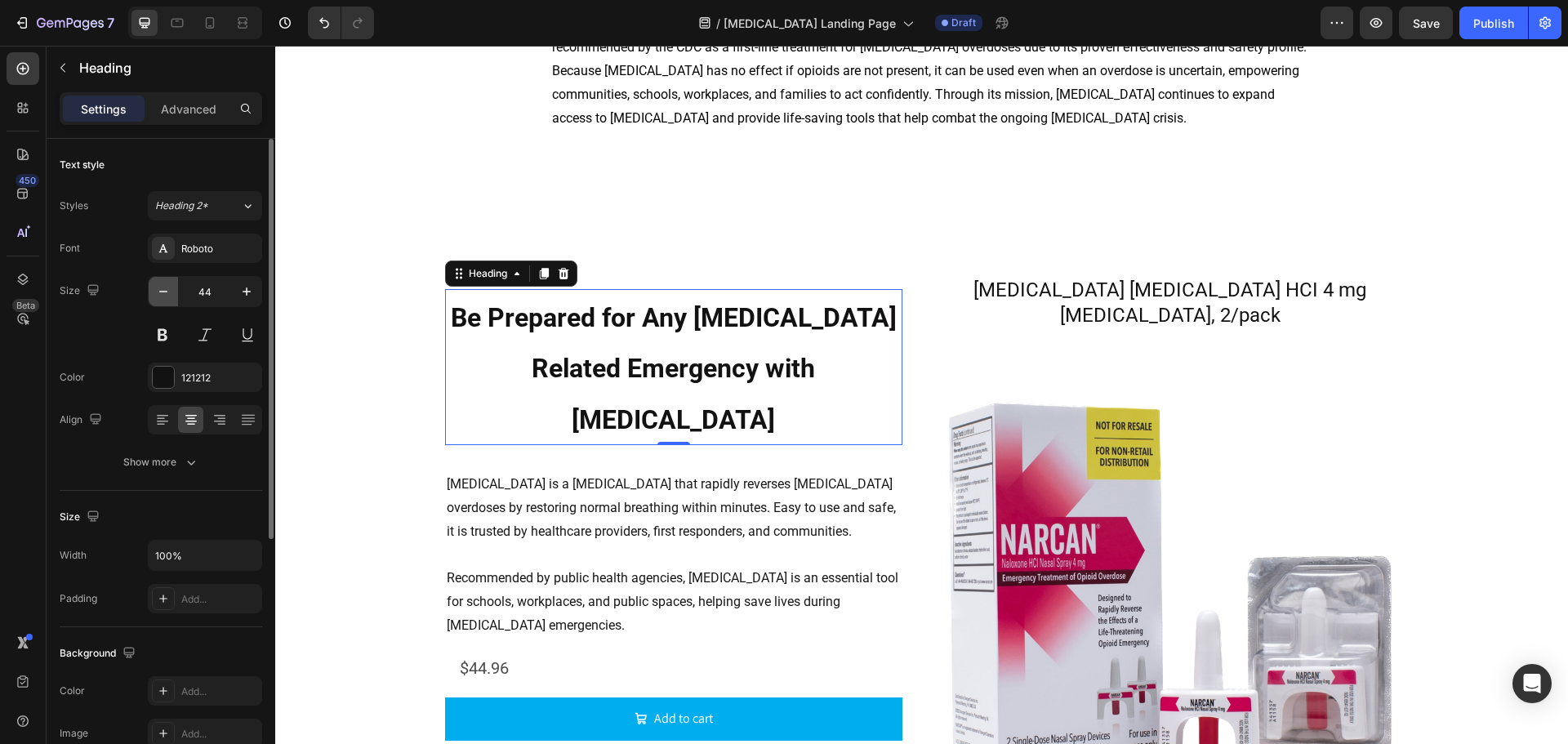
click at [160, 298] on icon "button" at bounding box center [163, 291] width 17 height 17
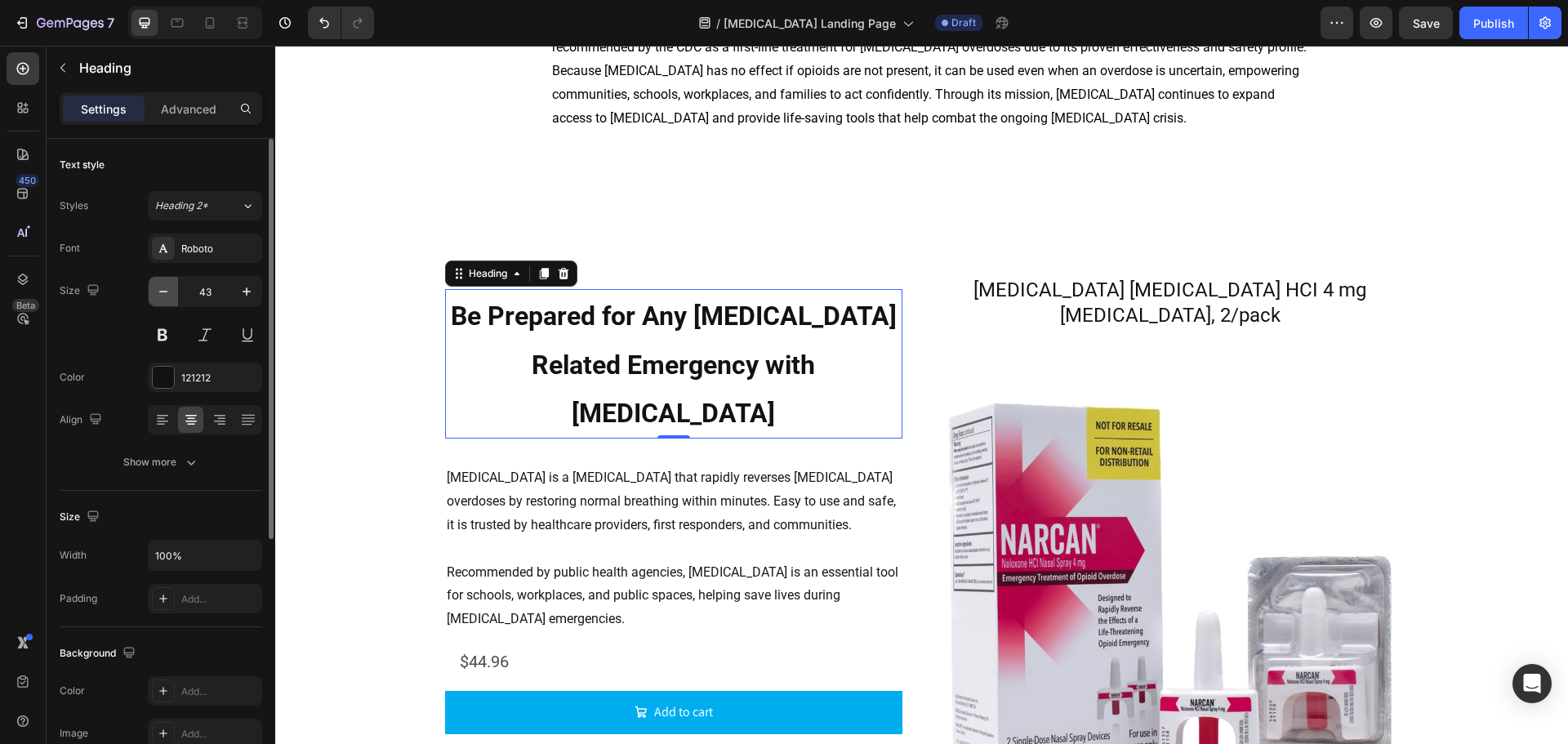
drag, startPoint x: 160, startPoint y: 298, endPoint x: 170, endPoint y: 298, distance: 10.0
click at [161, 298] on icon "button" at bounding box center [163, 291] width 17 height 17
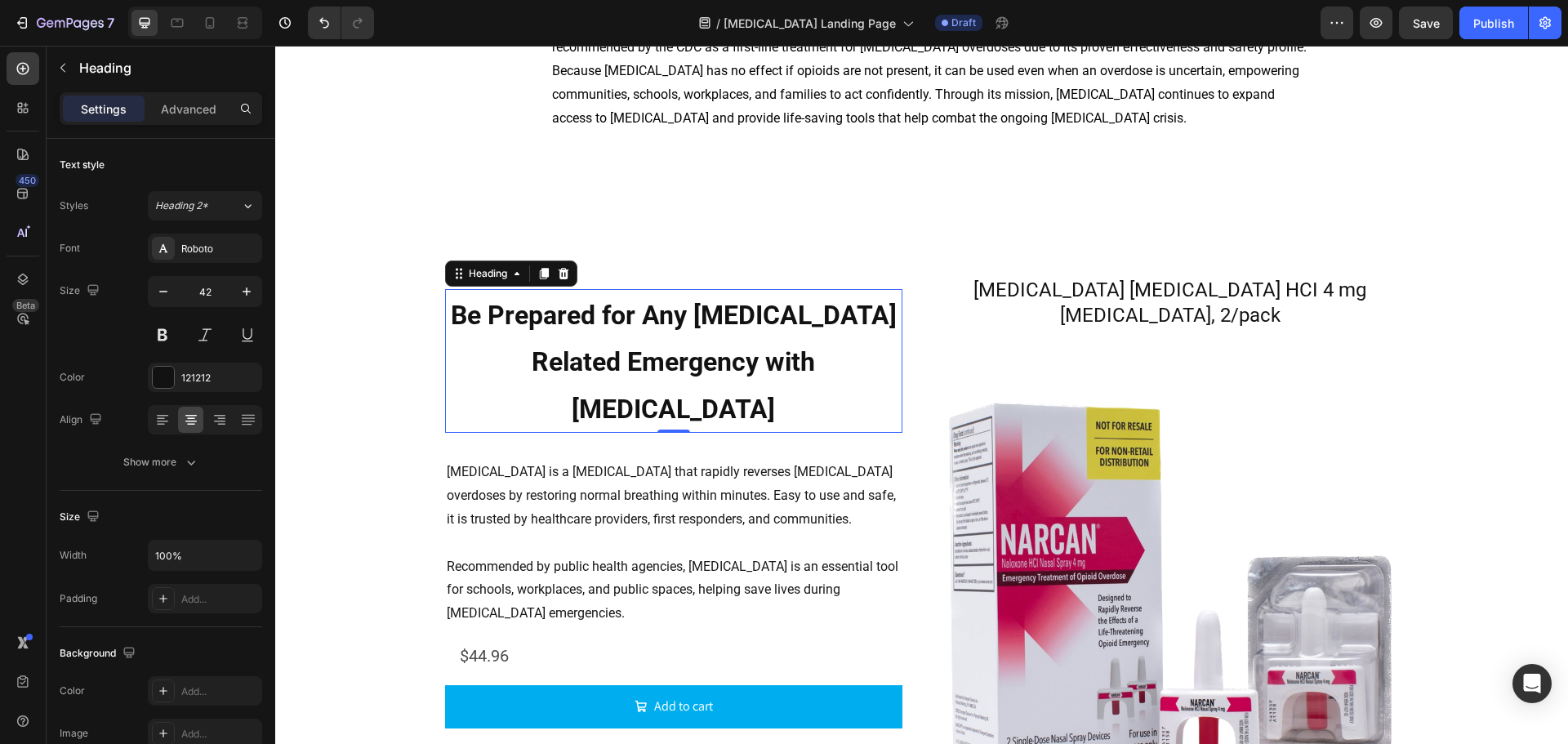
click at [577, 321] on strong "Be Prepared for Any [MEDICAL_DATA] Related Emergency with [MEDICAL_DATA]" at bounding box center [673, 362] width 445 height 124
click at [574, 321] on strong "Be Prepared for Any [MEDICAL_DATA] Related Emergency with [MEDICAL_DATA]" at bounding box center [673, 362] width 445 height 124
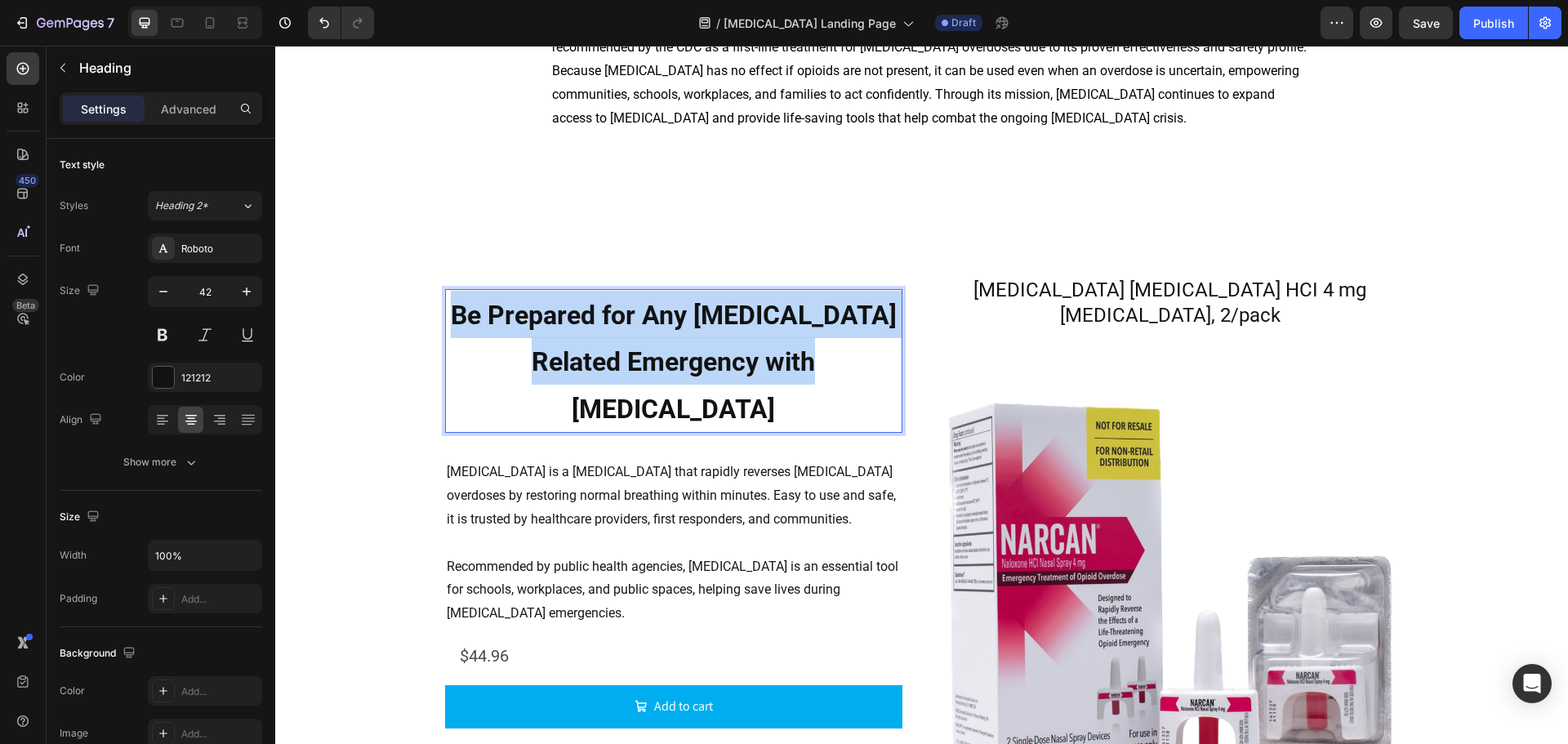
drag, startPoint x: 812, startPoint y: 362, endPoint x: 272, endPoint y: 275, distance: 547.0
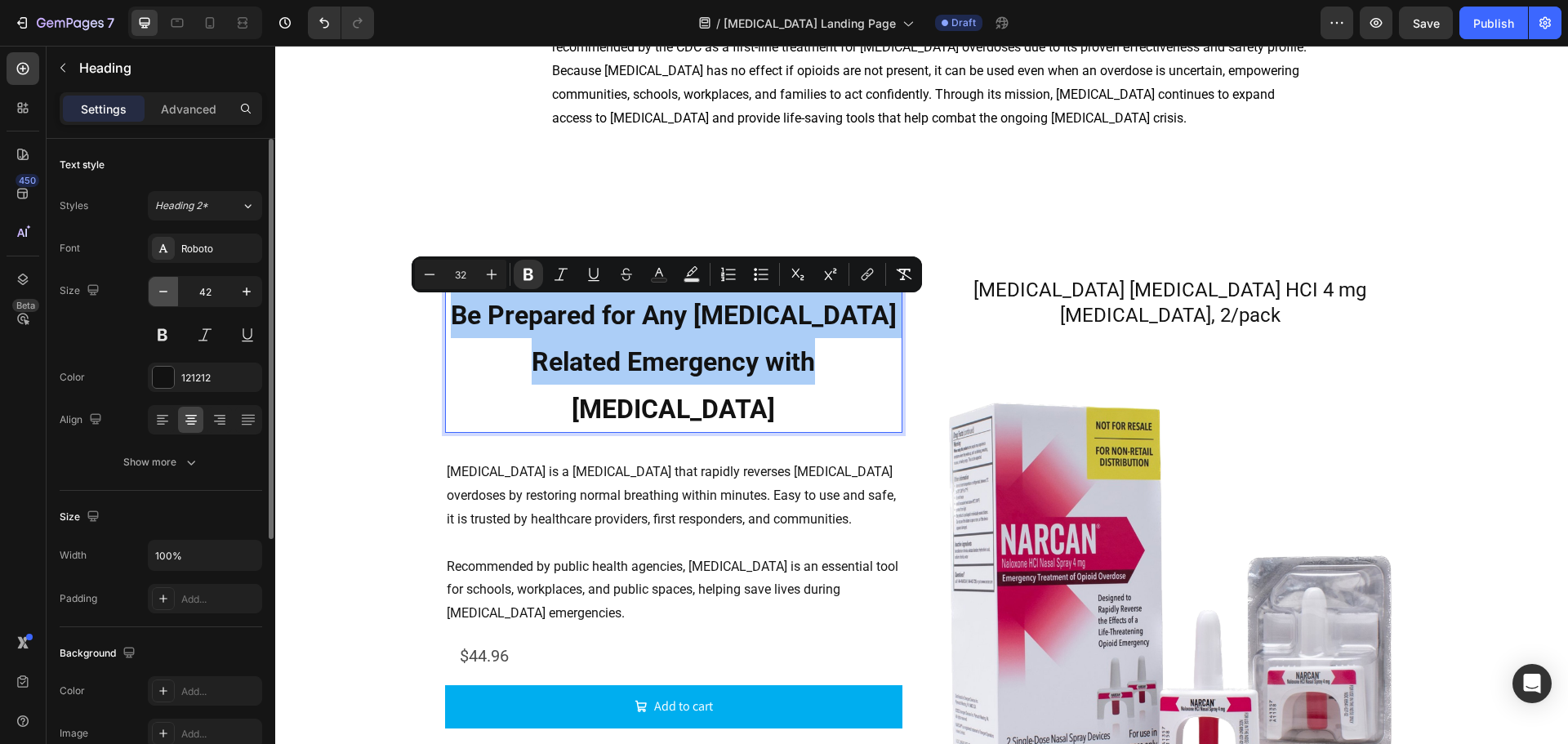
click at [165, 292] on icon "button" at bounding box center [163, 292] width 8 height 2
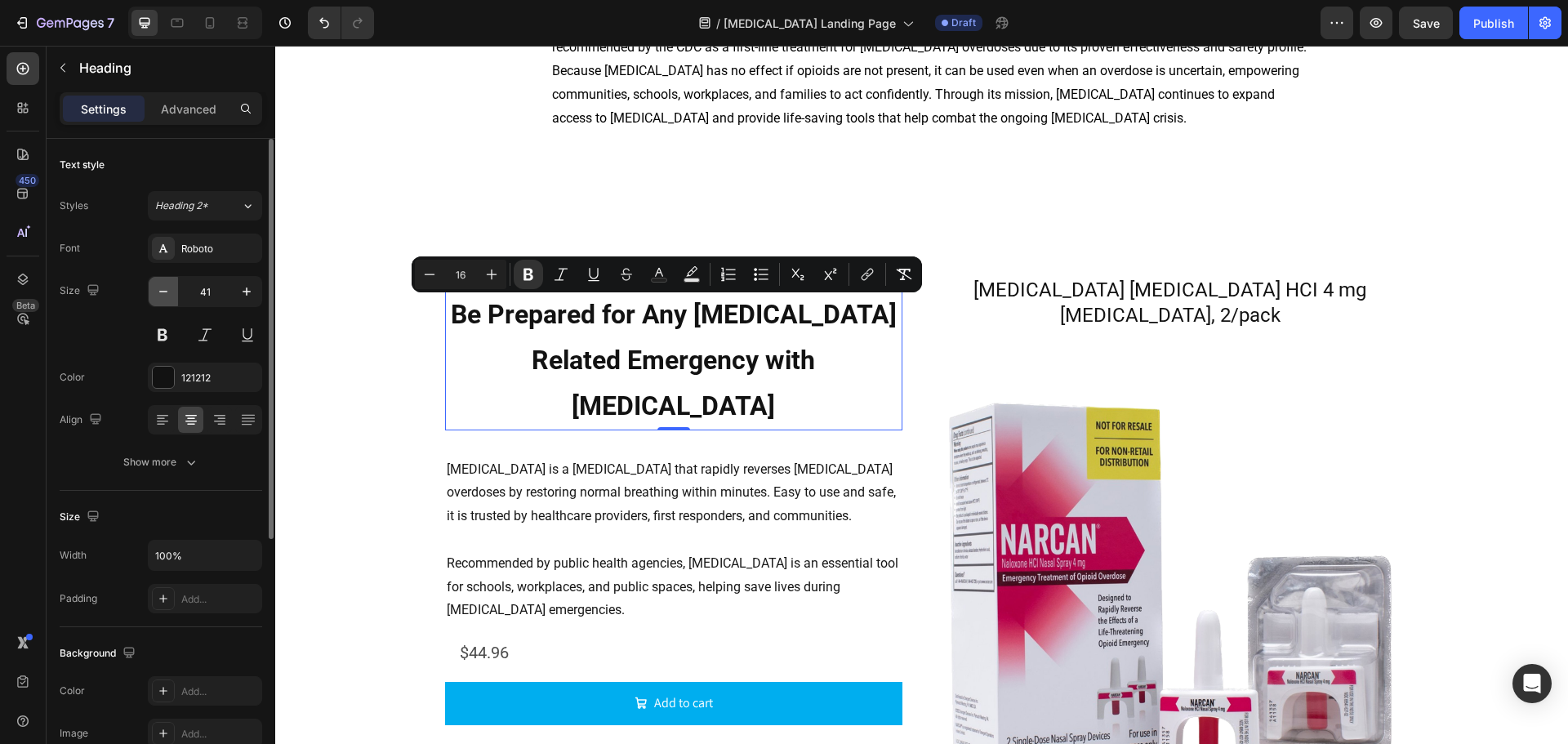
click at [165, 292] on icon "button" at bounding box center [163, 292] width 8 height 2
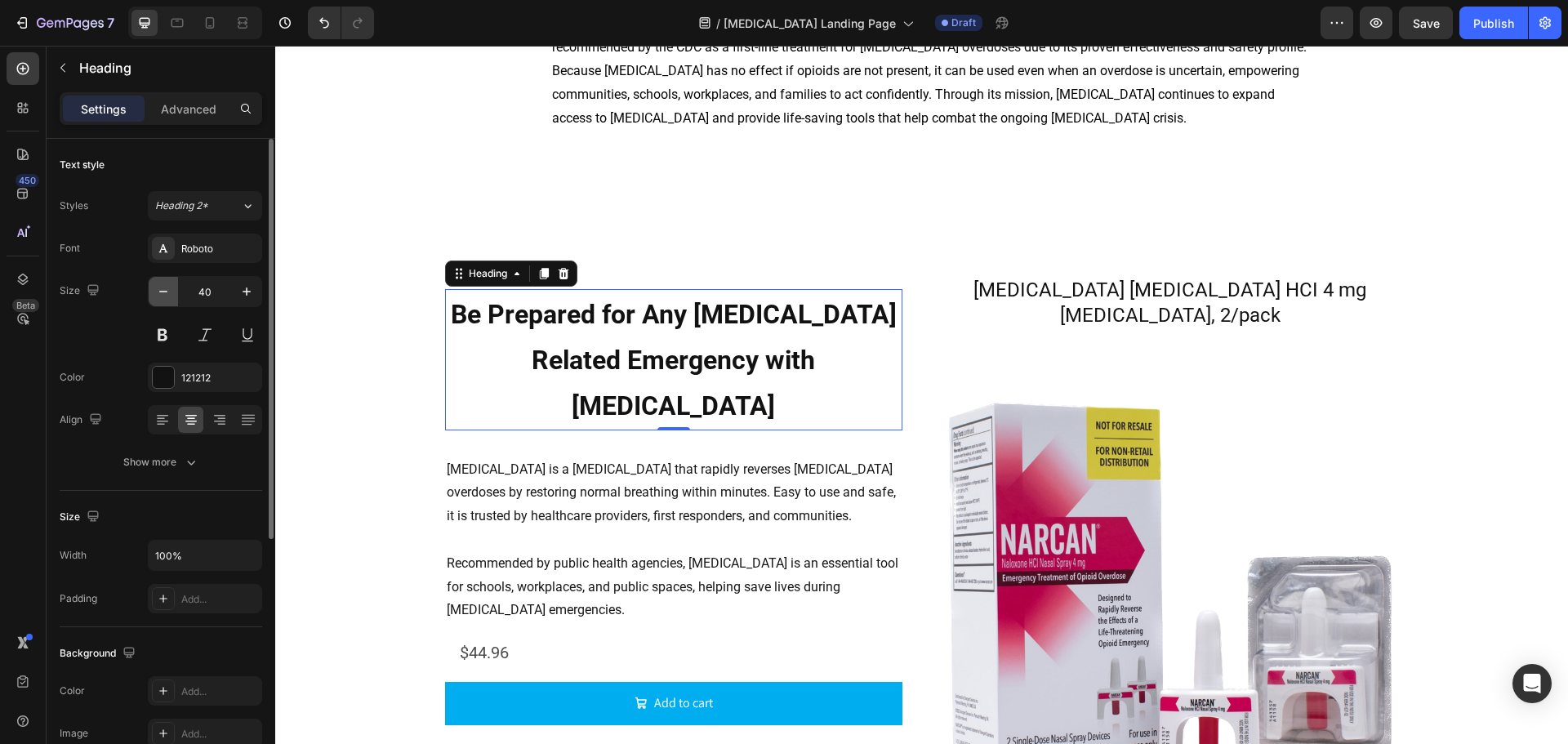
click at [165, 292] on icon "button" at bounding box center [163, 292] width 8 height 2
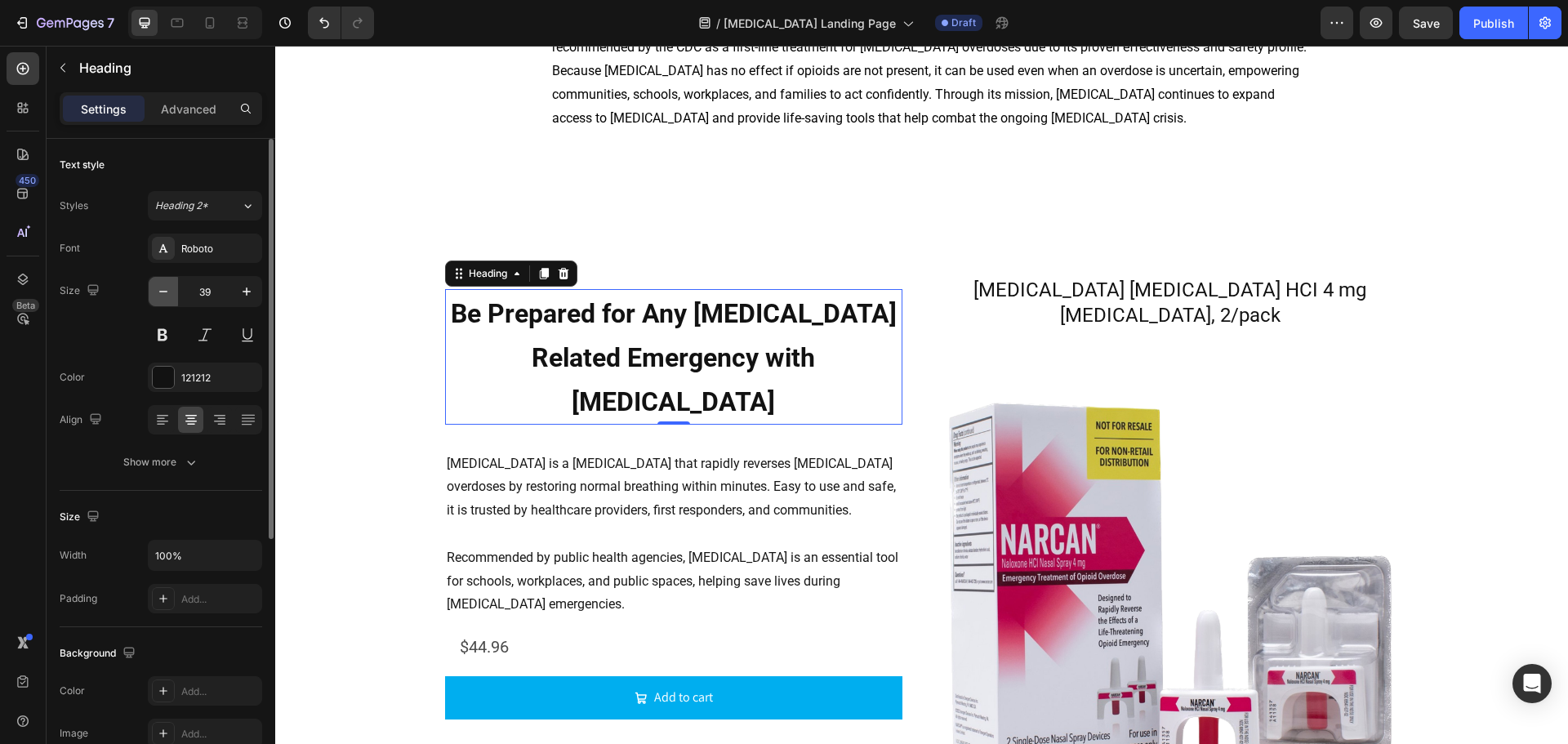
click at [165, 292] on icon "button" at bounding box center [163, 292] width 8 height 2
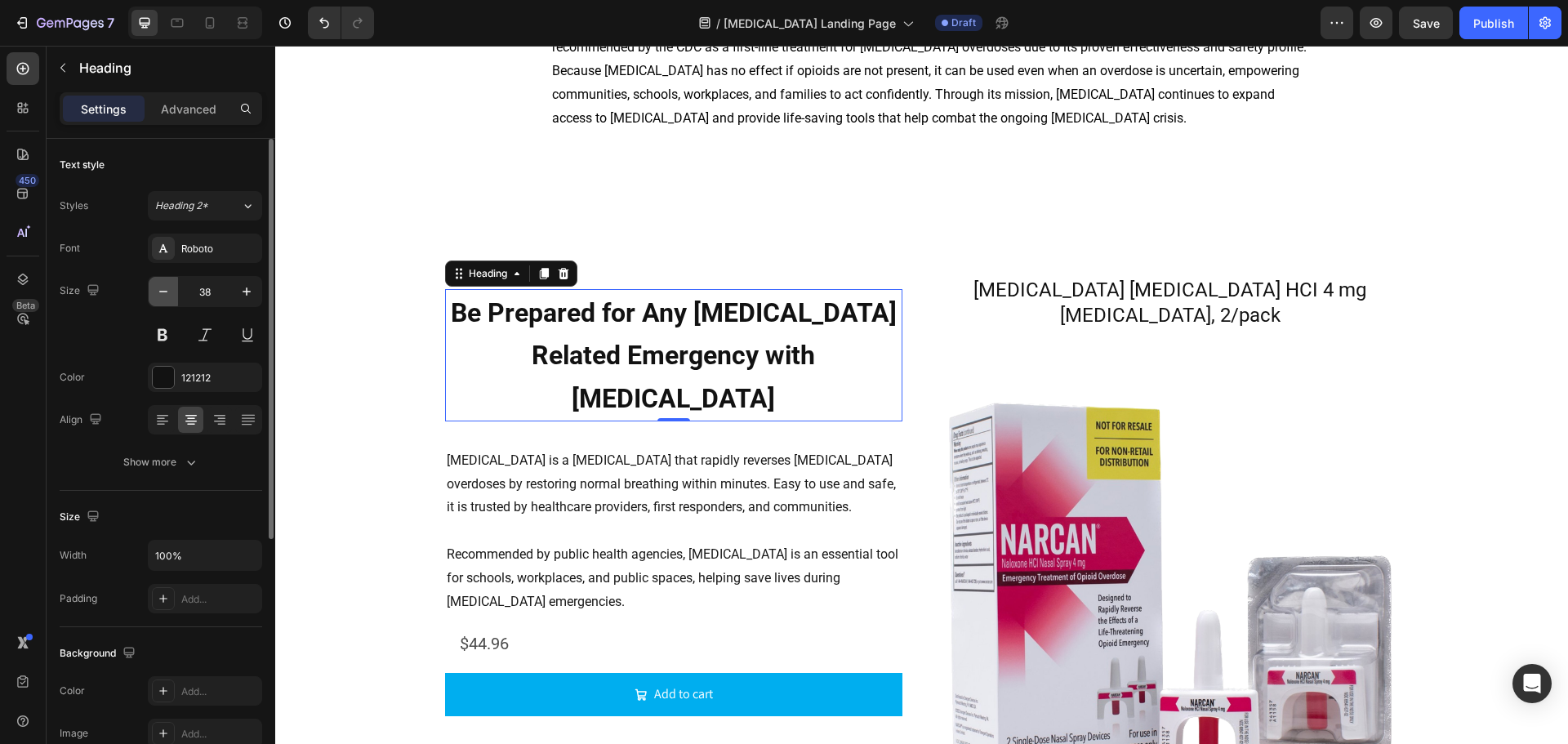
click at [165, 292] on icon "button" at bounding box center [163, 292] width 8 height 2
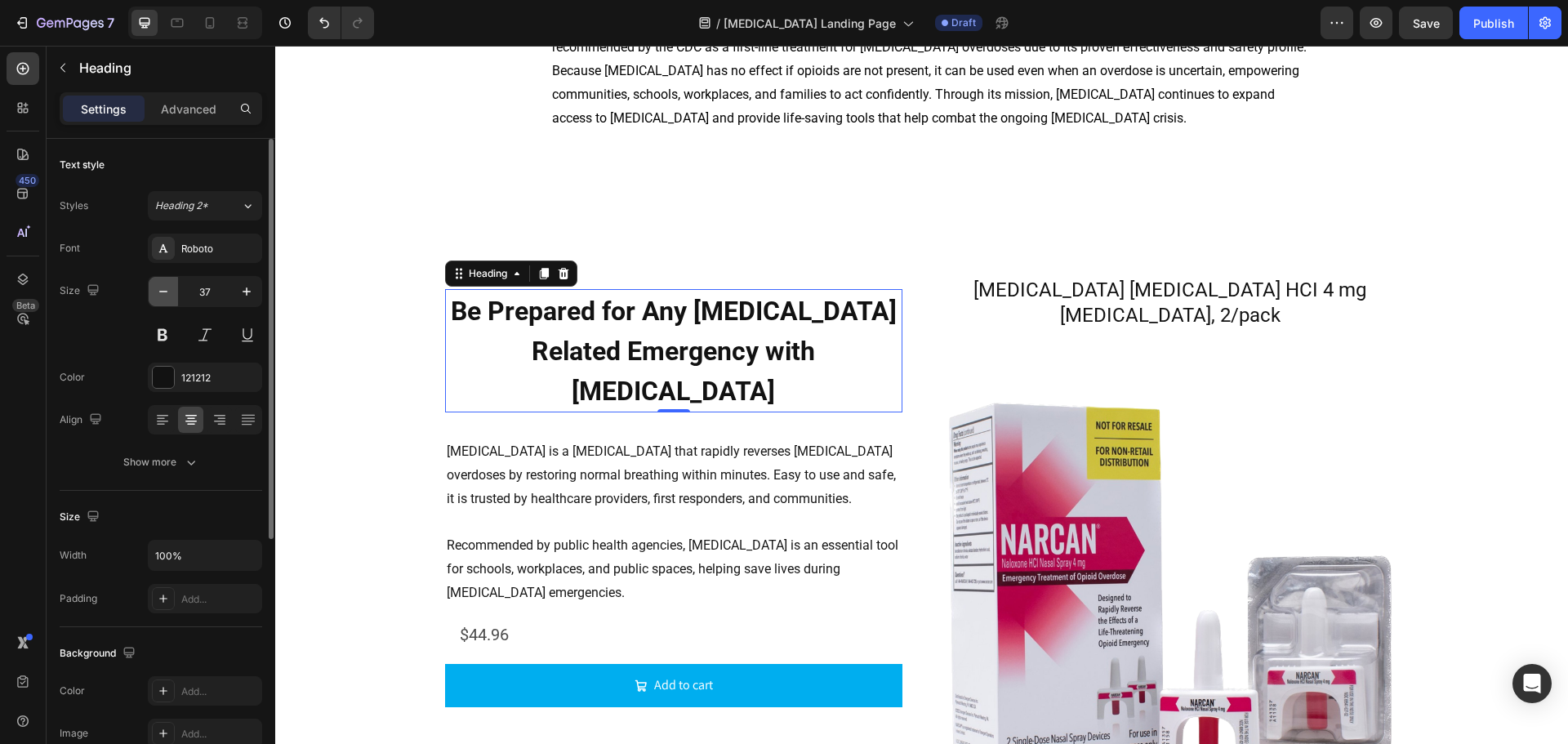
click at [166, 292] on icon "button" at bounding box center [163, 292] width 8 height 2
click at [167, 292] on icon "button" at bounding box center [163, 292] width 8 height 2
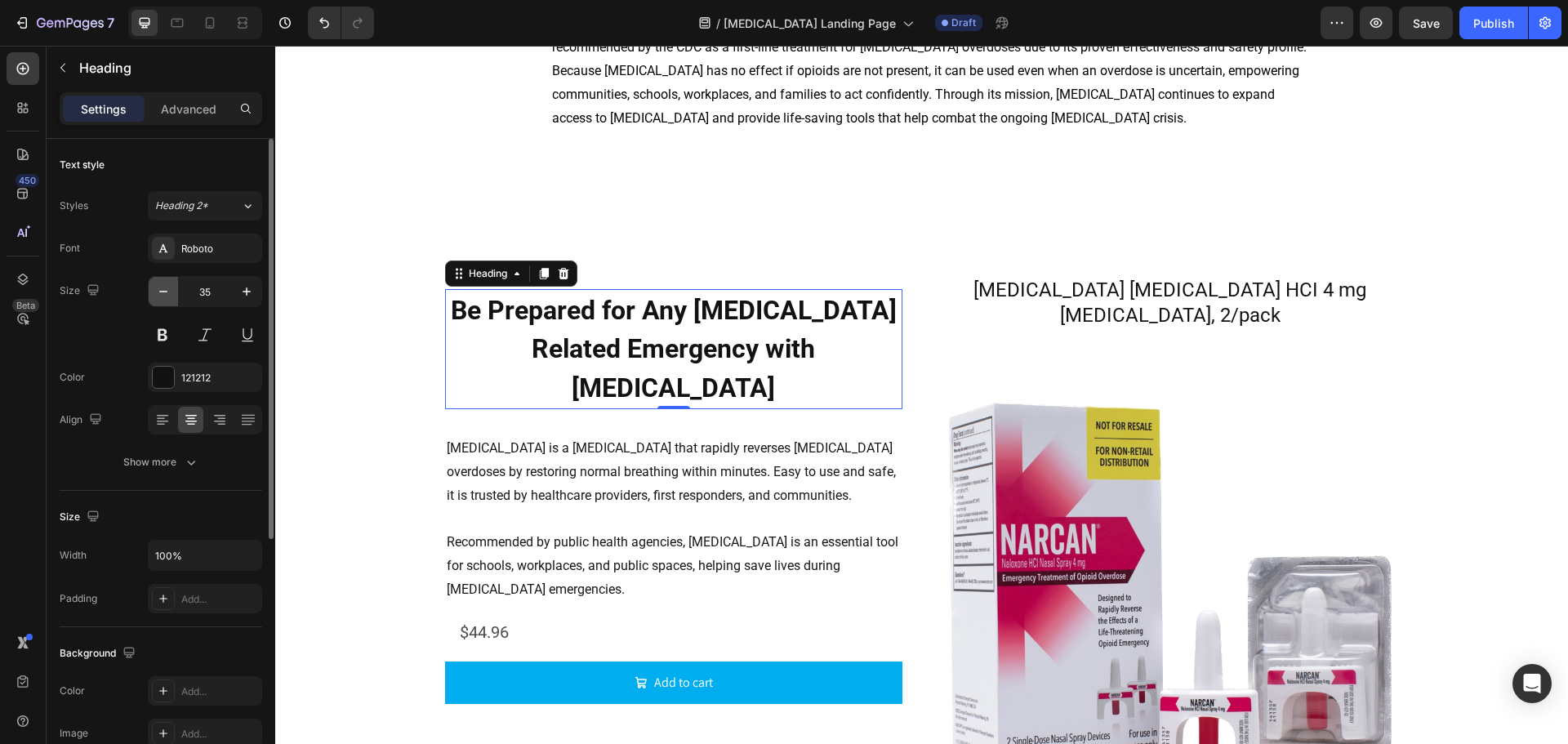
click at [167, 292] on icon "button" at bounding box center [163, 292] width 8 height 2
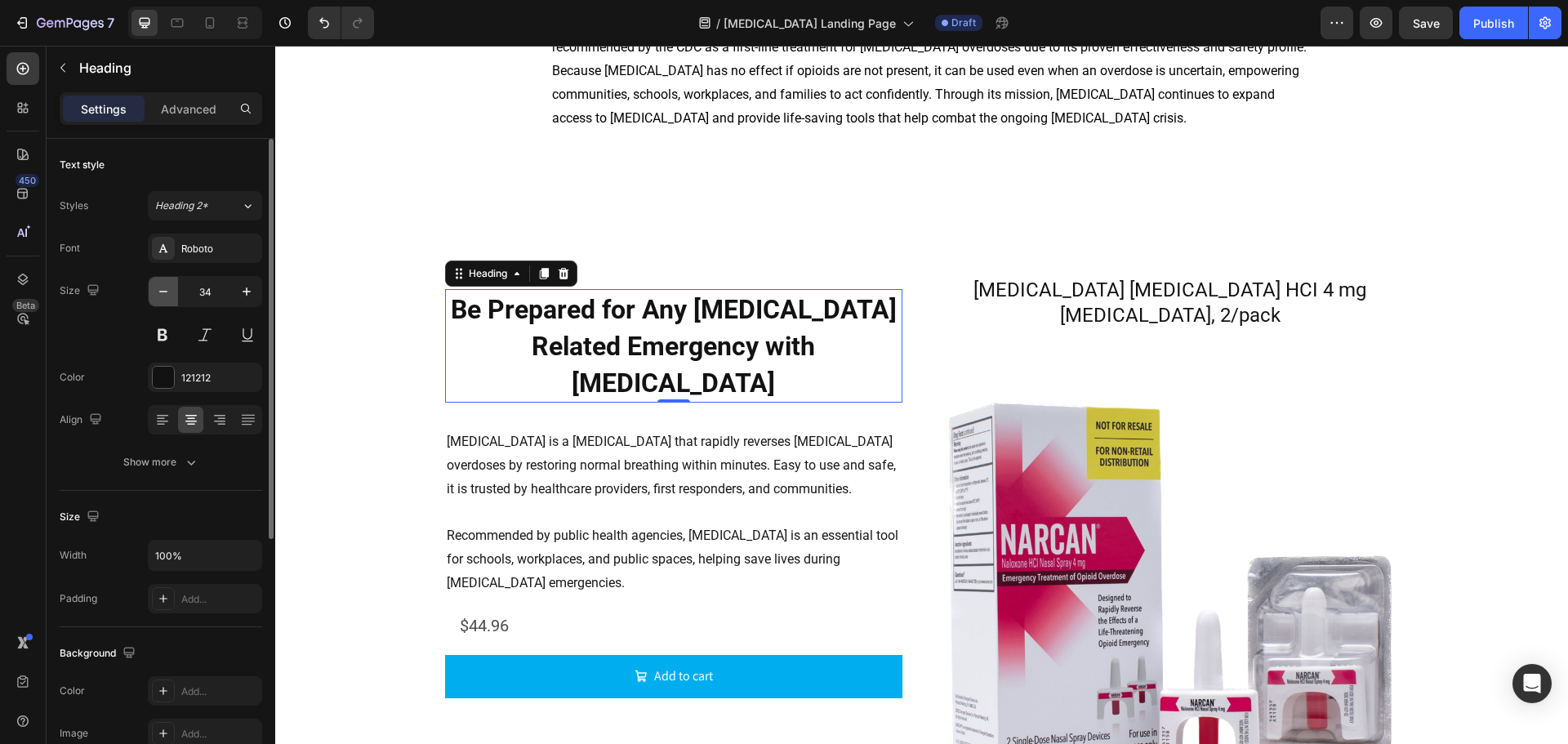
click at [167, 292] on icon "button" at bounding box center [163, 292] width 8 height 2
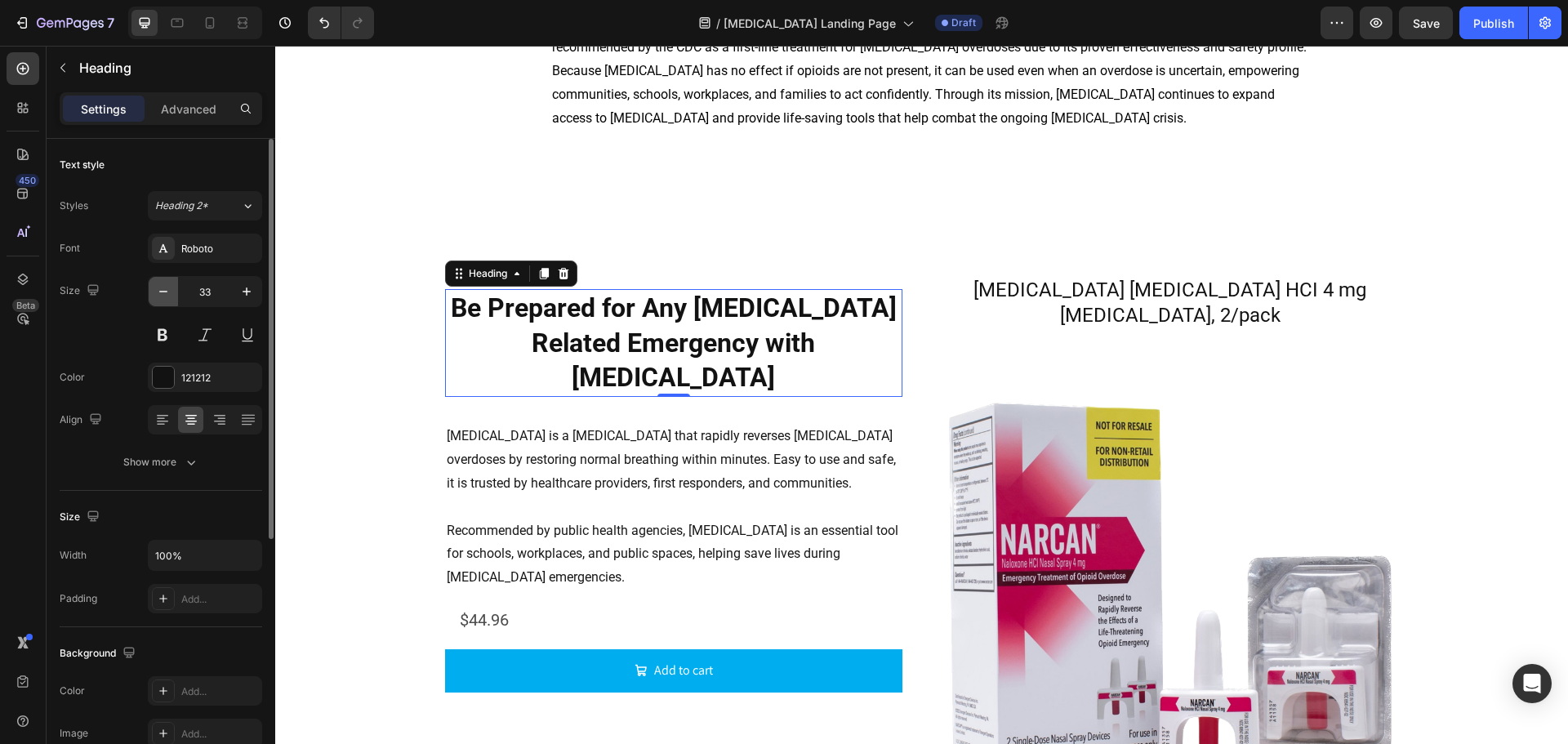
click at [167, 292] on icon "button" at bounding box center [163, 292] width 8 height 2
type input "32"
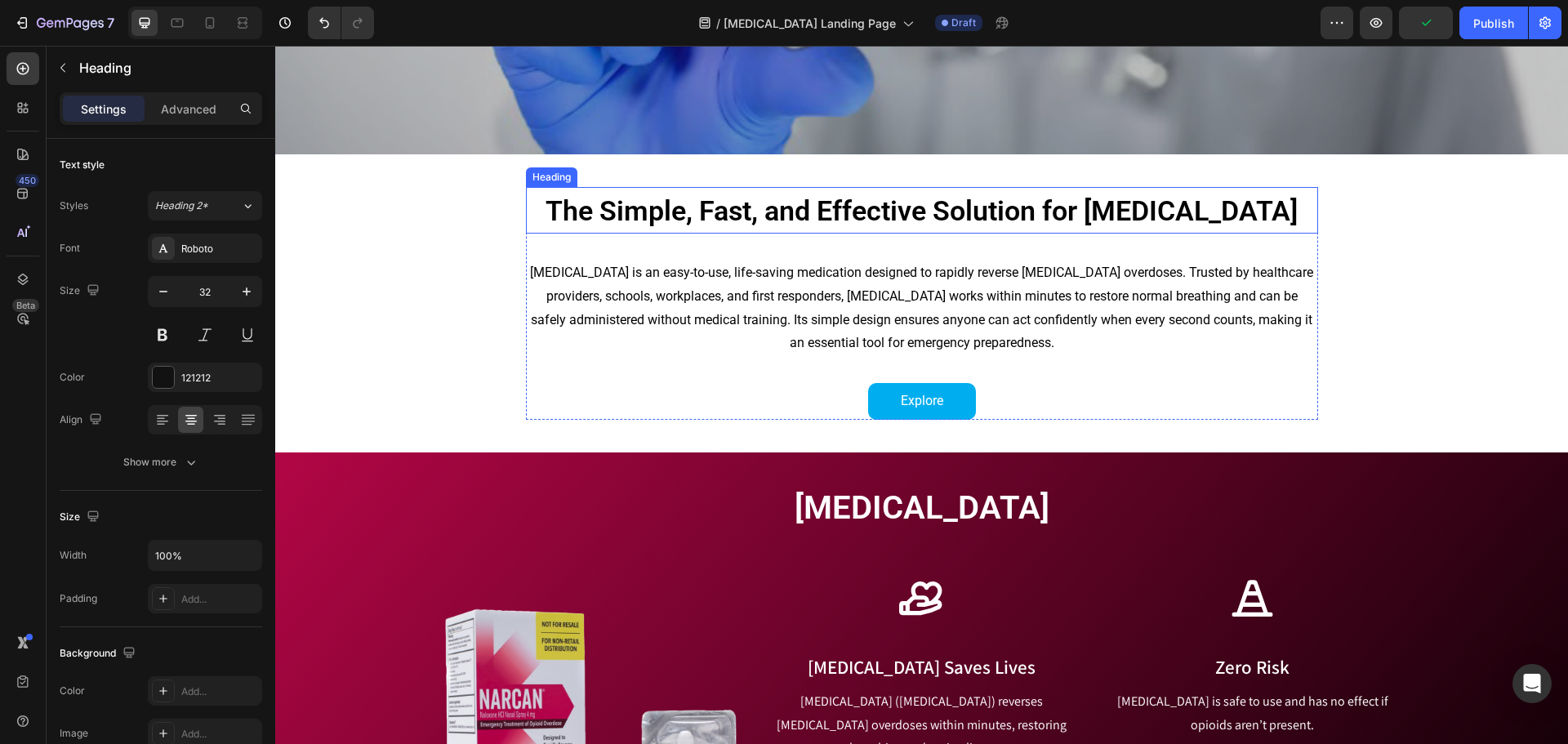
scroll to position [490, 0]
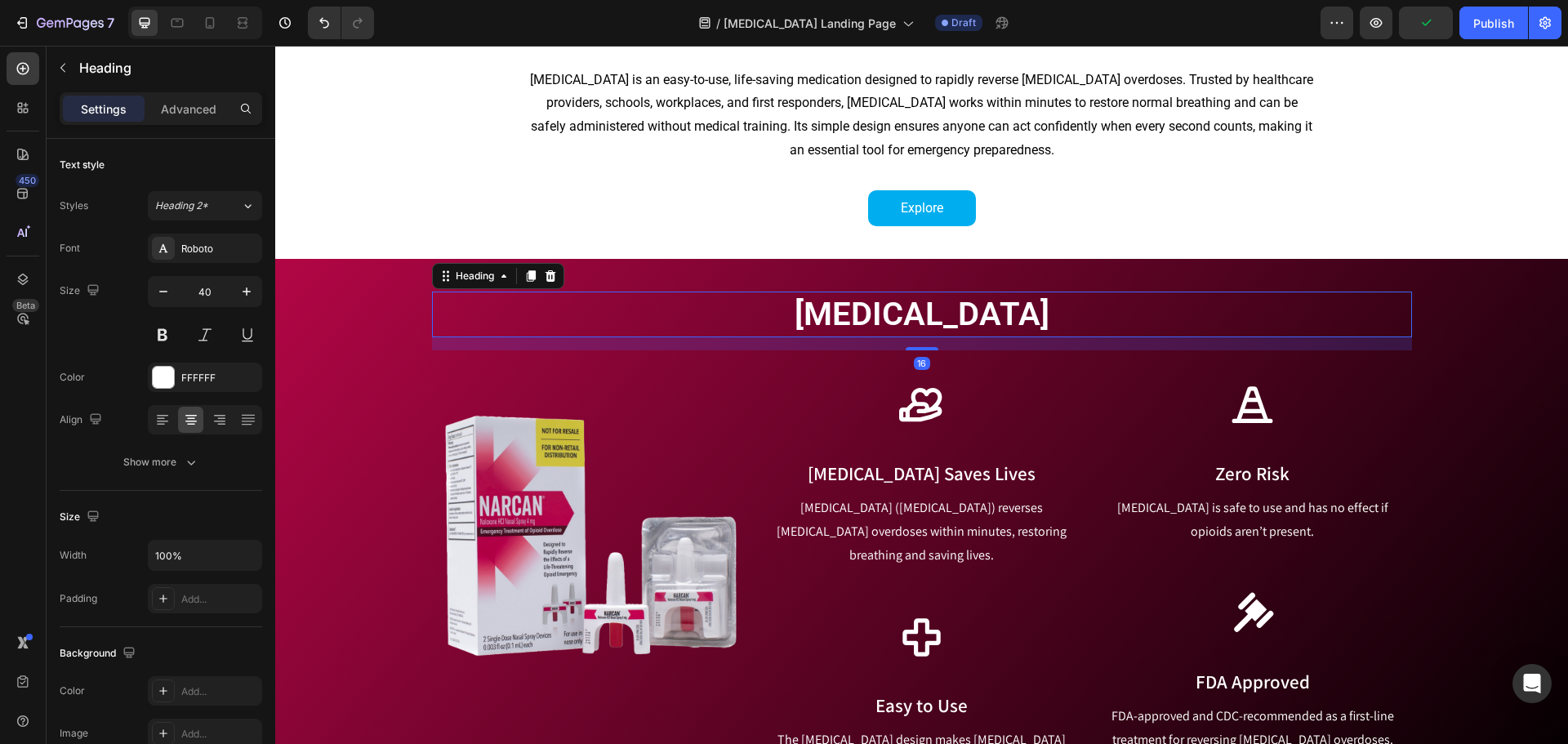
click at [925, 318] on h2 "[MEDICAL_DATA]" at bounding box center [922, 314] width 980 height 46
click at [937, 516] on p "[MEDICAL_DATA] ([MEDICAL_DATA]) reverses [MEDICAL_DATA] overdoses within minute…" at bounding box center [921, 531] width 314 height 70
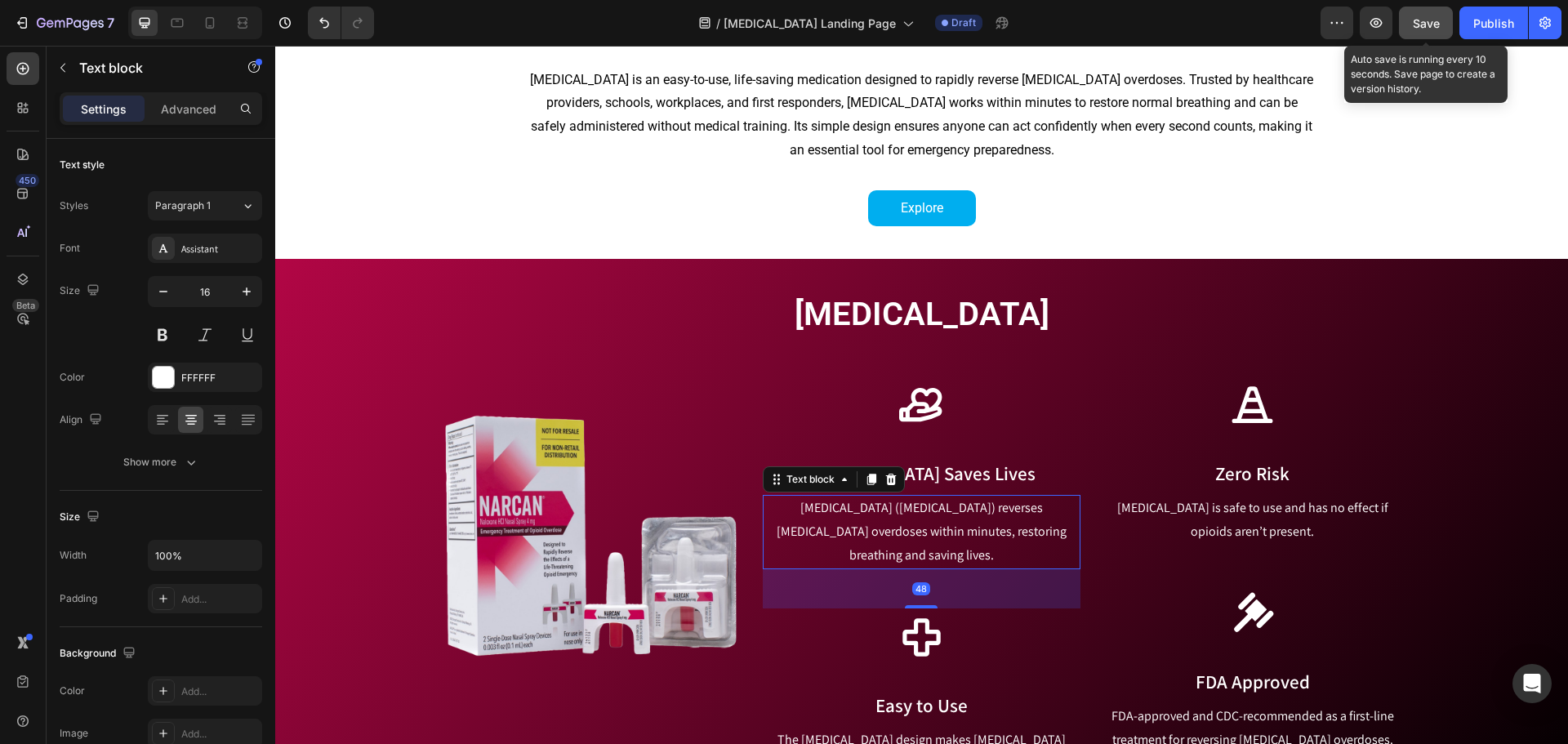
click at [1305, 24] on span "Save" at bounding box center [1426, 23] width 27 height 14
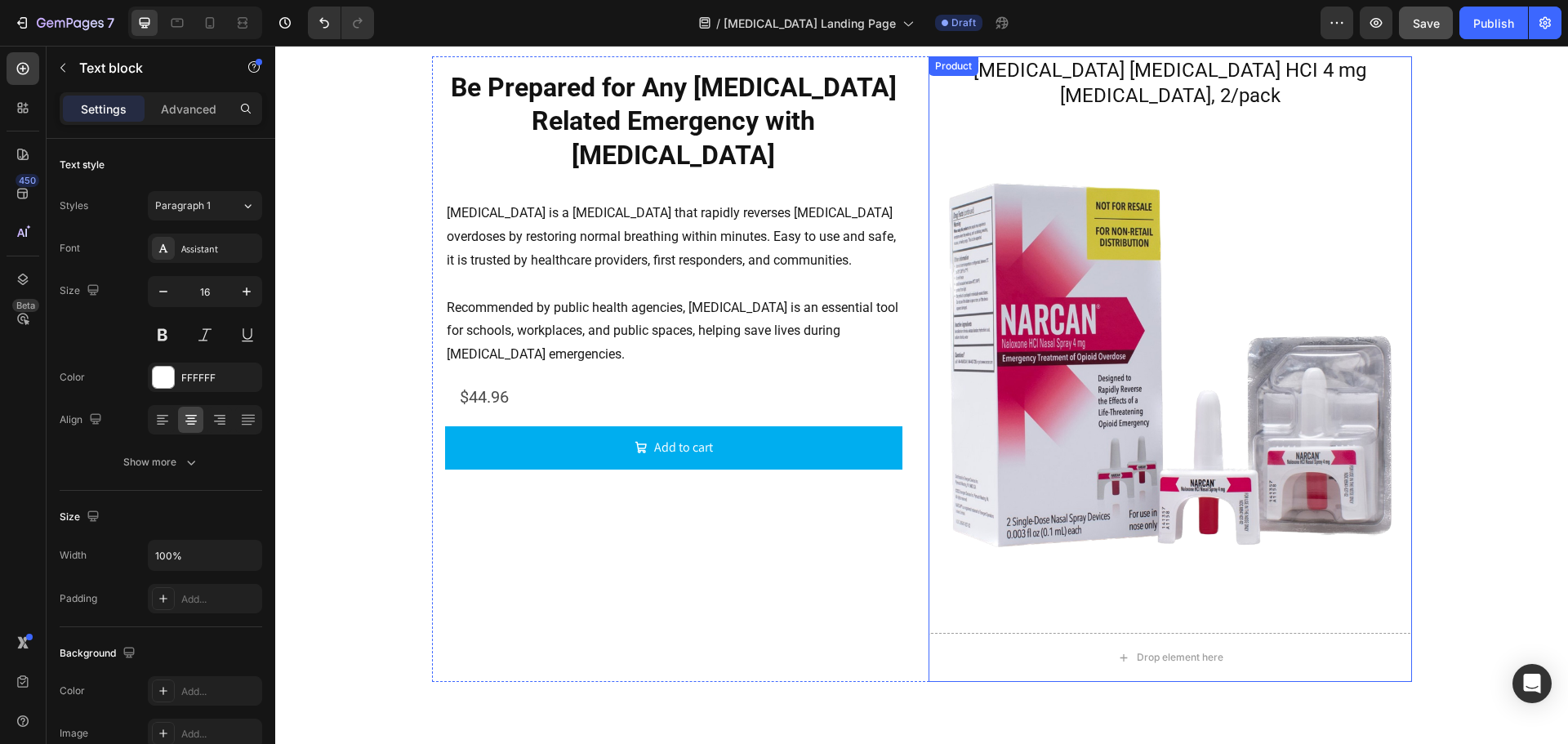
scroll to position [2203, 0]
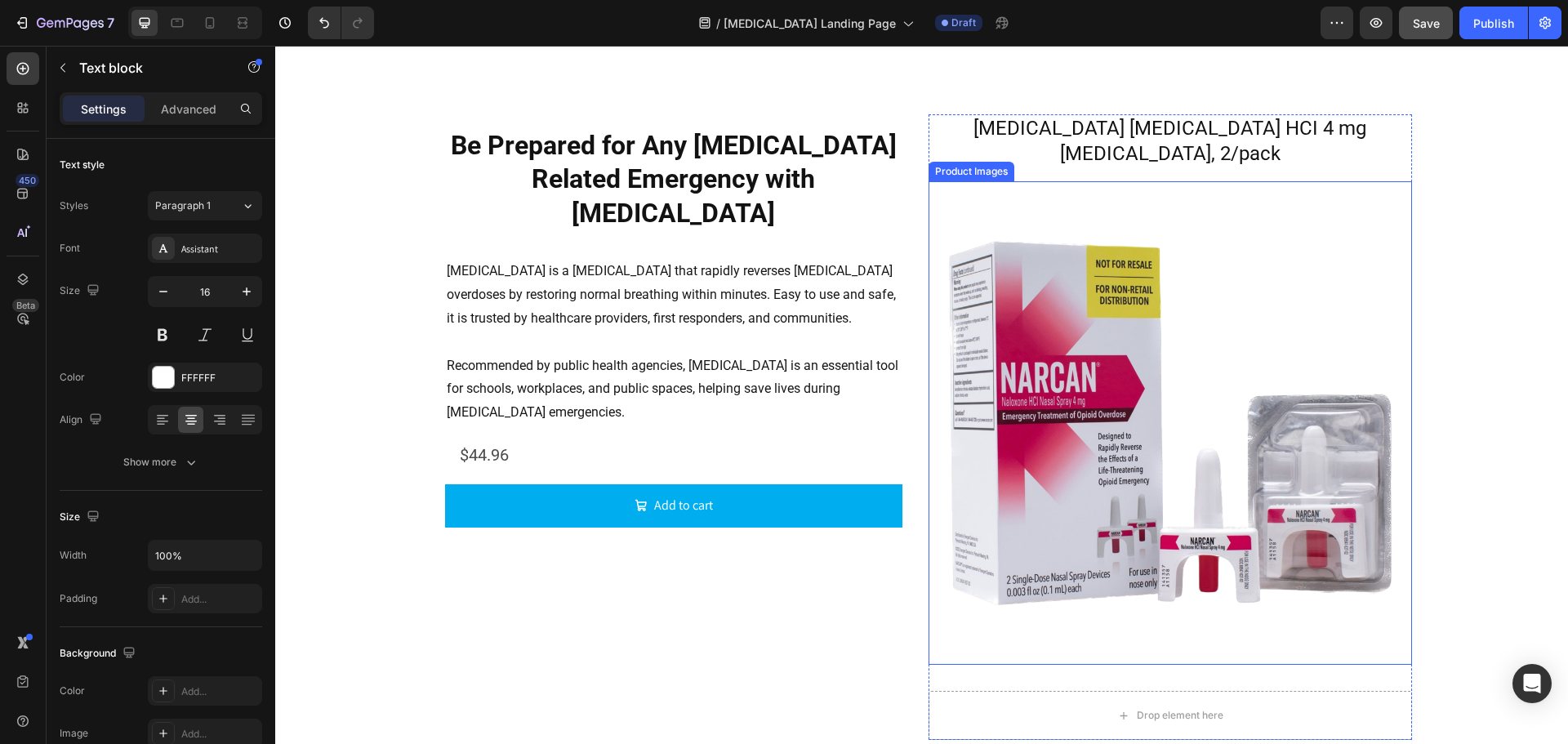
click at [1129, 407] on img at bounding box center [1170, 422] width 483 height 483
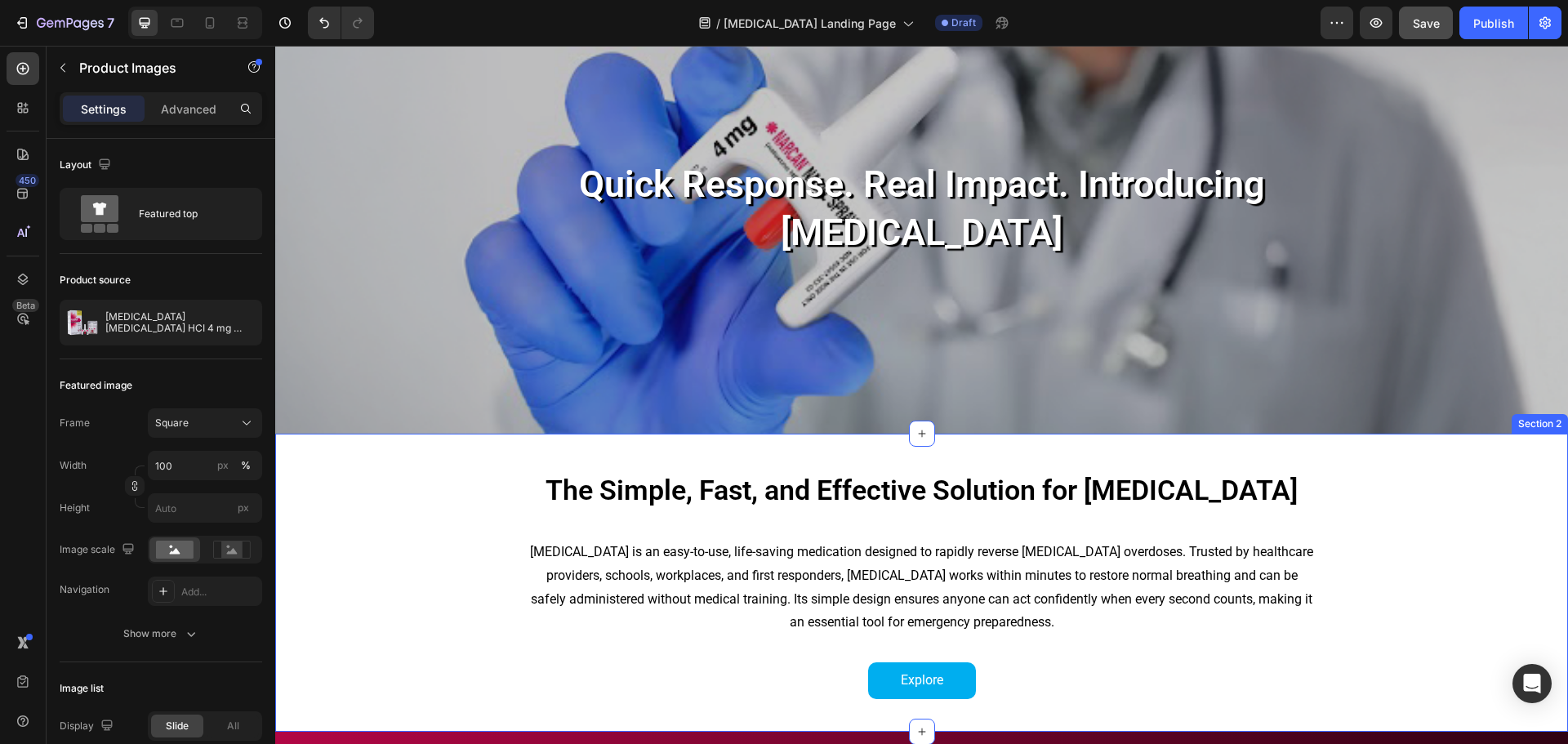
scroll to position [82, 0]
